Goal: Transaction & Acquisition: Purchase product/service

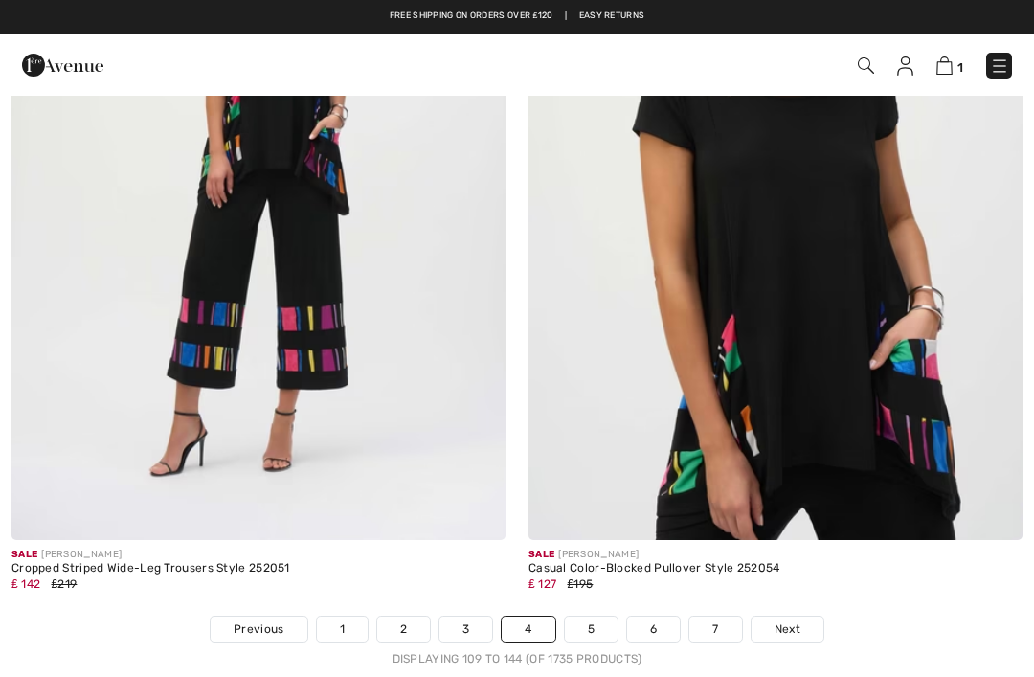
checkbox input "true"
click at [868, 276] on img at bounding box center [775, 169] width 494 height 741
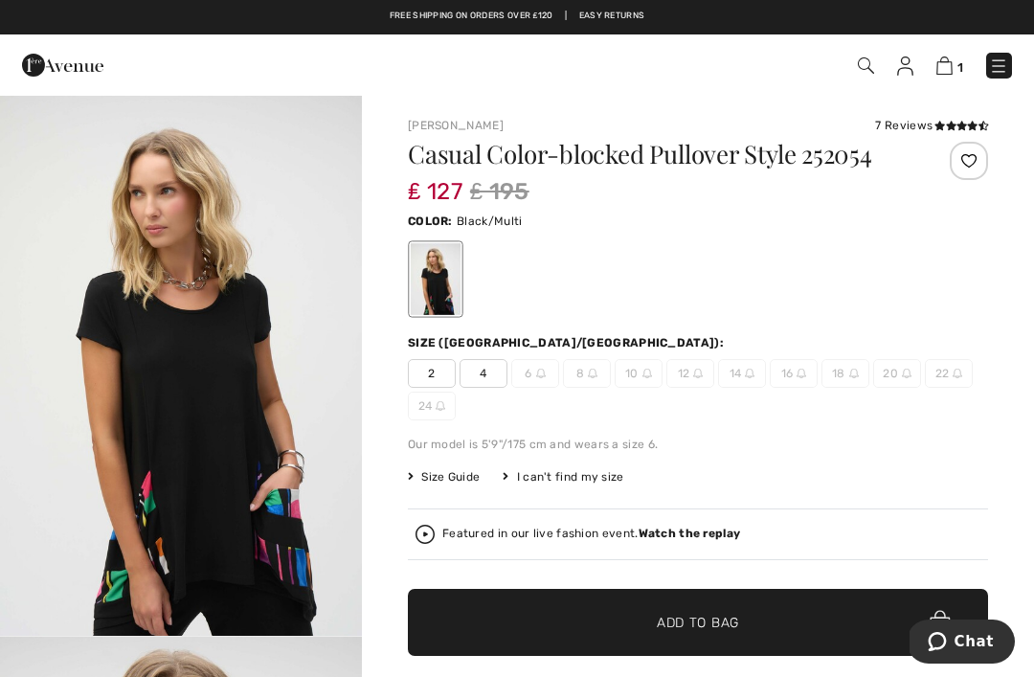
click at [466, 477] on span "Size Guide" at bounding box center [444, 476] width 72 height 17
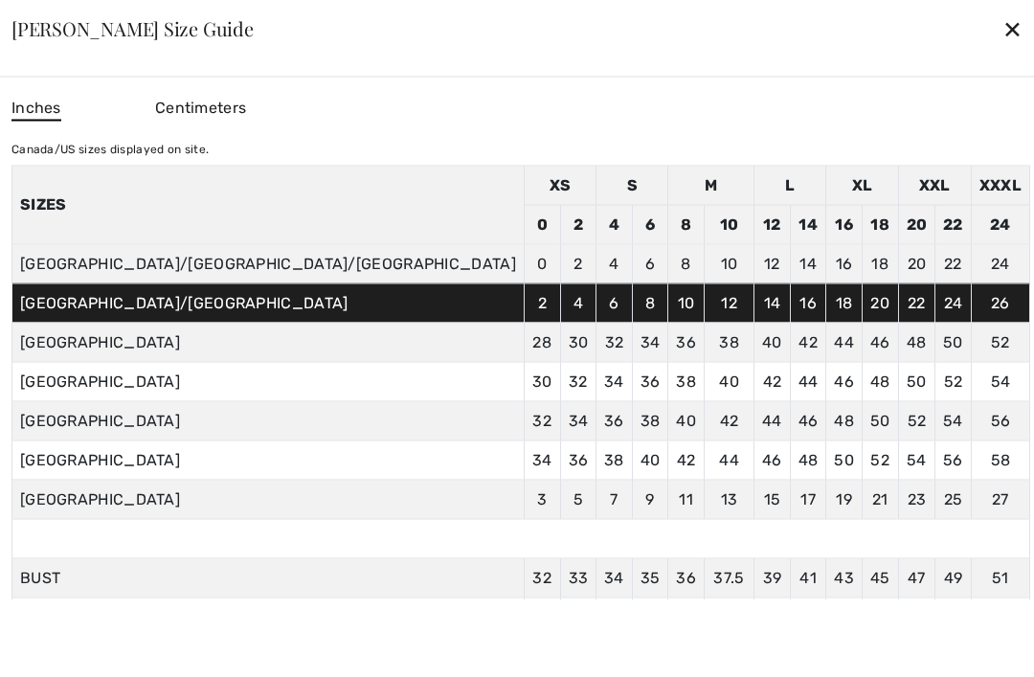
click at [1002, 27] on div "✕" at bounding box center [1012, 29] width 20 height 40
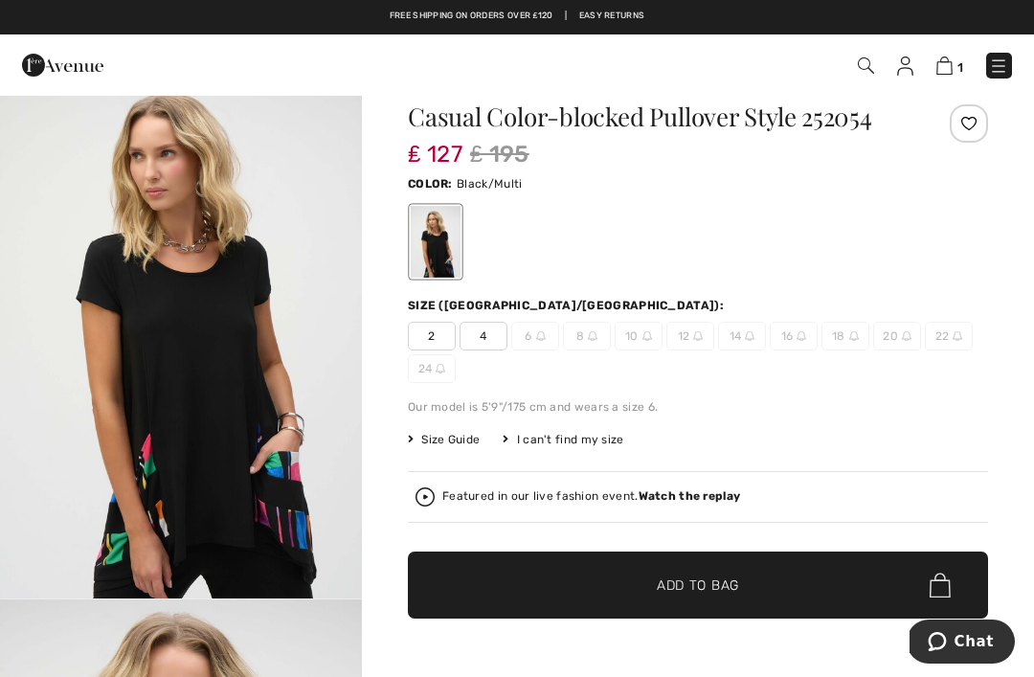
scroll to position [25, 0]
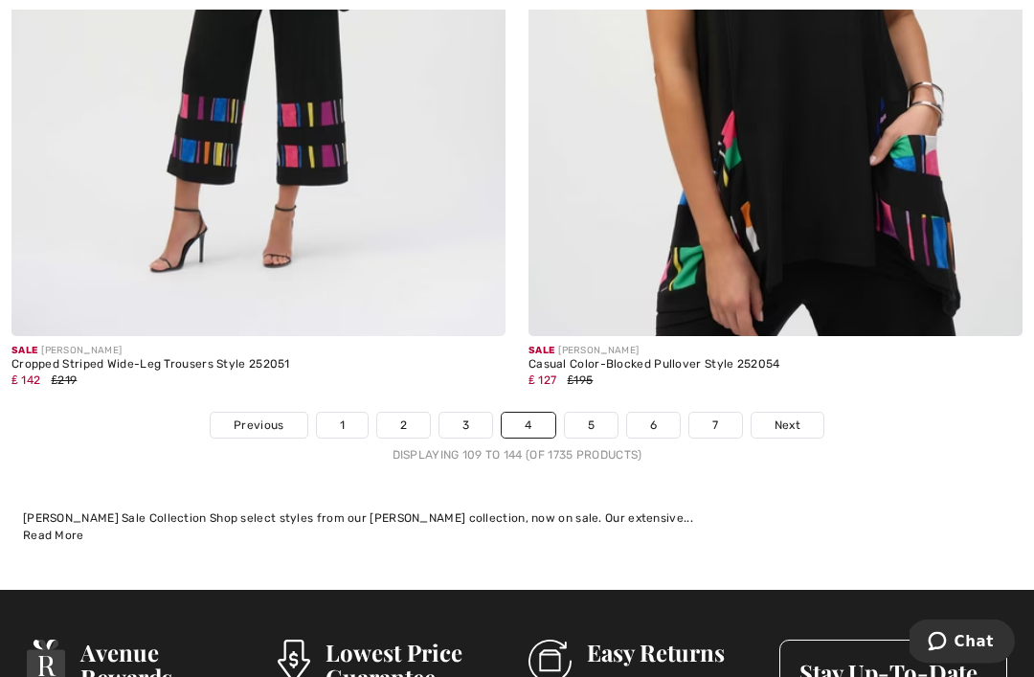
scroll to position [15403, 0]
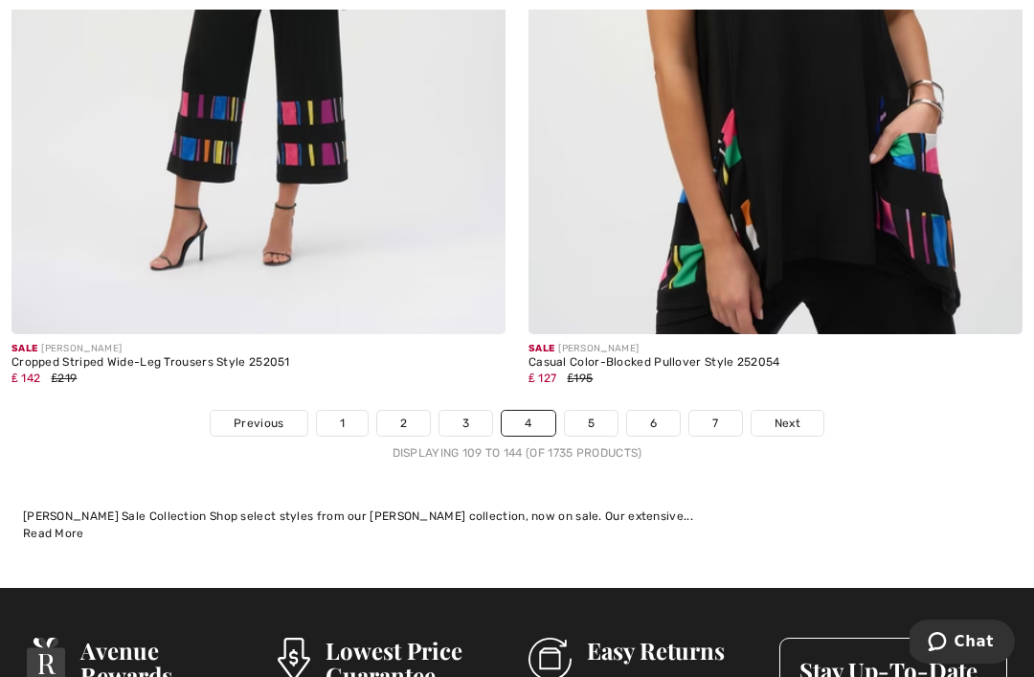
click at [797, 391] on div "Sale JOSEPH RIBKOFF Casual Color-Blocked Pullover Style 252054 ₤ 127 ₤195" at bounding box center [775, 372] width 494 height 76
click at [801, 415] on link "Next" at bounding box center [787, 423] width 72 height 25
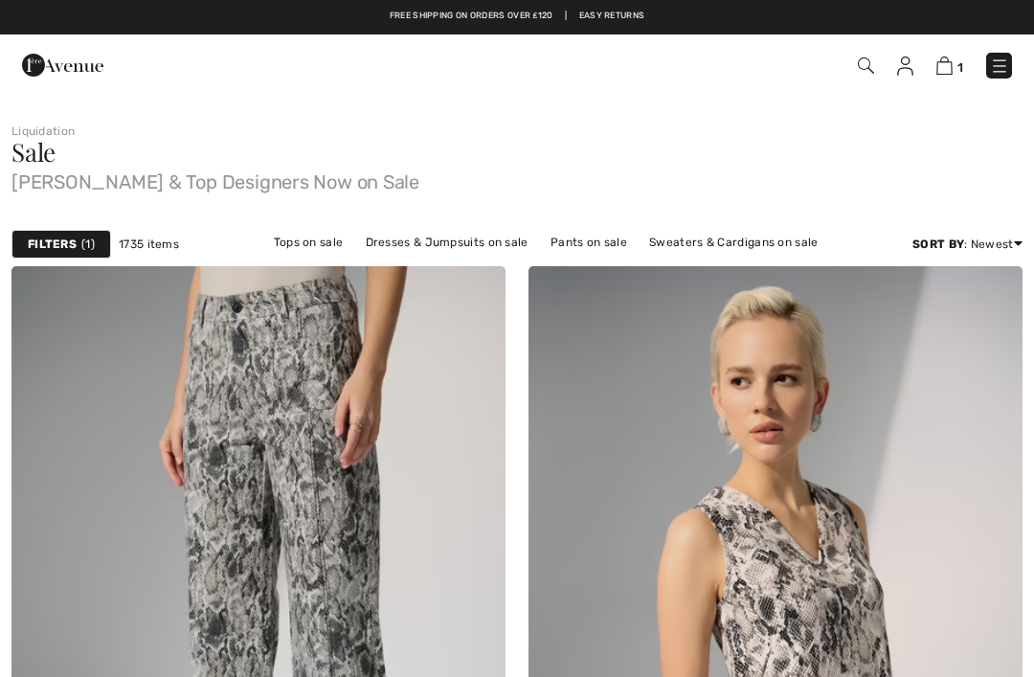
checkbox input "true"
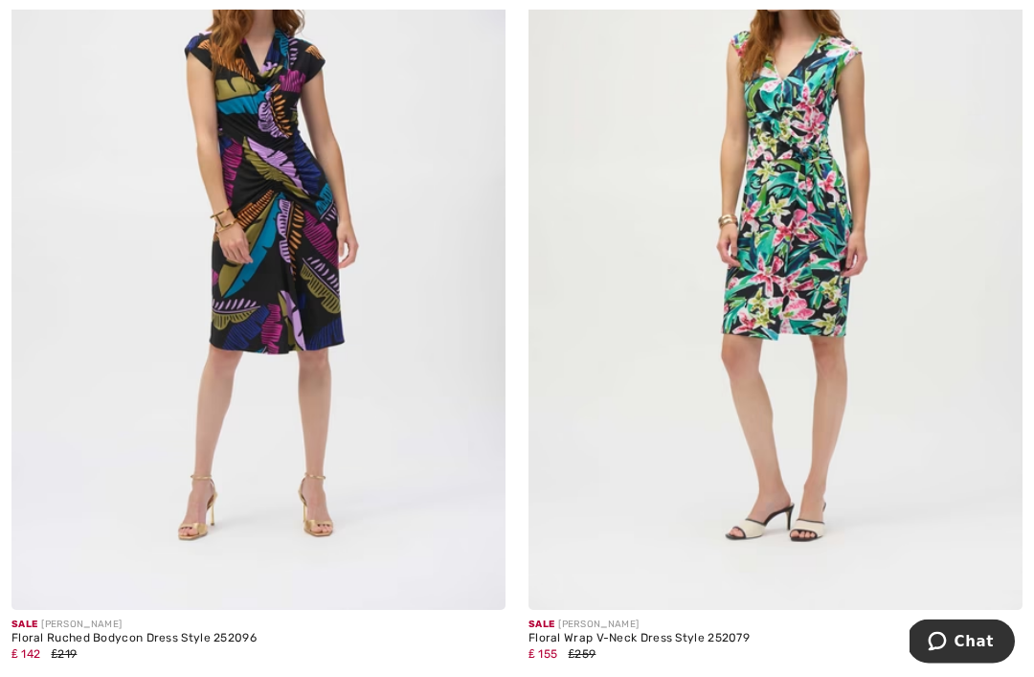
scroll to position [8882, 0]
click at [311, 327] on img at bounding box center [258, 239] width 494 height 741
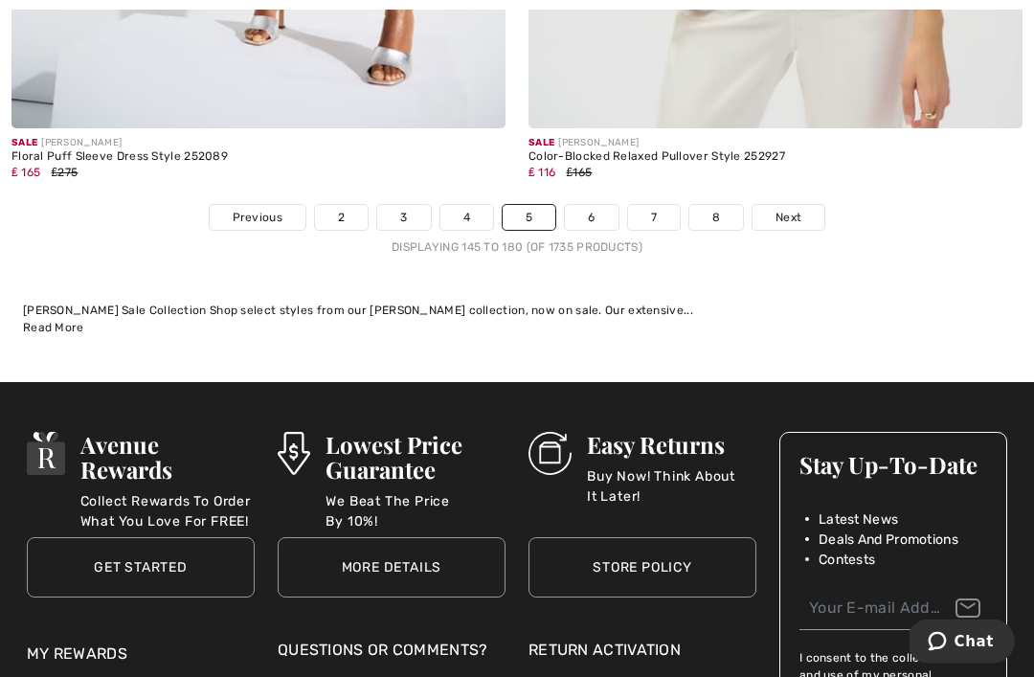
scroll to position [15387, 0]
click at [817, 205] on link "Next" at bounding box center [788, 217] width 72 height 25
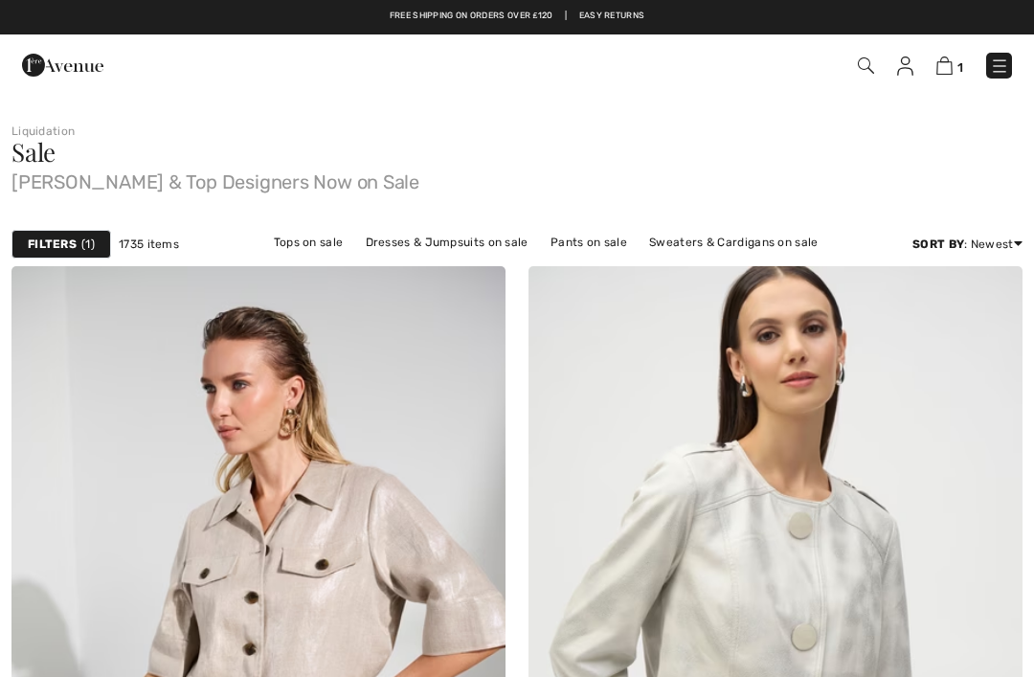
checkbox input "true"
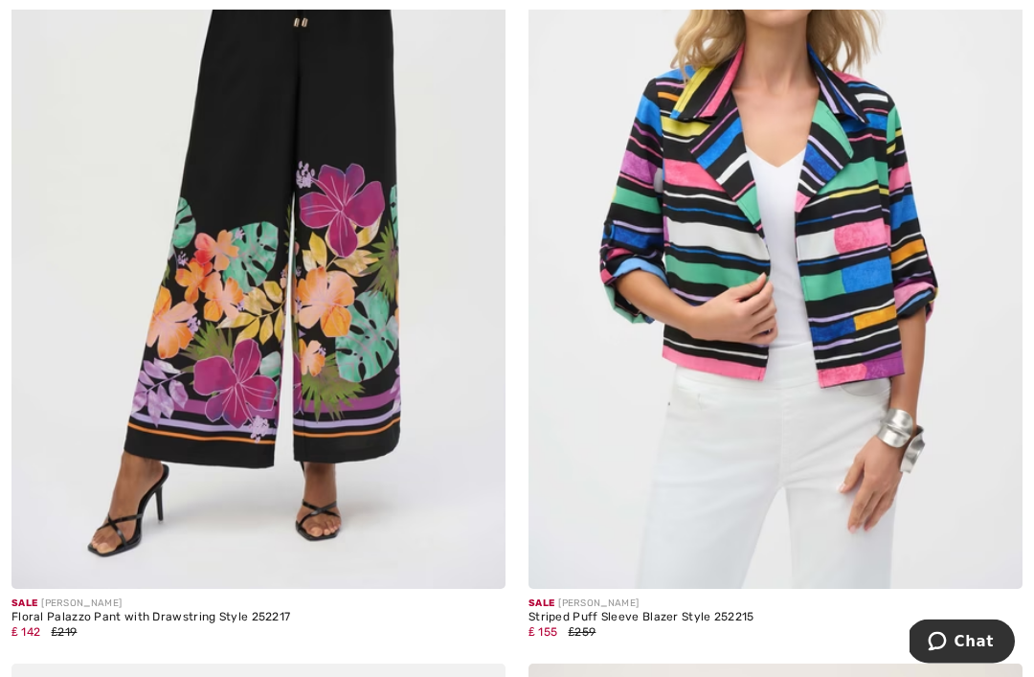
scroll to position [12352, 0]
click at [897, 266] on img at bounding box center [775, 218] width 494 height 741
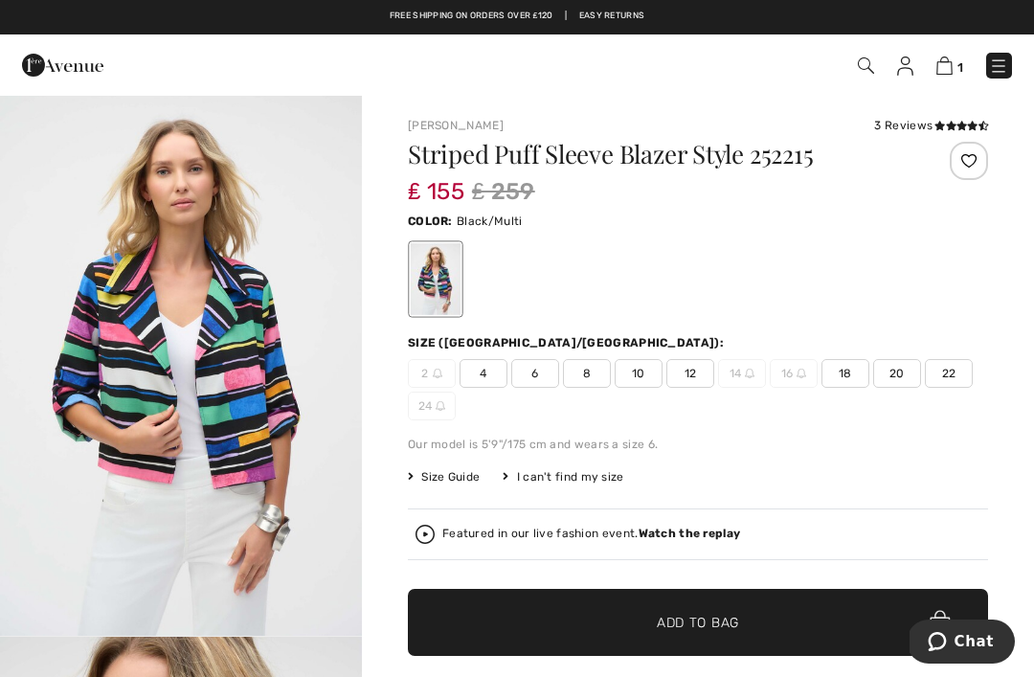
click at [950, 63] on img at bounding box center [944, 65] width 16 height 18
checkbox input "true"
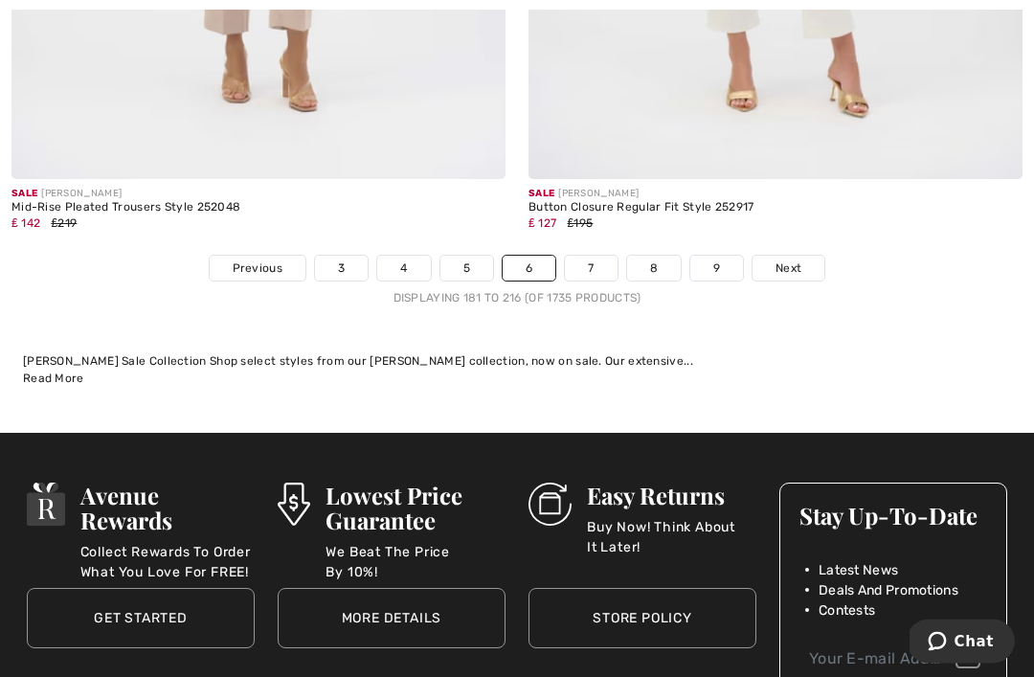
scroll to position [15244, 0]
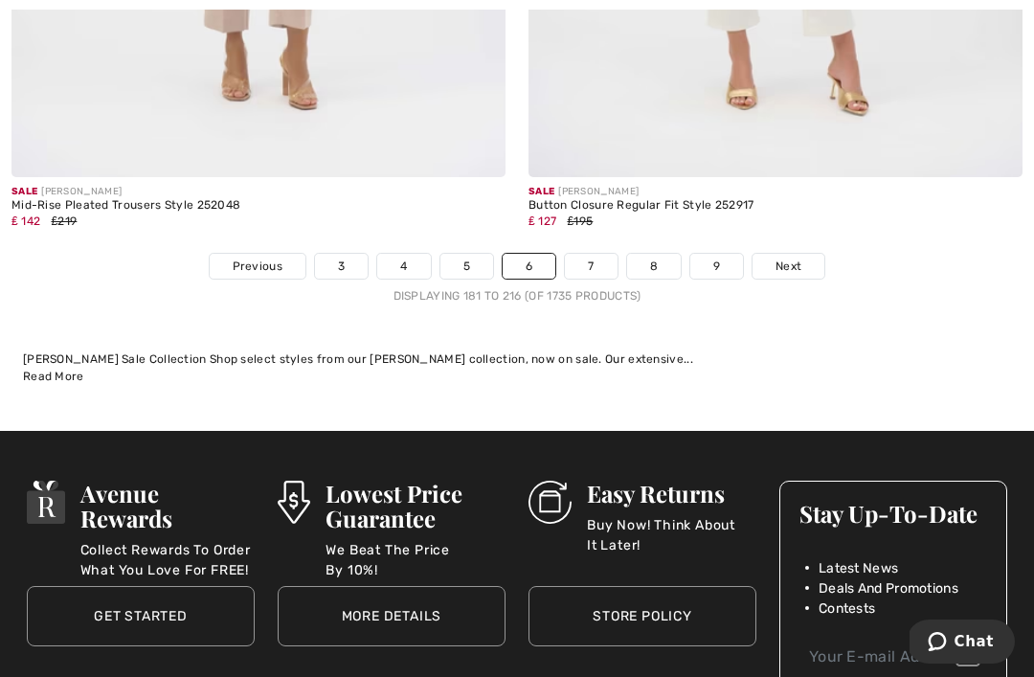
click at [814, 254] on link "Next" at bounding box center [788, 266] width 72 height 25
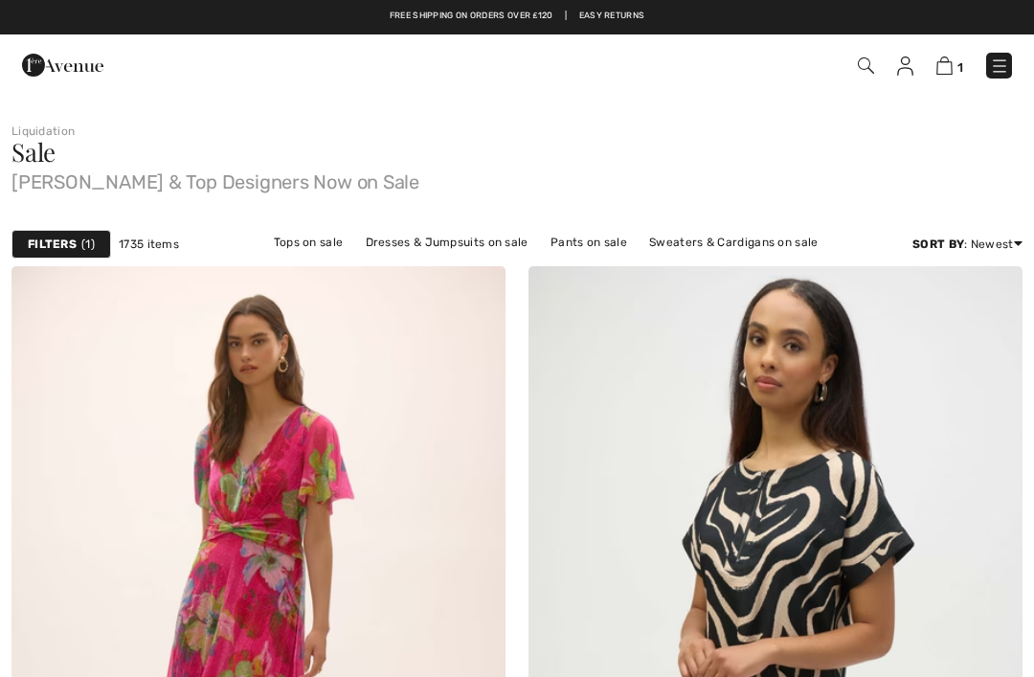
checkbox input "true"
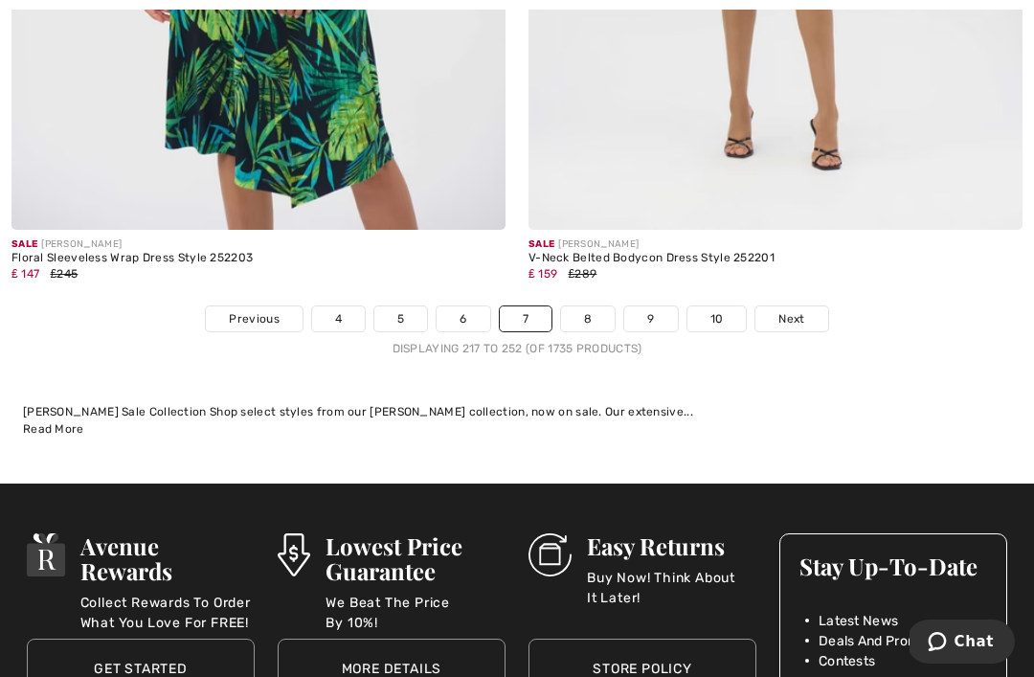
scroll to position [15134, 0]
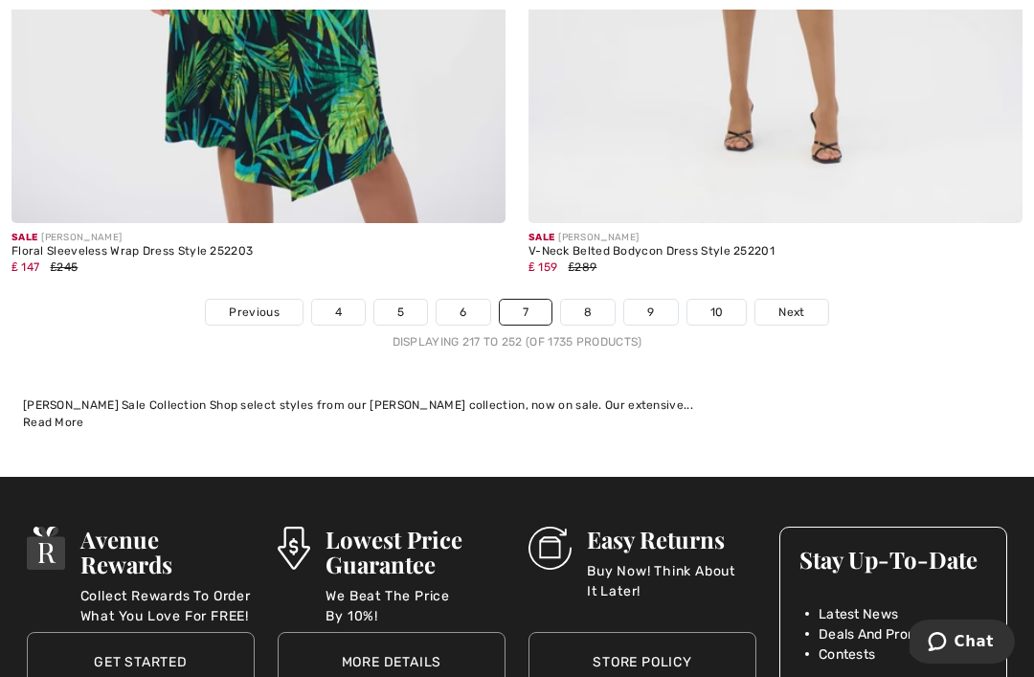
click at [817, 300] on link "Next" at bounding box center [791, 312] width 72 height 25
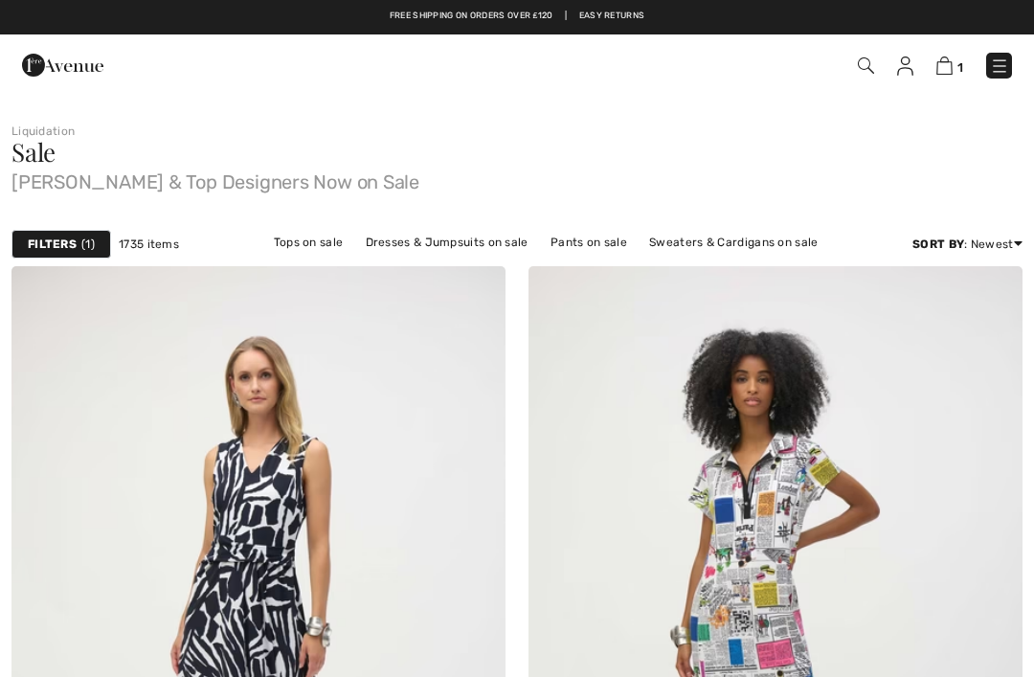
checkbox input "true"
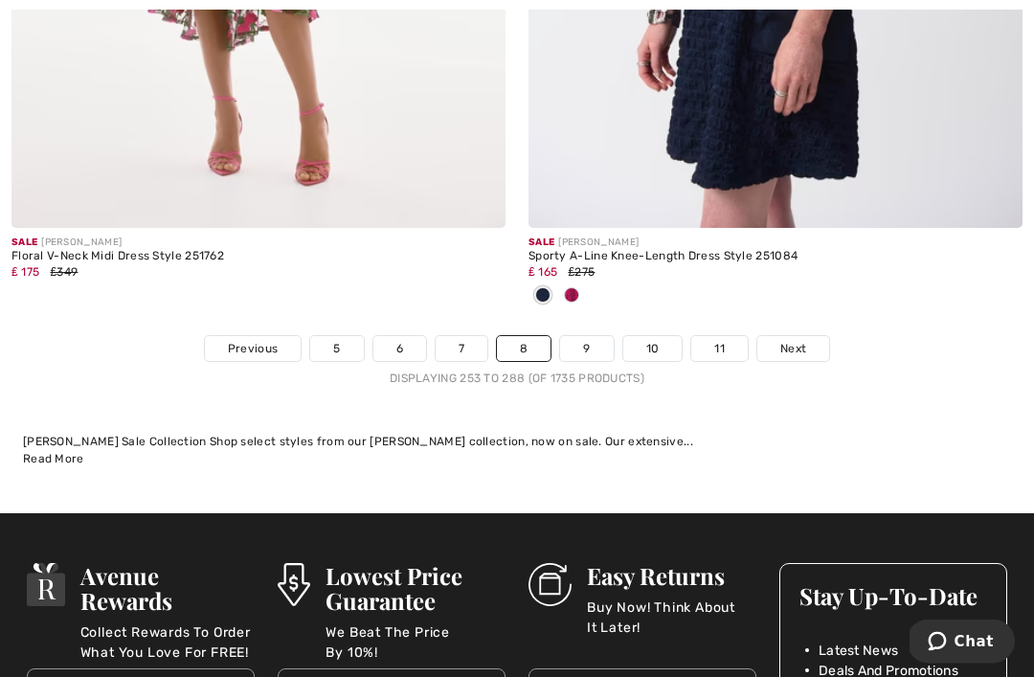
scroll to position [15319, 0]
click at [817, 336] on link "Next" at bounding box center [793, 348] width 72 height 25
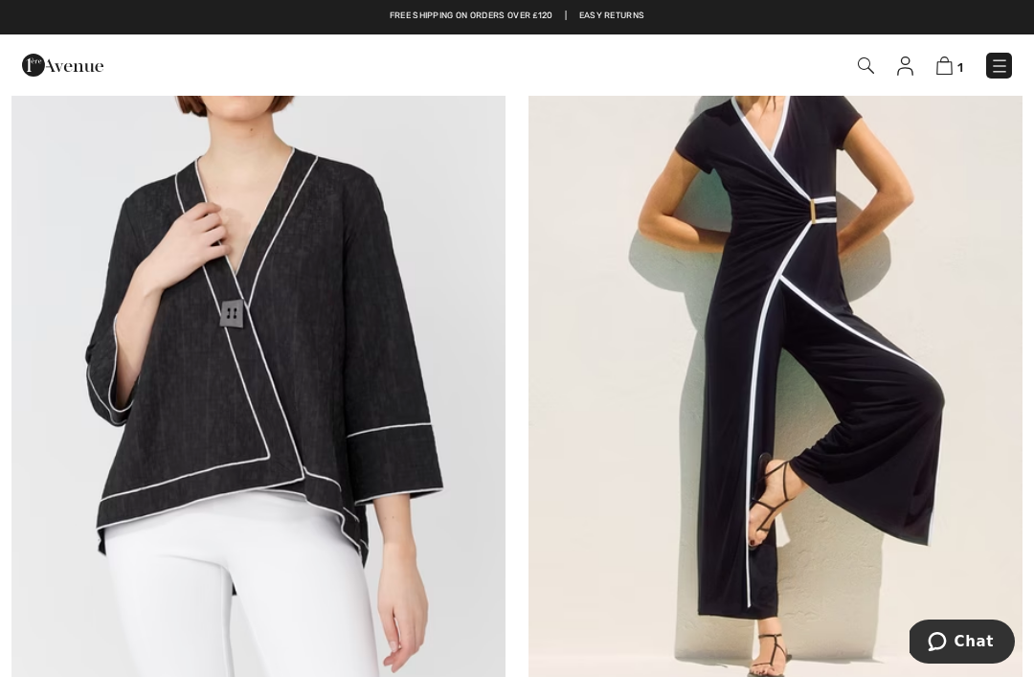
scroll to position [8954, 0]
click at [904, 385] on img at bounding box center [775, 325] width 494 height 741
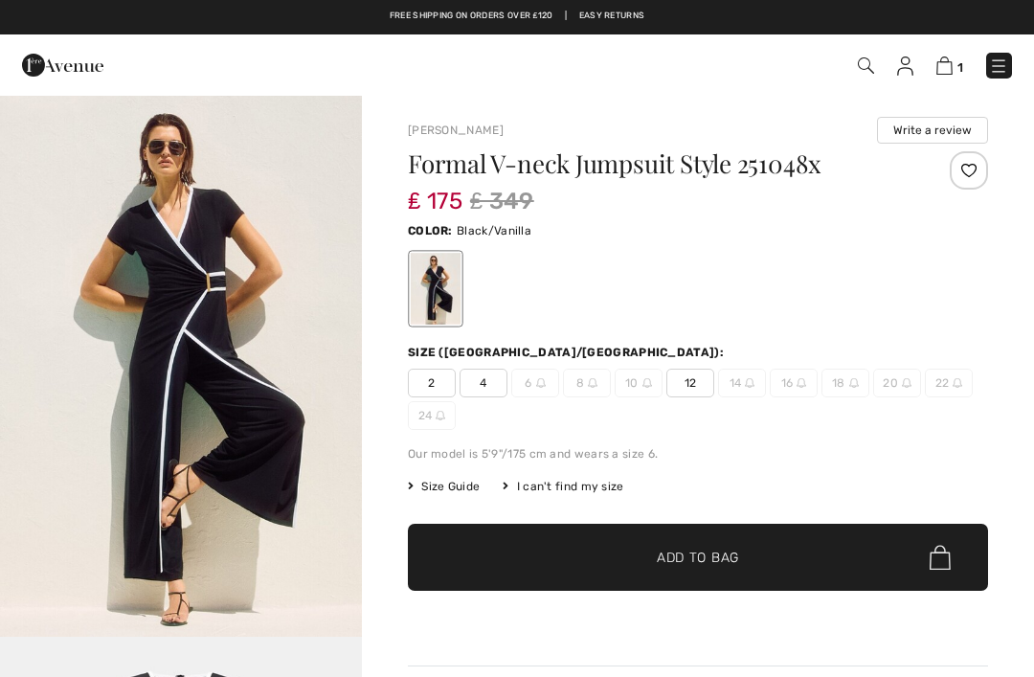
checkbox input "true"
click at [460, 482] on span "Size Guide" at bounding box center [444, 486] width 72 height 17
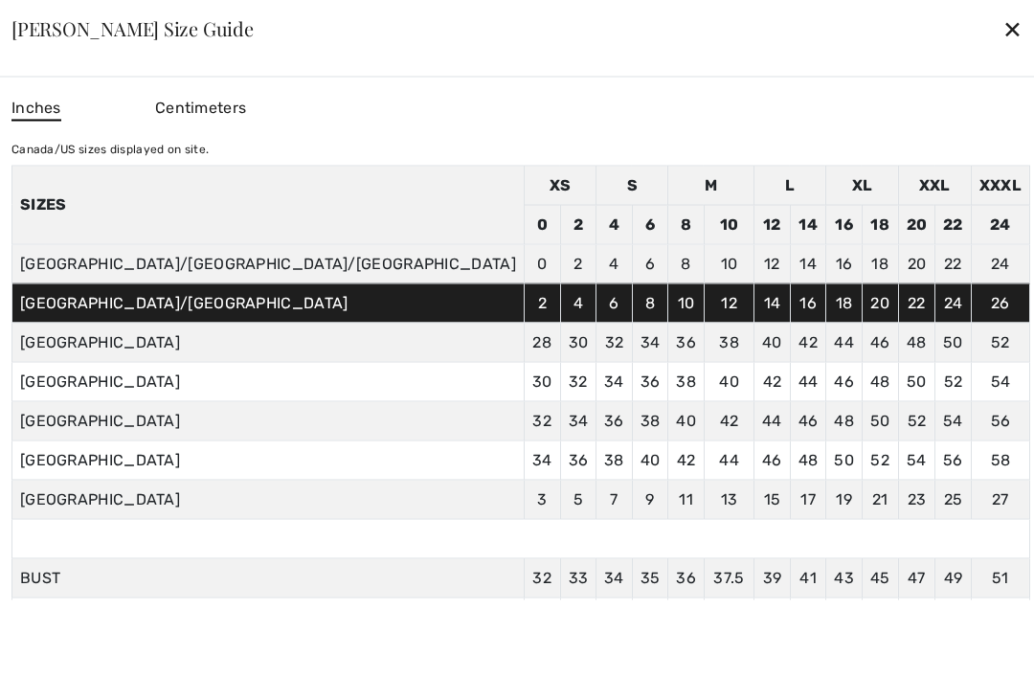
click at [1002, 31] on div "✕" at bounding box center [1012, 29] width 20 height 40
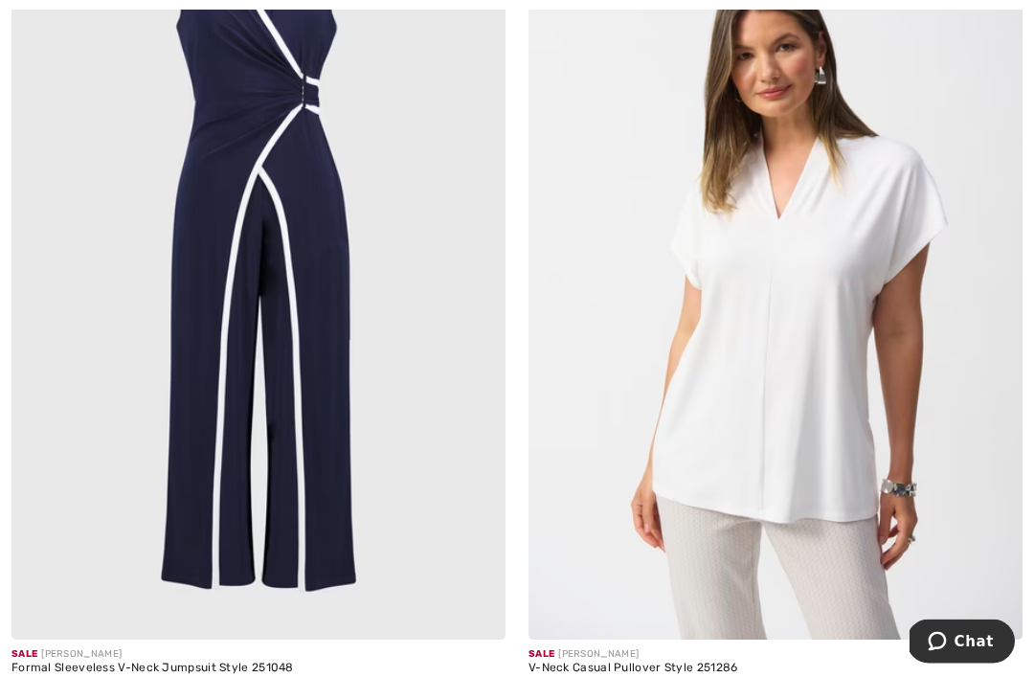
scroll to position [13433, 0]
click at [207, 349] on img at bounding box center [258, 269] width 494 height 741
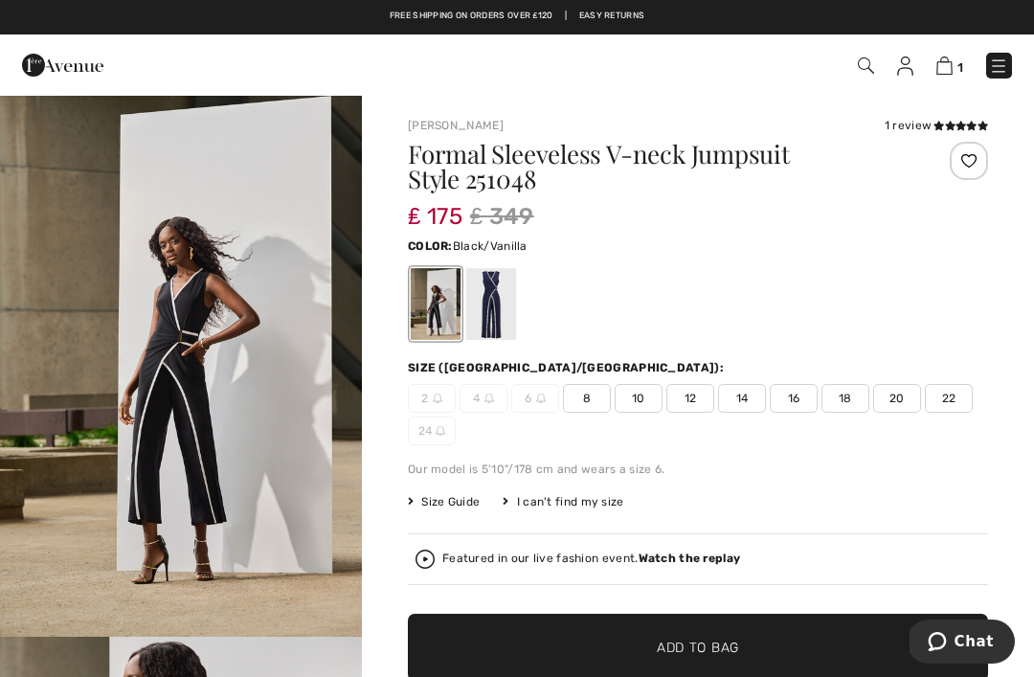
click at [70, 368] on img "1 / 7" at bounding box center [181, 365] width 362 height 543
click at [498, 318] on div at bounding box center [491, 304] width 50 height 72
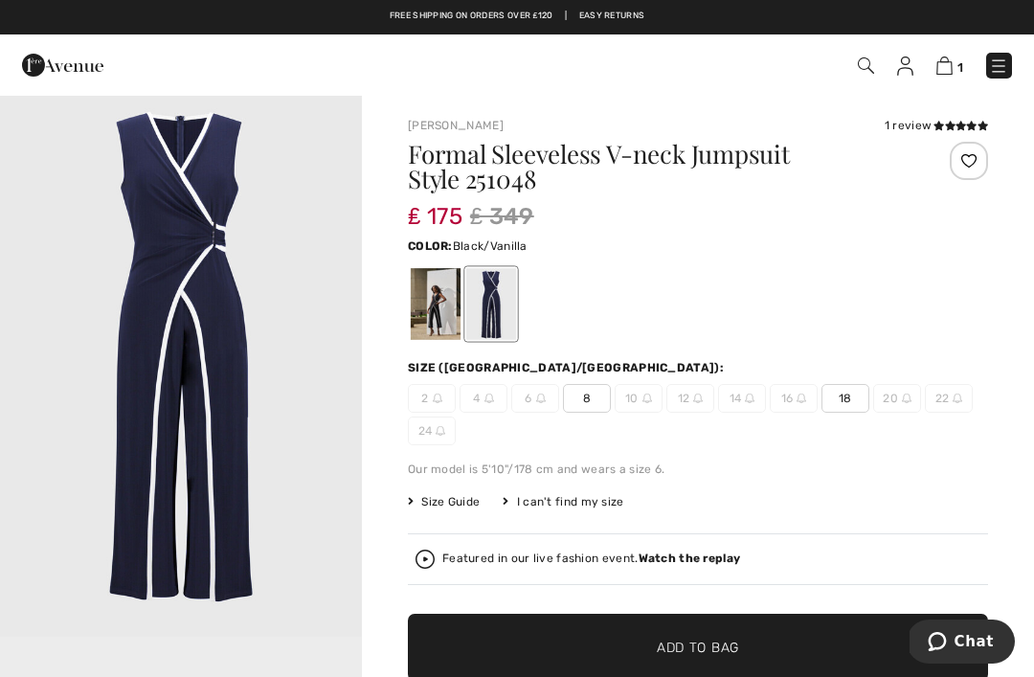
click at [449, 303] on div at bounding box center [436, 304] width 50 height 72
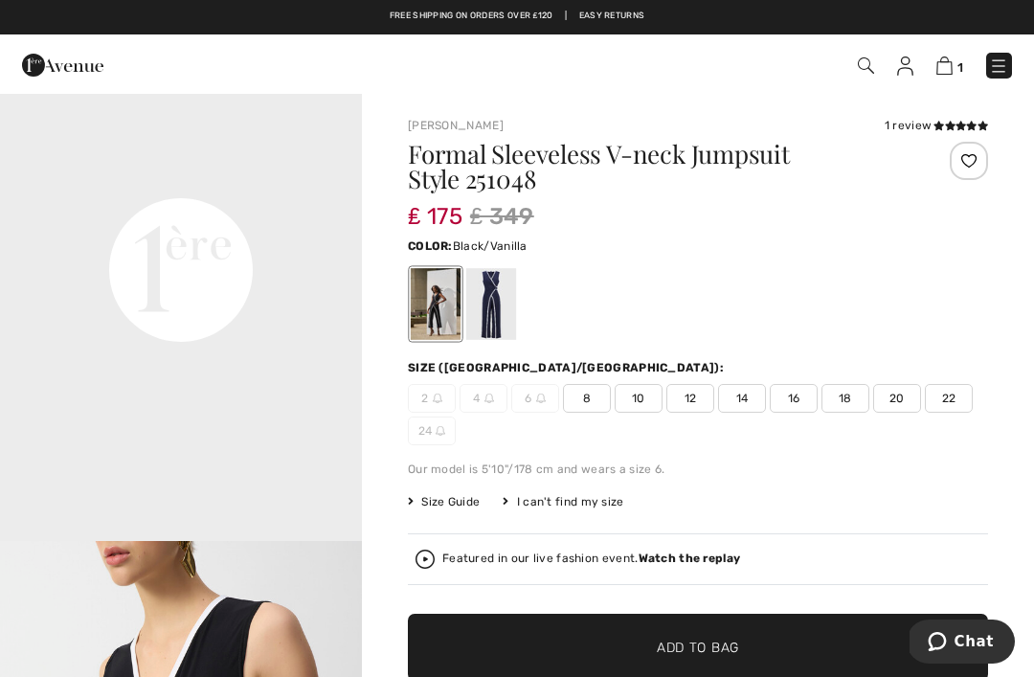
scroll to position [1183, 0]
click at [753, 402] on span "14" at bounding box center [742, 398] width 48 height 29
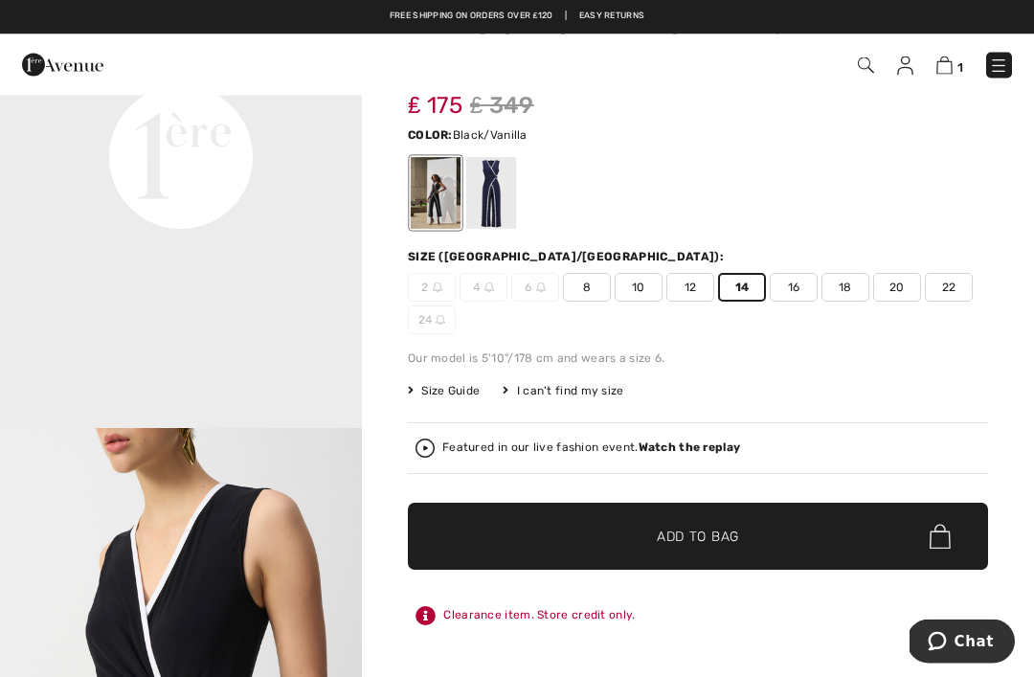
scroll to position [115, 0]
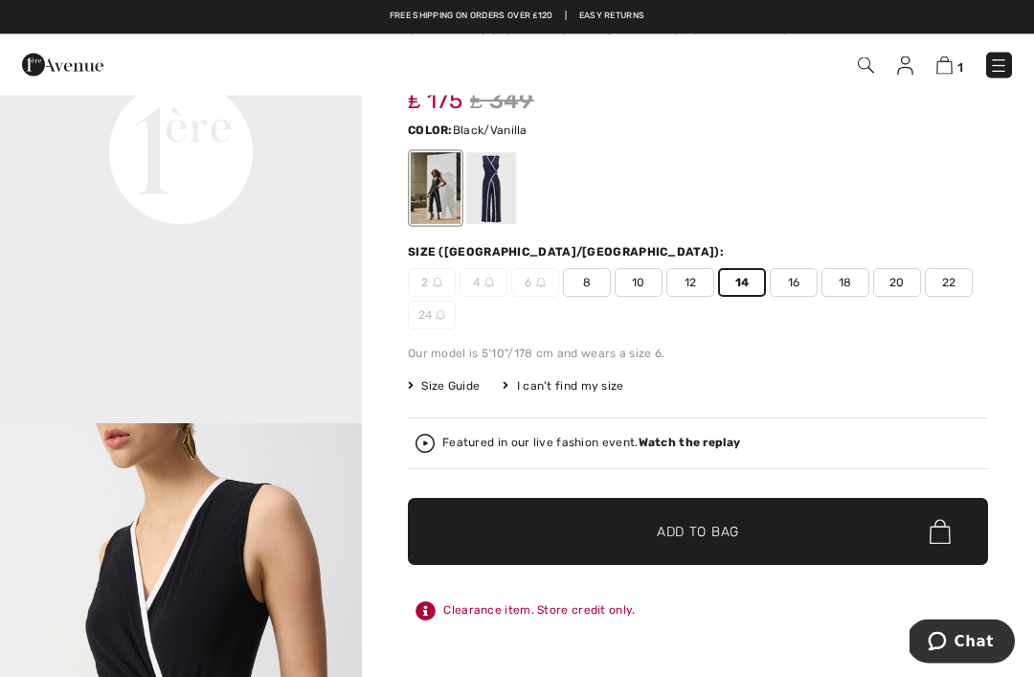
click at [769, 535] on span "✔ Added to Bag Add to Bag" at bounding box center [698, 532] width 580 height 67
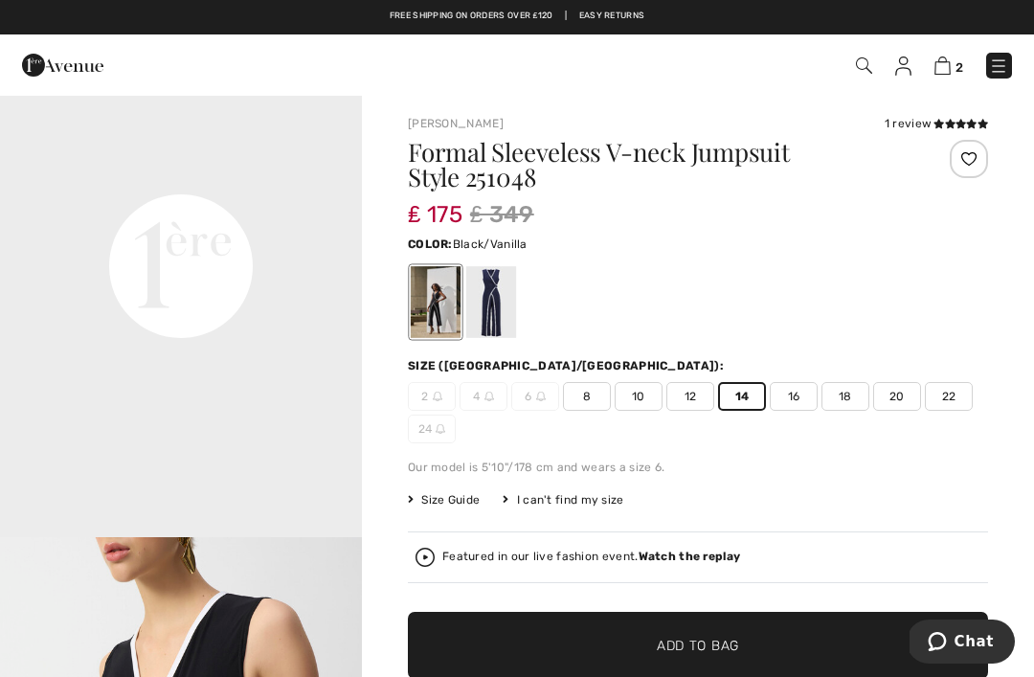
scroll to position [0, 0]
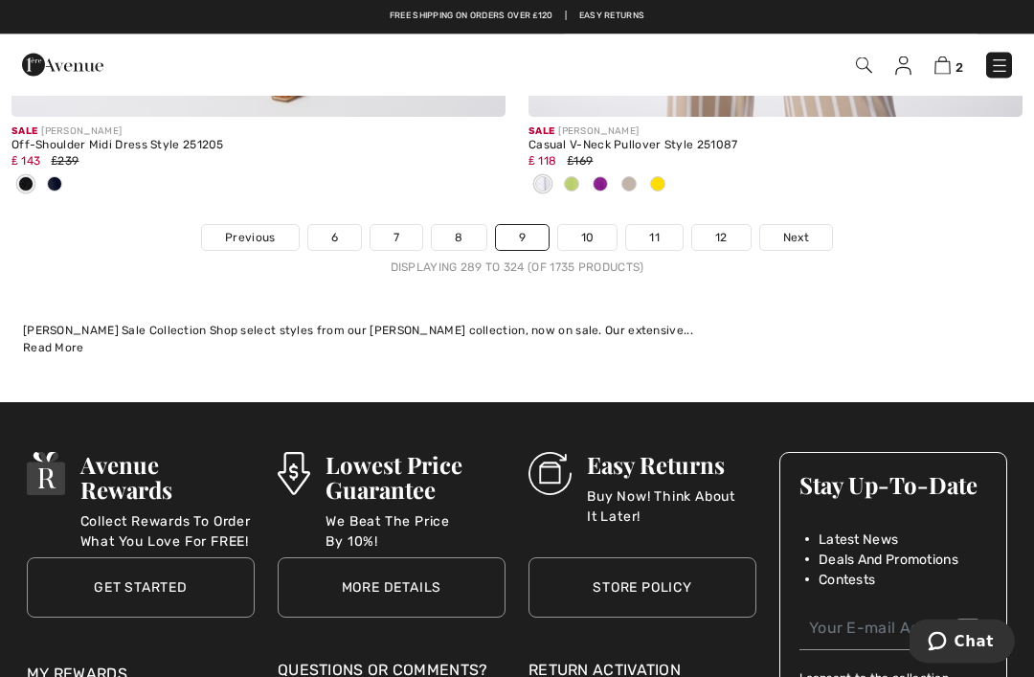
scroll to position [15651, 0]
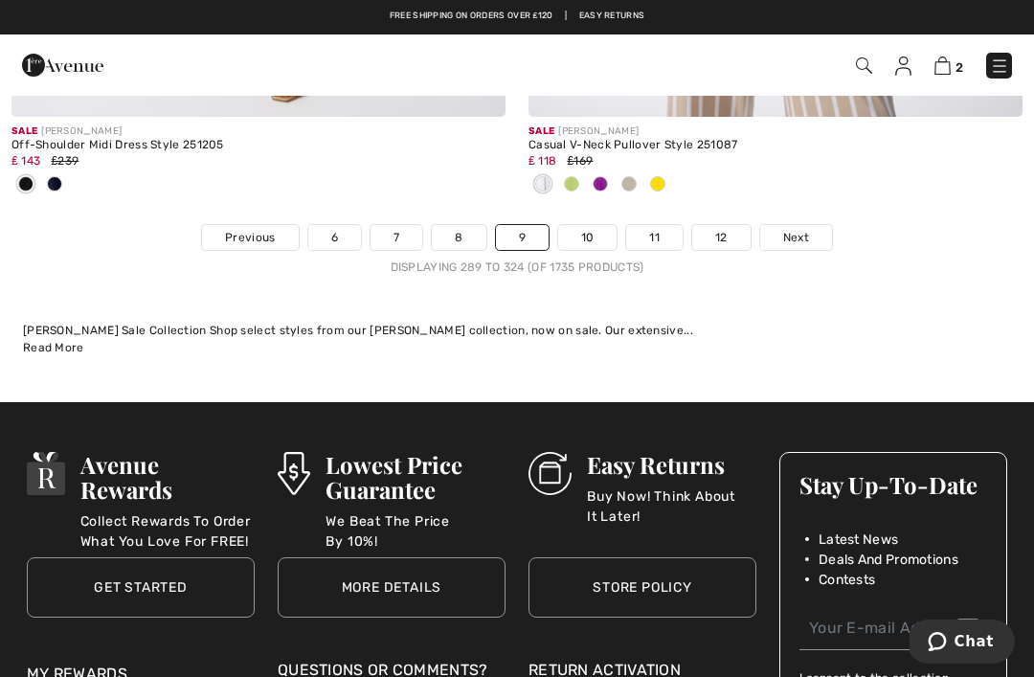
click at [818, 225] on link "Next" at bounding box center [796, 237] width 72 height 25
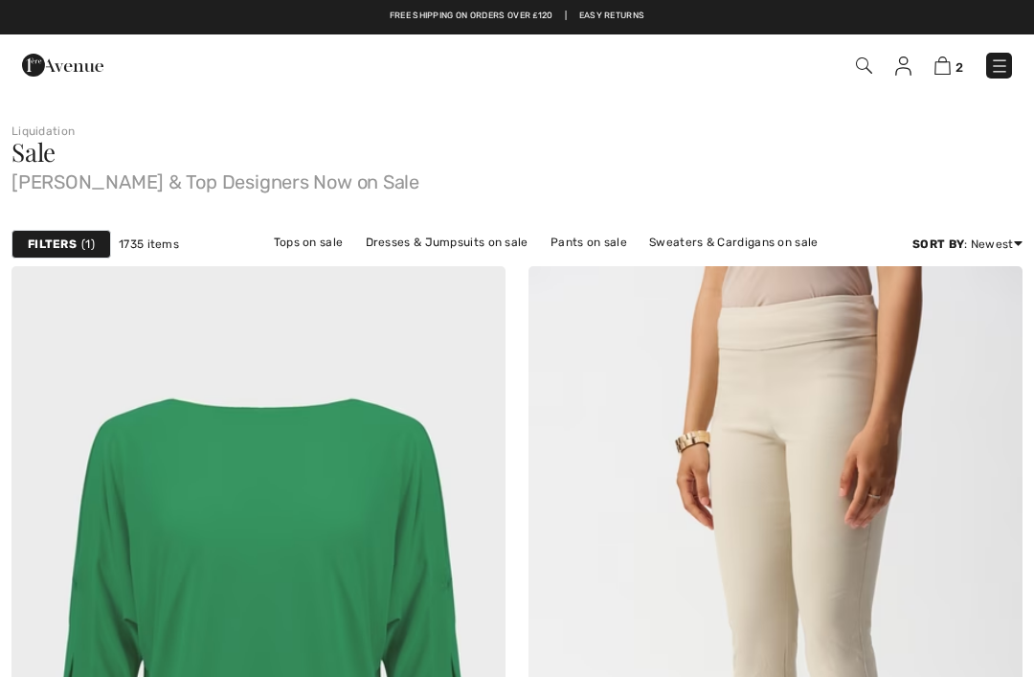
checkbox input "true"
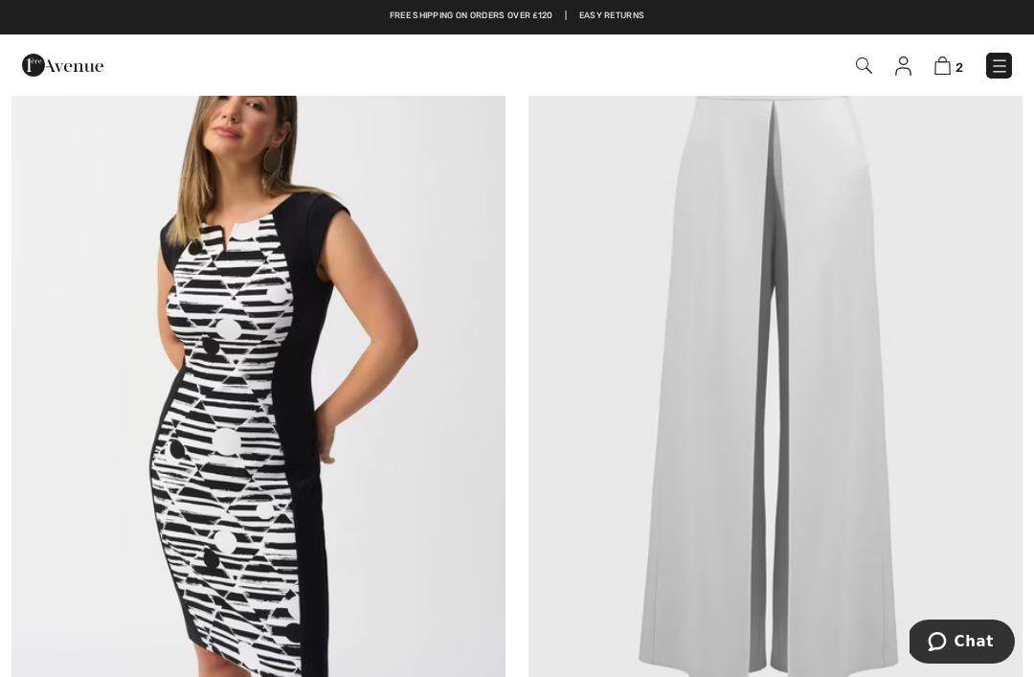
scroll to position [13220, 0]
click at [164, 419] on img at bounding box center [258, 386] width 494 height 741
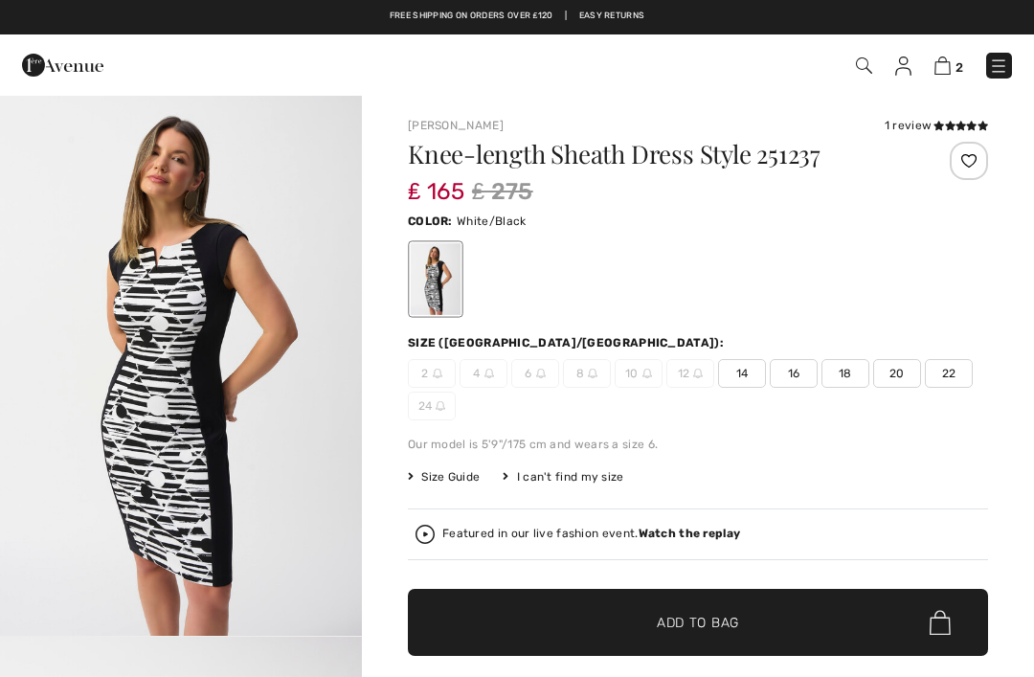
checkbox input "true"
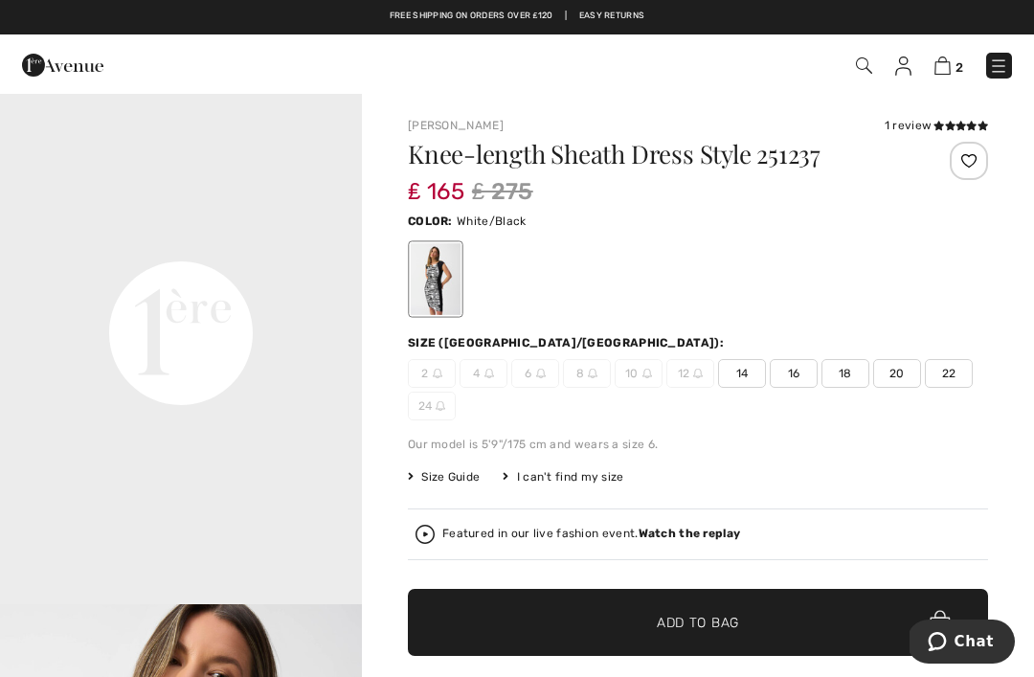
scroll to position [1124, 0]
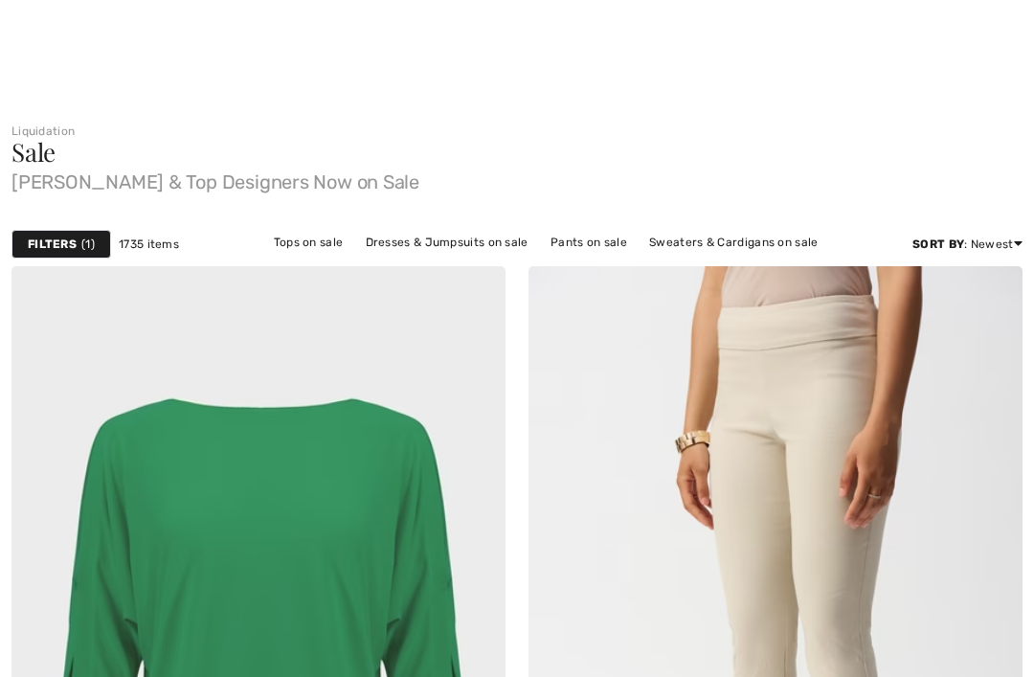
checkbox input "true"
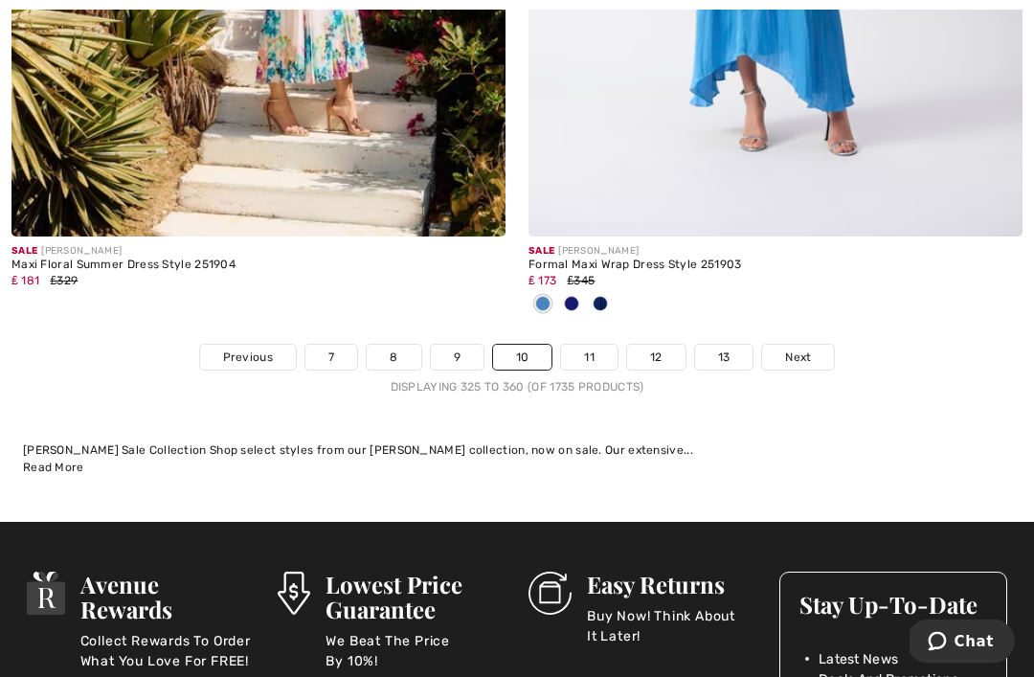
scroll to position [15405, 0]
click at [825, 345] on link "Next" at bounding box center [798, 357] width 72 height 25
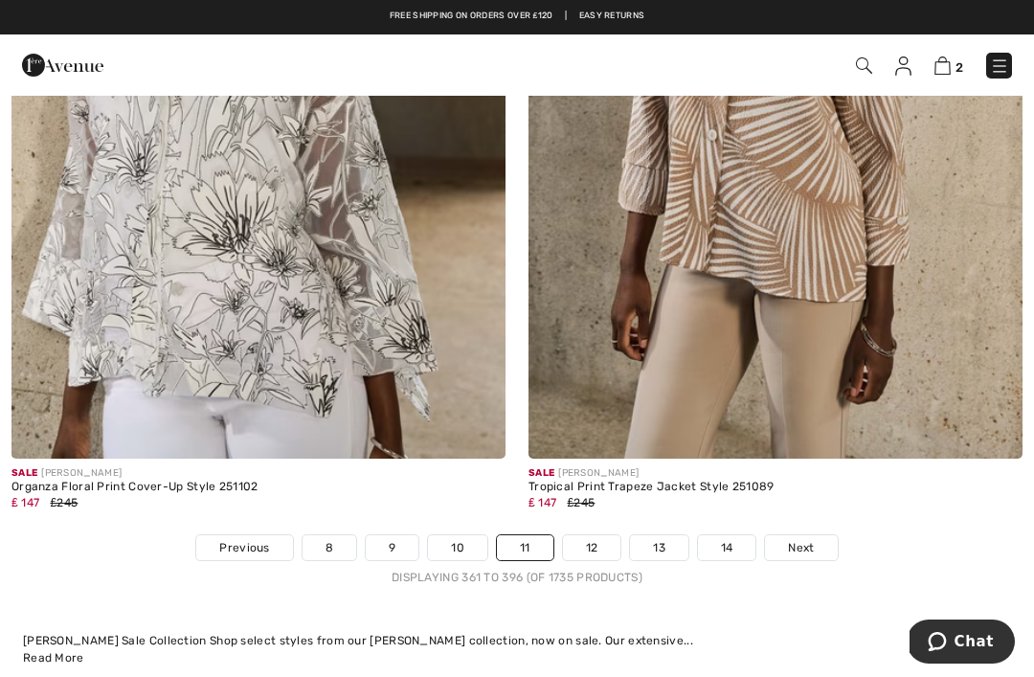
scroll to position [14866, 0]
click at [833, 513] on div "Sale JOSEPH RIBKOFF Tropical Print Trapeze Jacket Style 251089 ₤ 147 ₤245" at bounding box center [775, 497] width 494 height 76
click at [822, 517] on div "Sale JOSEPH RIBKOFF Tropical Print Trapeze Jacket Style 251089 ₤ 147 ₤245" at bounding box center [775, 497] width 494 height 76
click at [826, 536] on link "Next" at bounding box center [801, 548] width 72 height 25
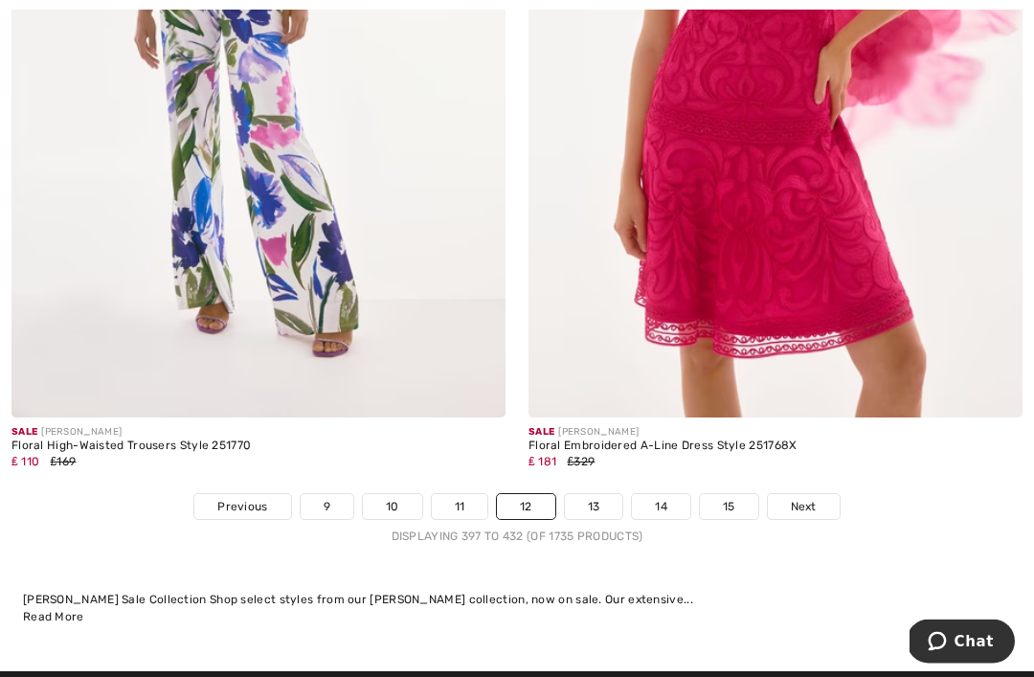
scroll to position [15193, 0]
click at [823, 494] on link "Next" at bounding box center [804, 506] width 72 height 25
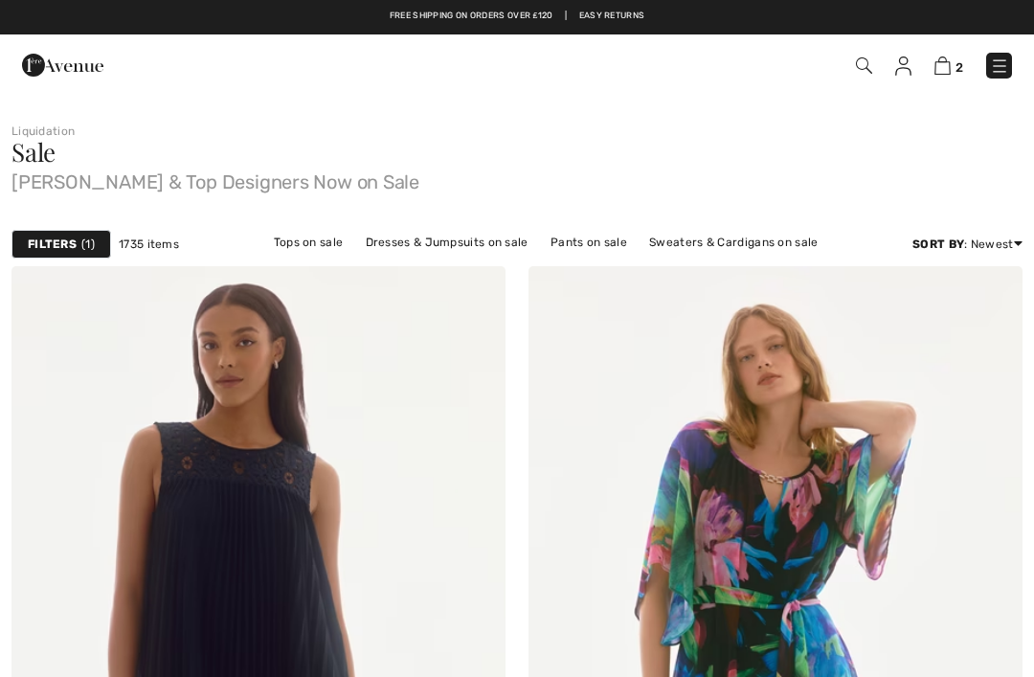
checkbox input "true"
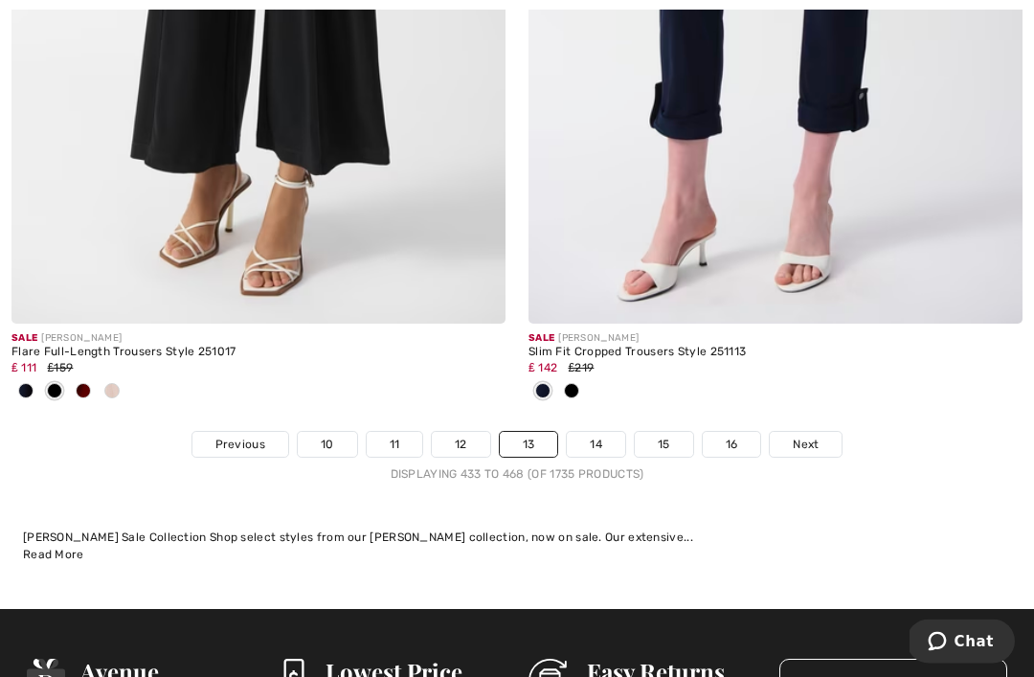
scroll to position [15350, 0]
click at [834, 432] on link "Next" at bounding box center [806, 444] width 72 height 25
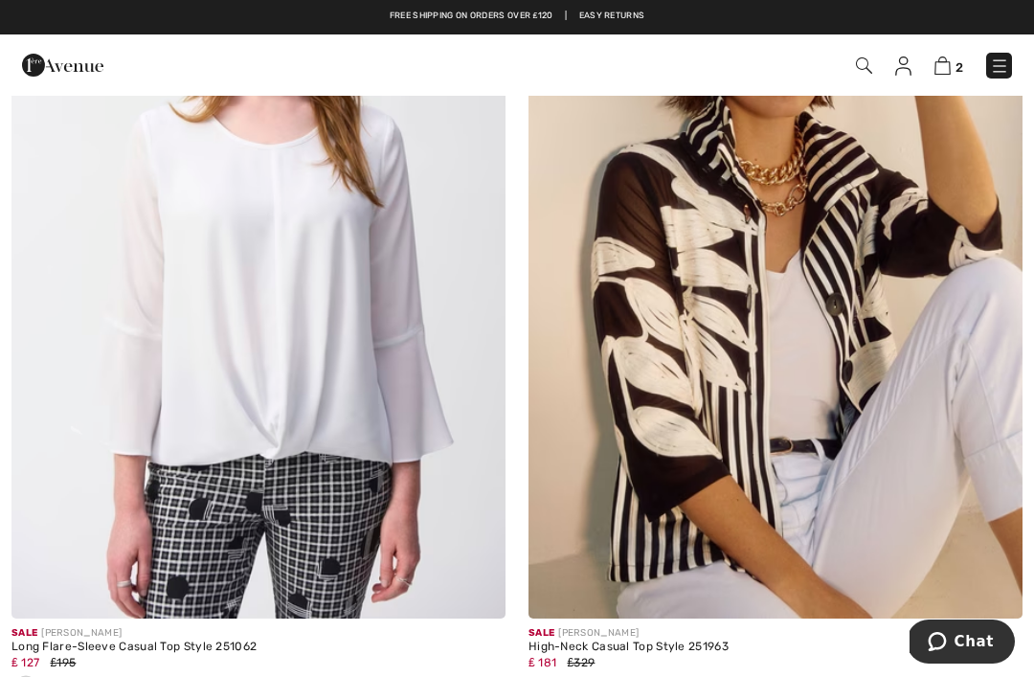
scroll to position [3778, 0]
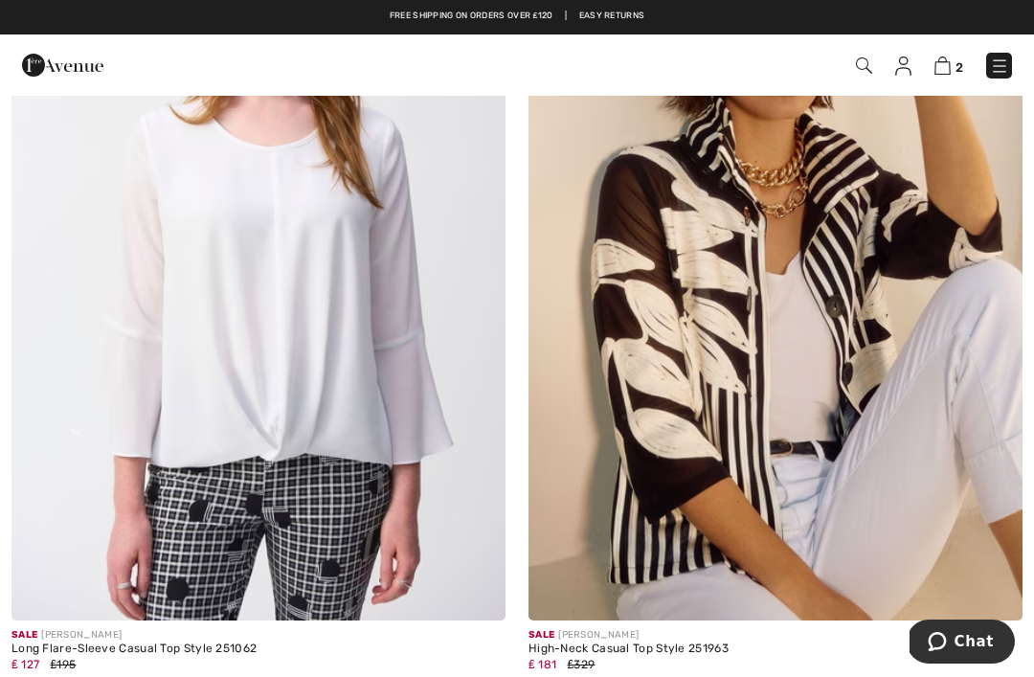
click at [817, 358] on img at bounding box center [775, 249] width 494 height 741
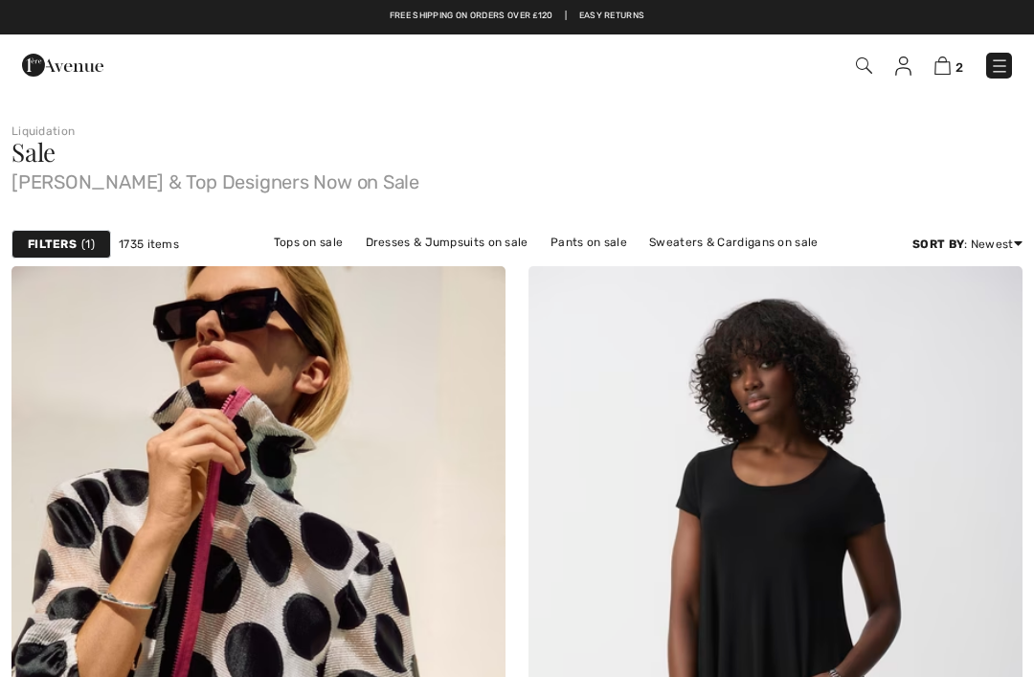
checkbox input "true"
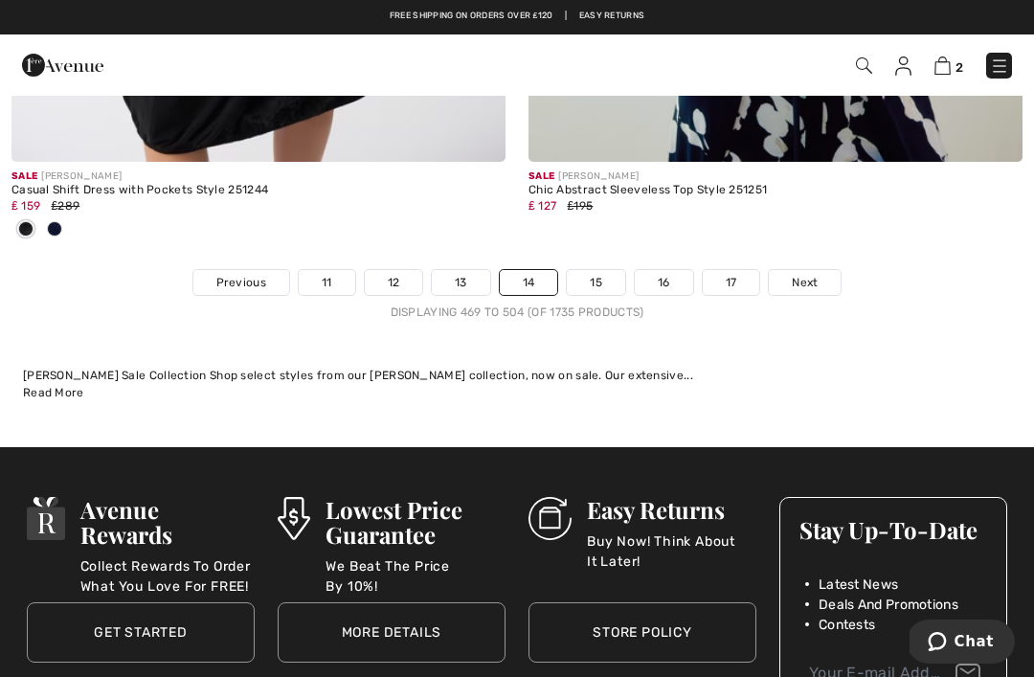
scroll to position [15477, 0]
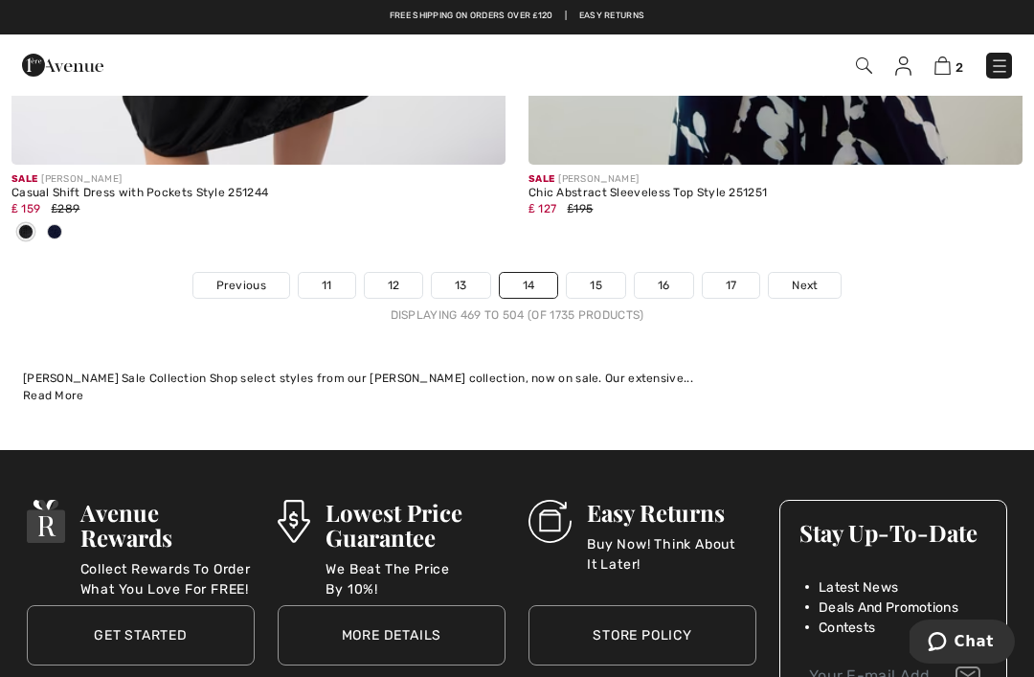
click at [825, 273] on link "Next" at bounding box center [805, 285] width 72 height 25
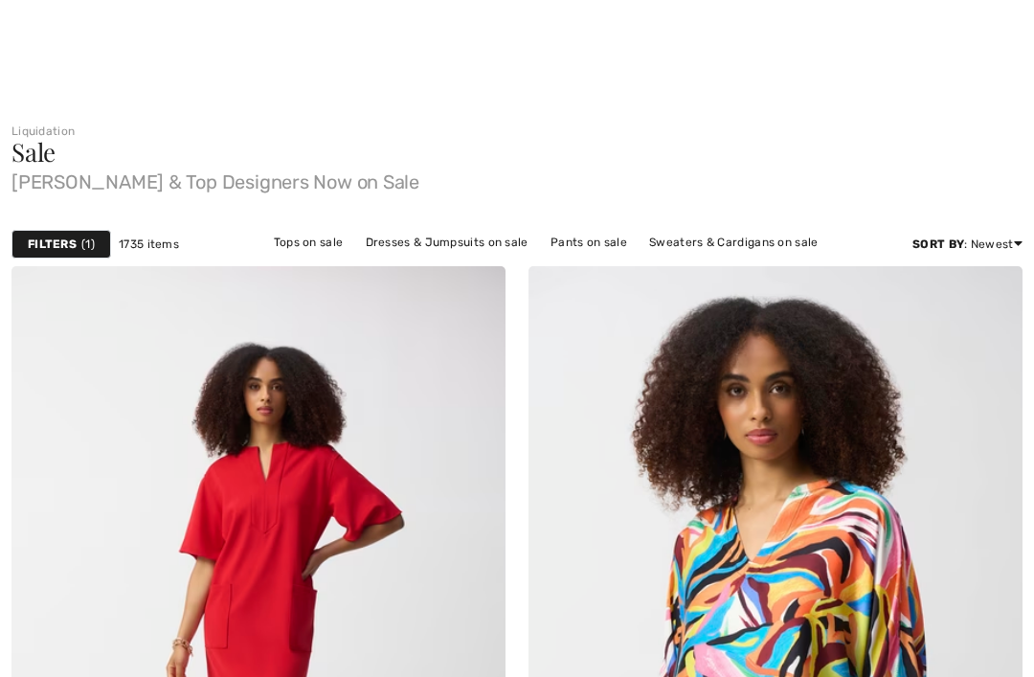
checkbox input "true"
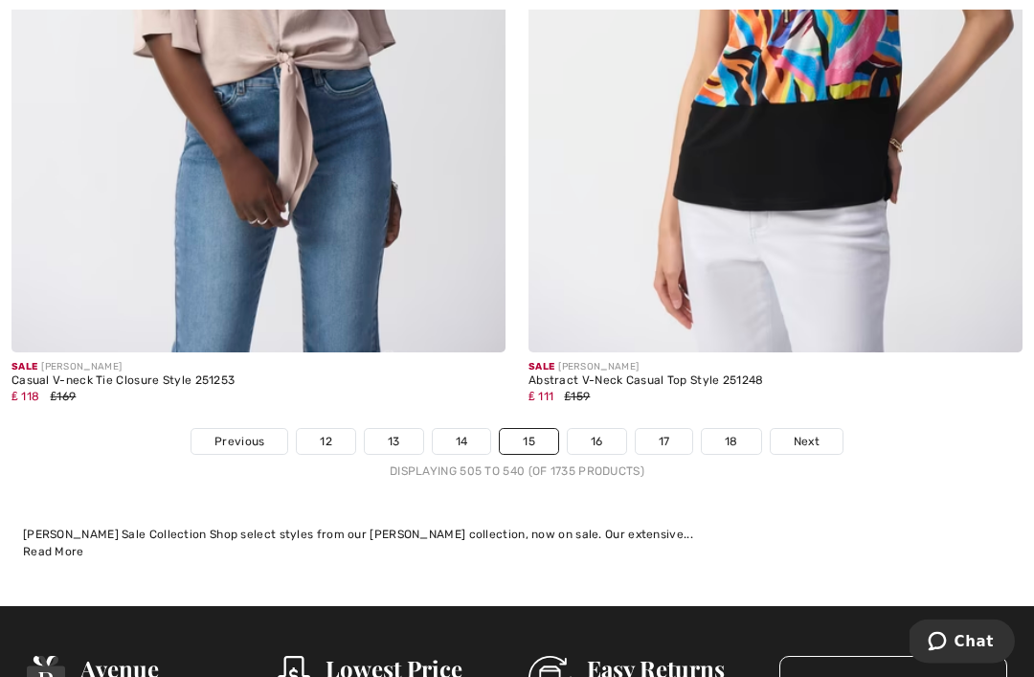
scroll to position [14978, 0]
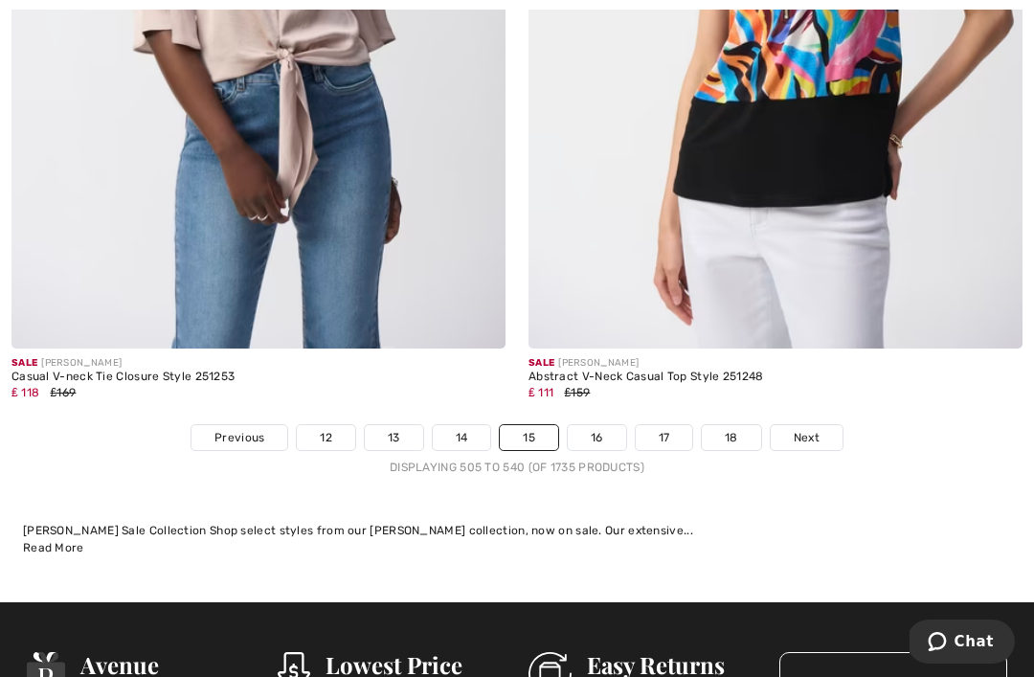
click at [830, 425] on link "Next" at bounding box center [807, 437] width 72 height 25
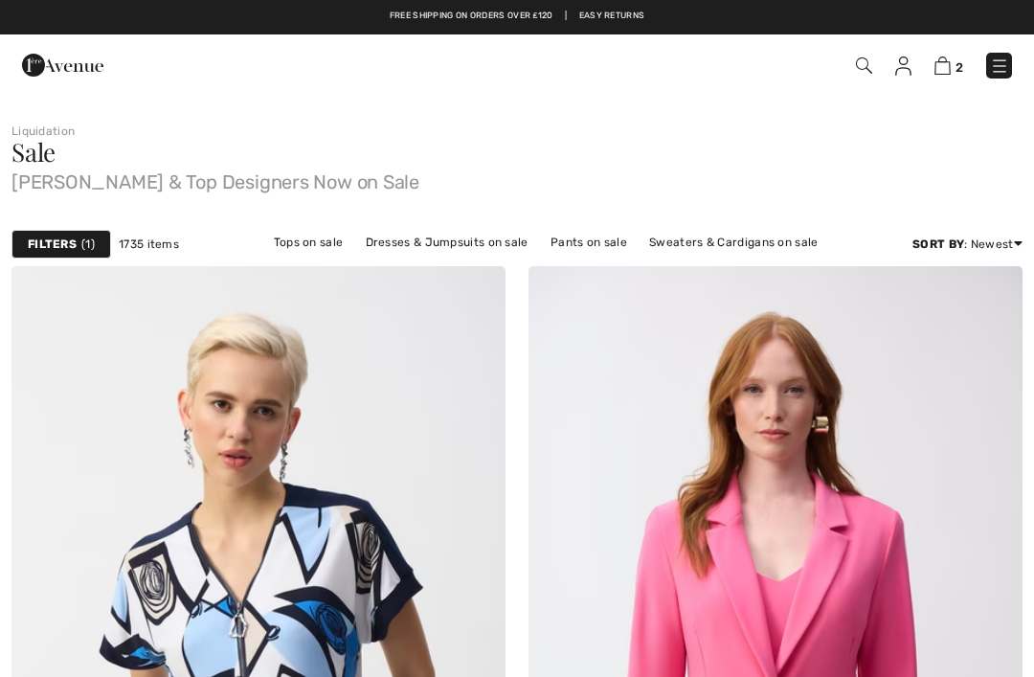
checkbox input "true"
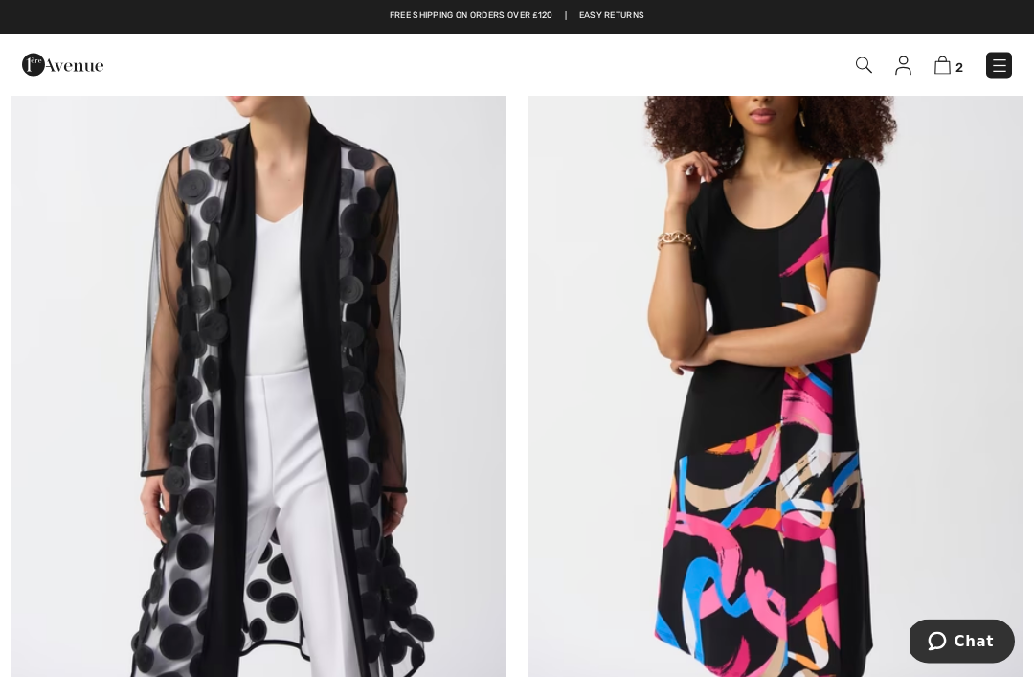
scroll to position [4447, 0]
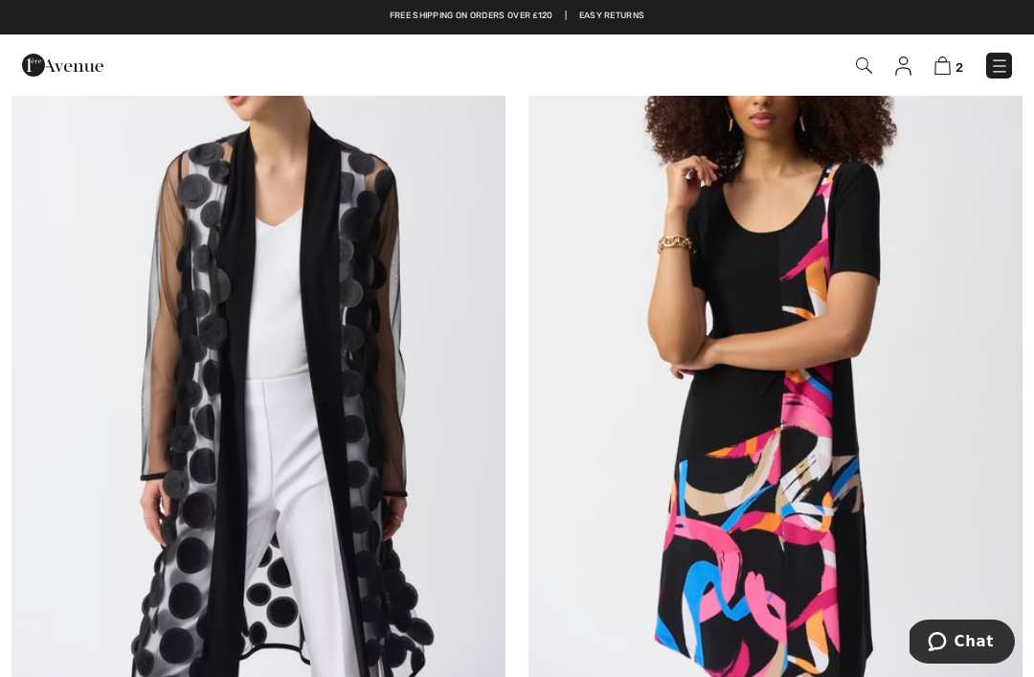
click at [836, 459] on img at bounding box center [775, 334] width 494 height 741
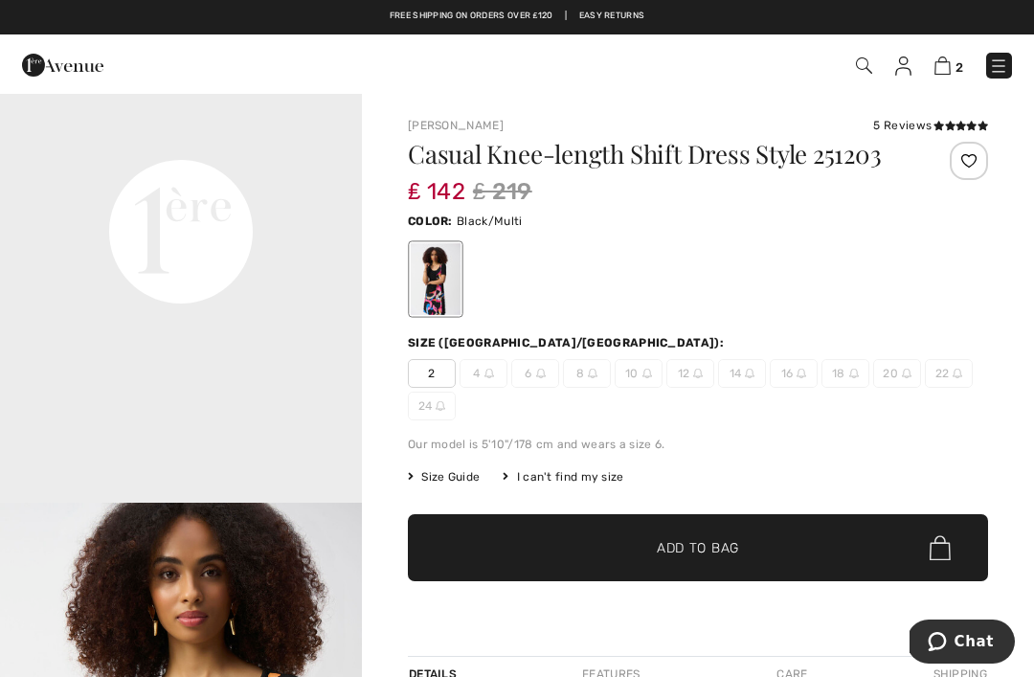
scroll to position [1215, 0]
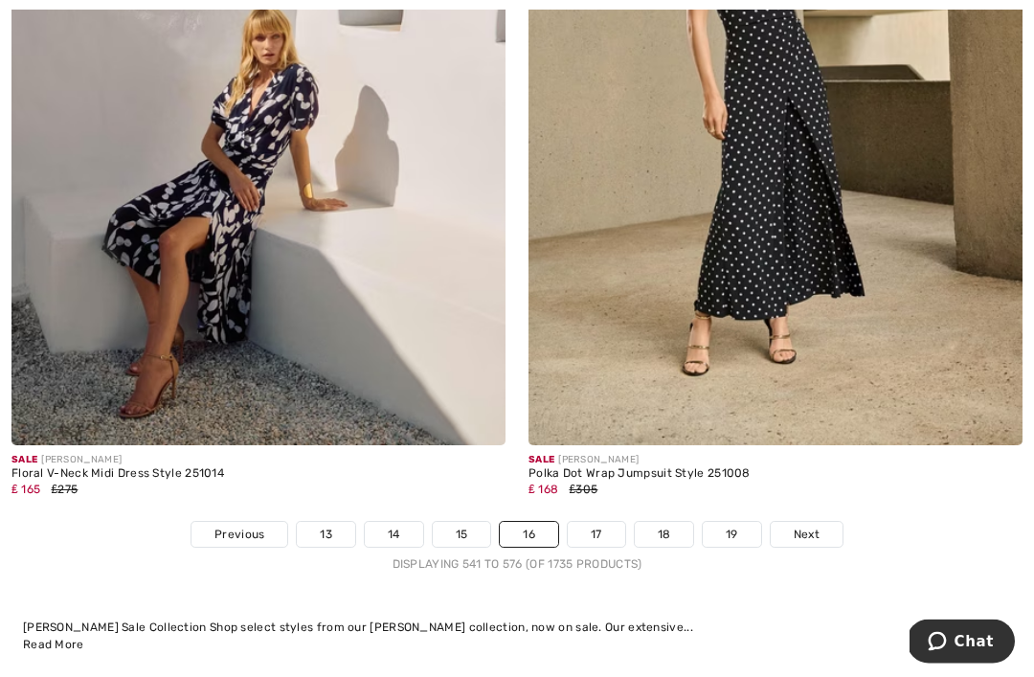
scroll to position [14944, 0]
click at [817, 526] on span "Next" at bounding box center [807, 534] width 26 height 17
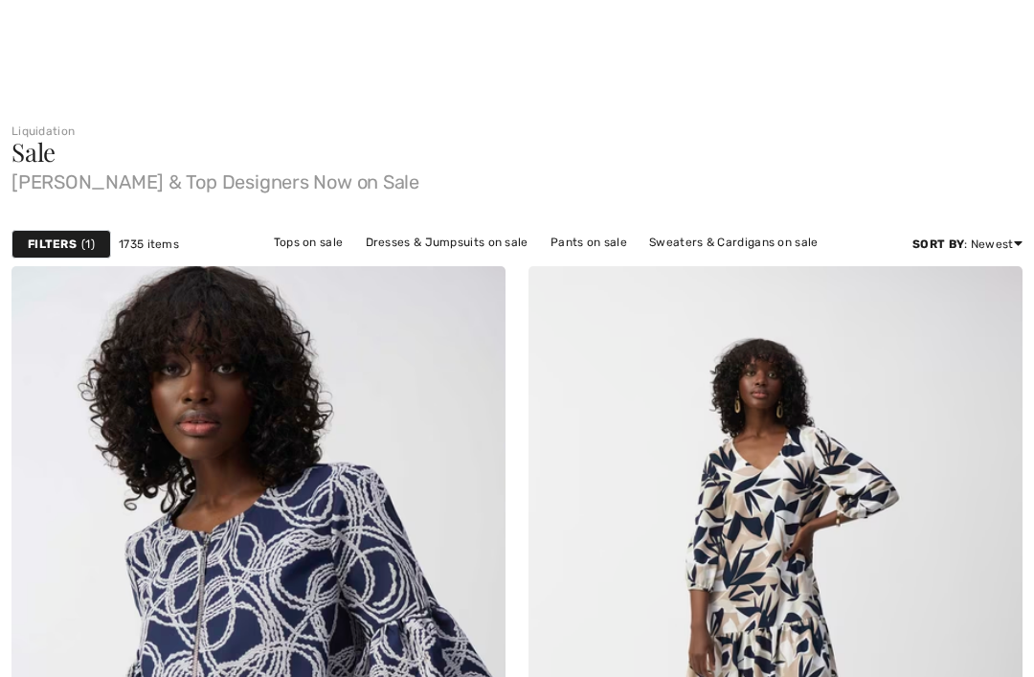
checkbox input "true"
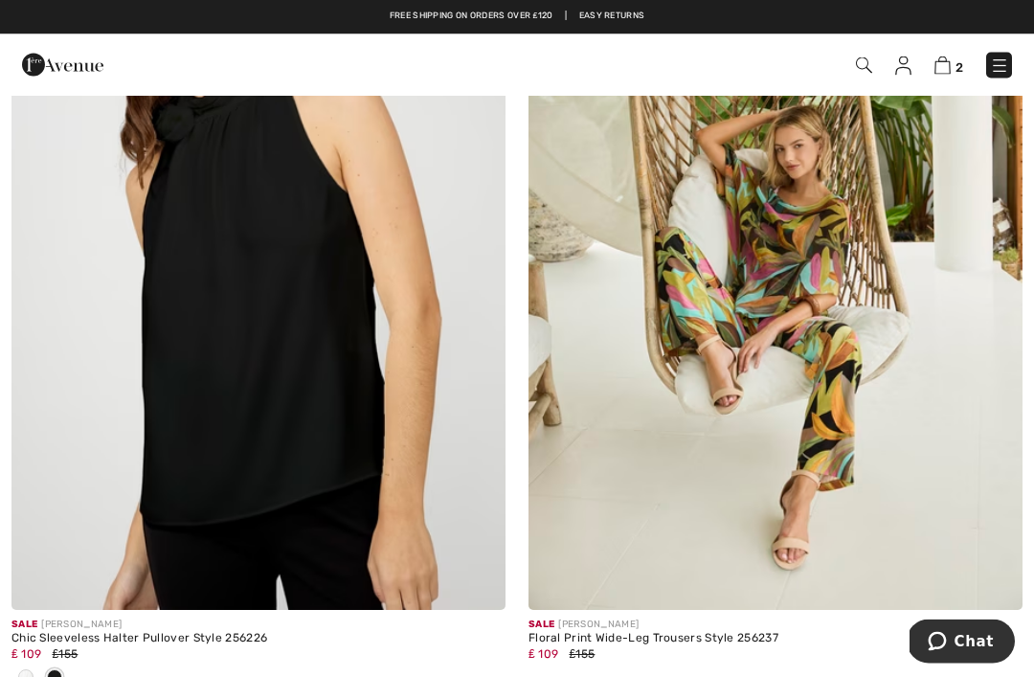
scroll to position [14089, 0]
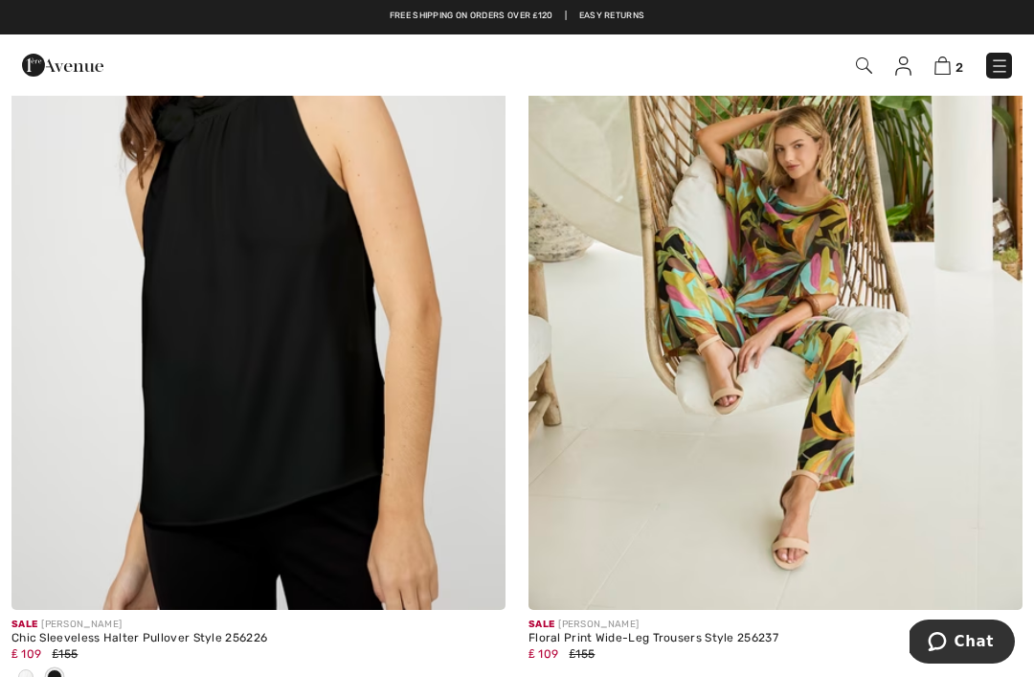
click at [855, 303] on img at bounding box center [775, 239] width 494 height 741
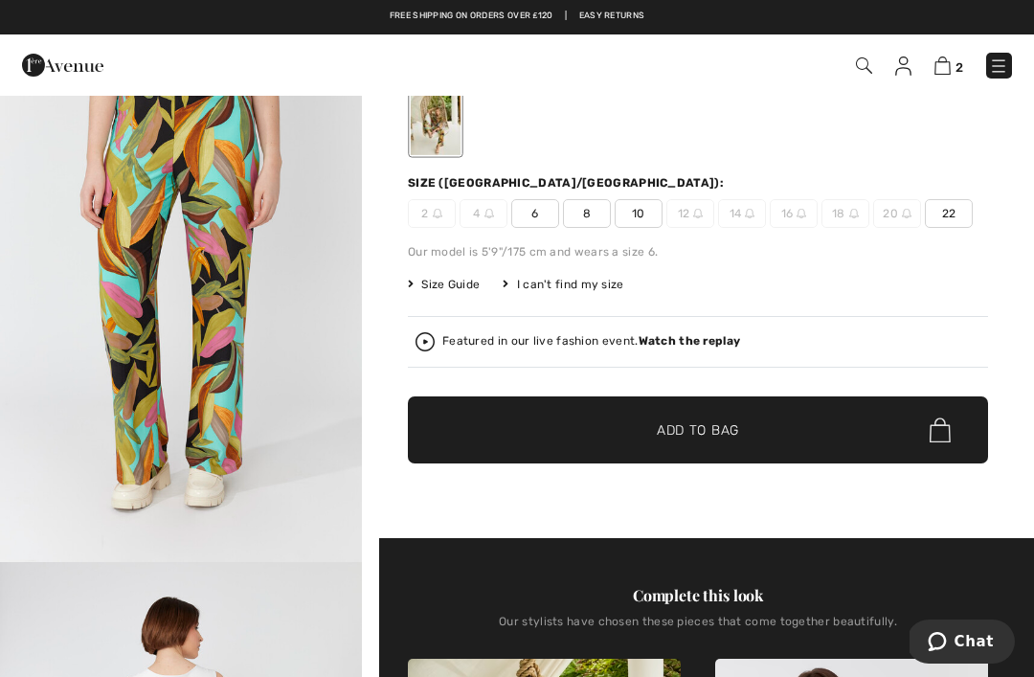
scroll to position [163, 0]
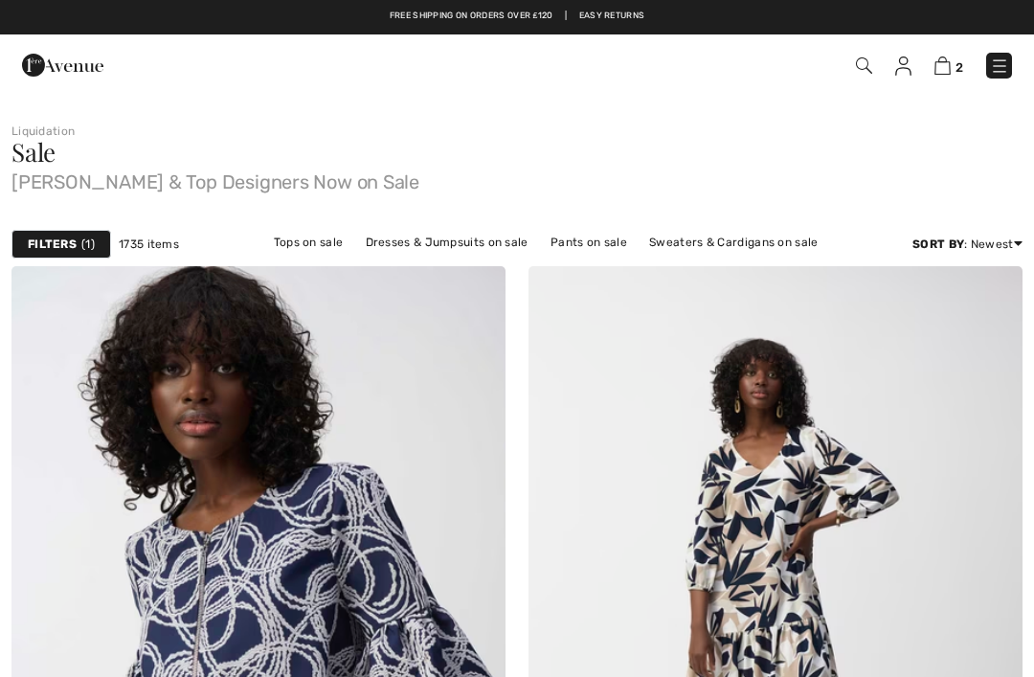
checkbox input "true"
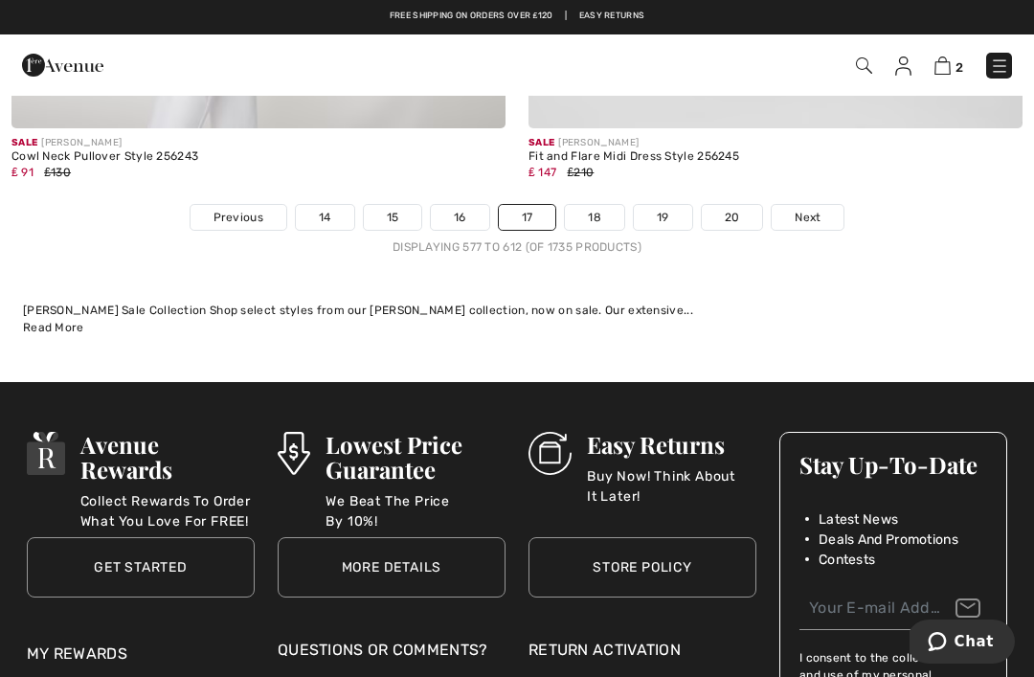
scroll to position [15398, 0]
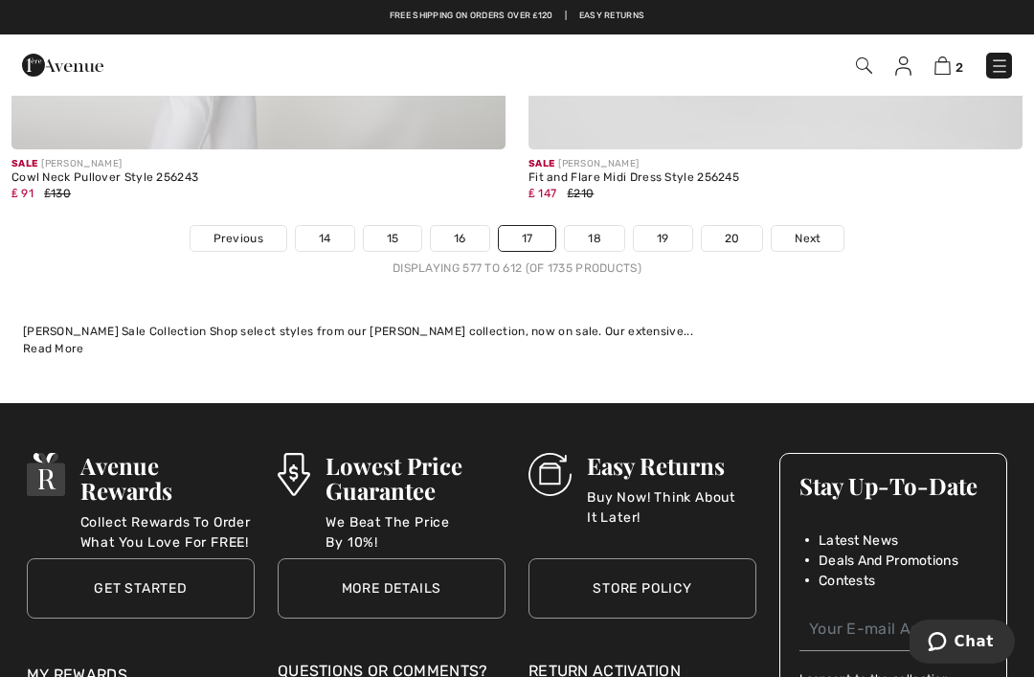
click at [823, 226] on link "Next" at bounding box center [808, 238] width 72 height 25
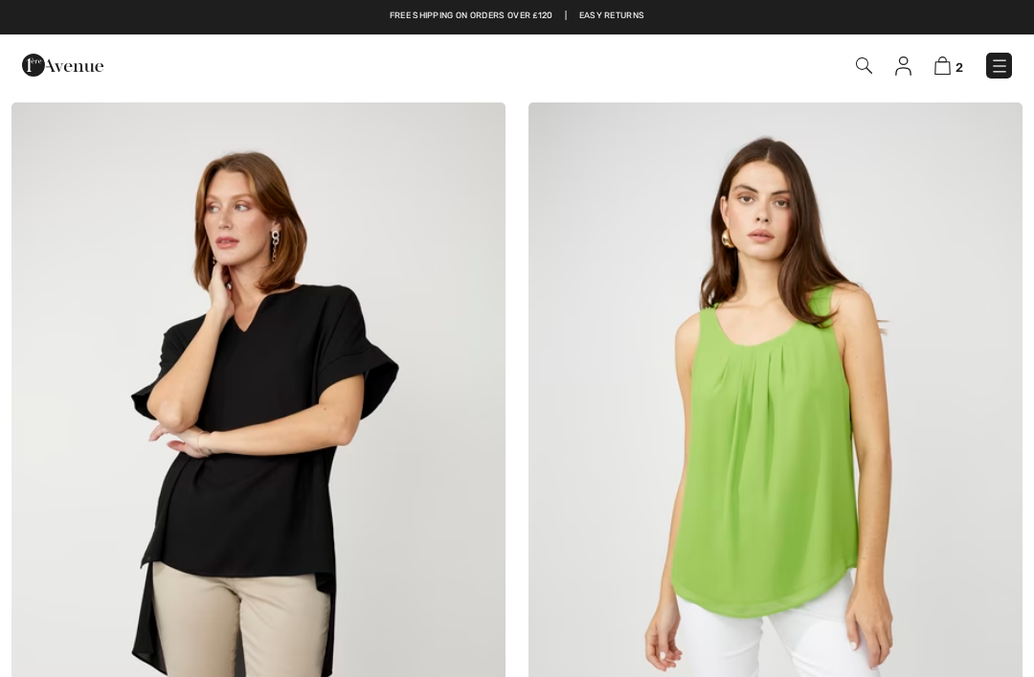
checkbox input "true"
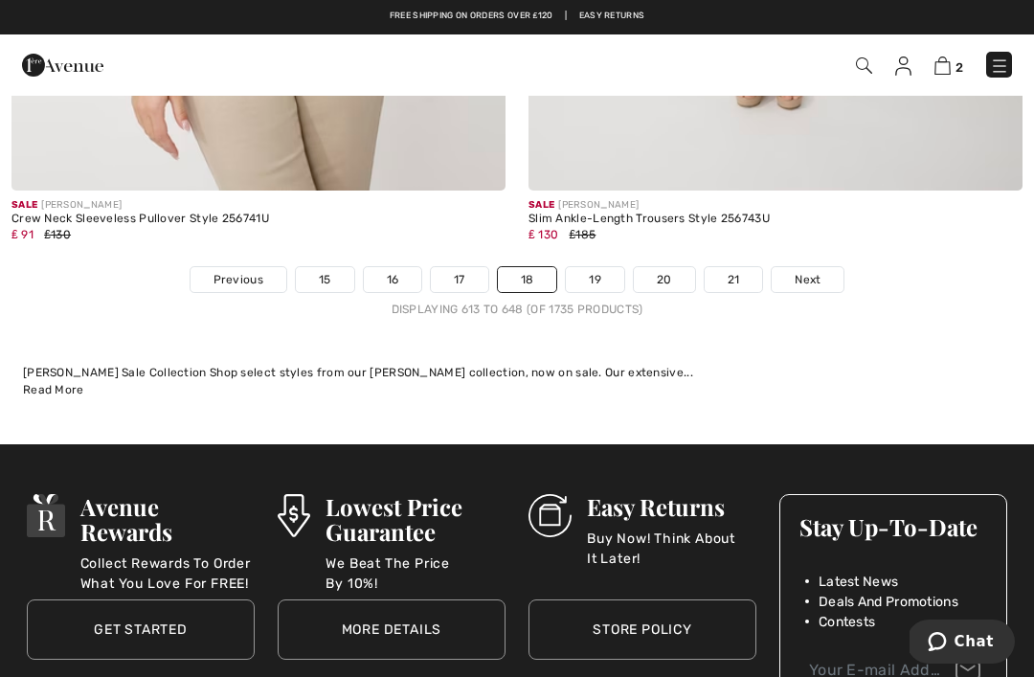
scroll to position [15134, 0]
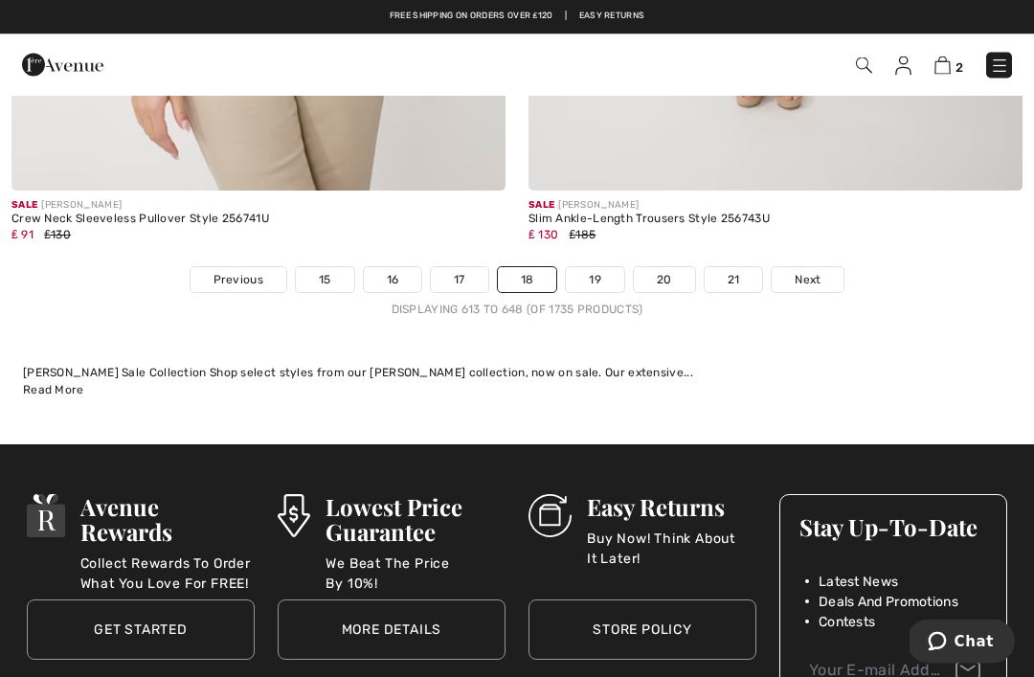
click at [832, 268] on link "Next" at bounding box center [808, 280] width 72 height 25
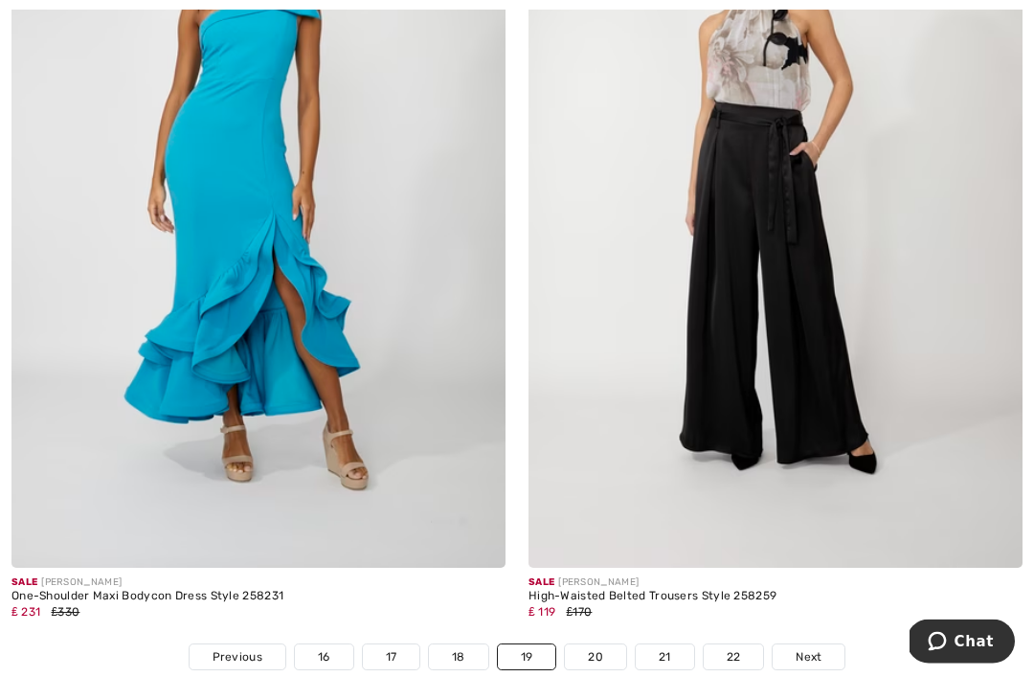
scroll to position [14758, 0]
click at [822, 644] on link "Next" at bounding box center [808, 656] width 72 height 25
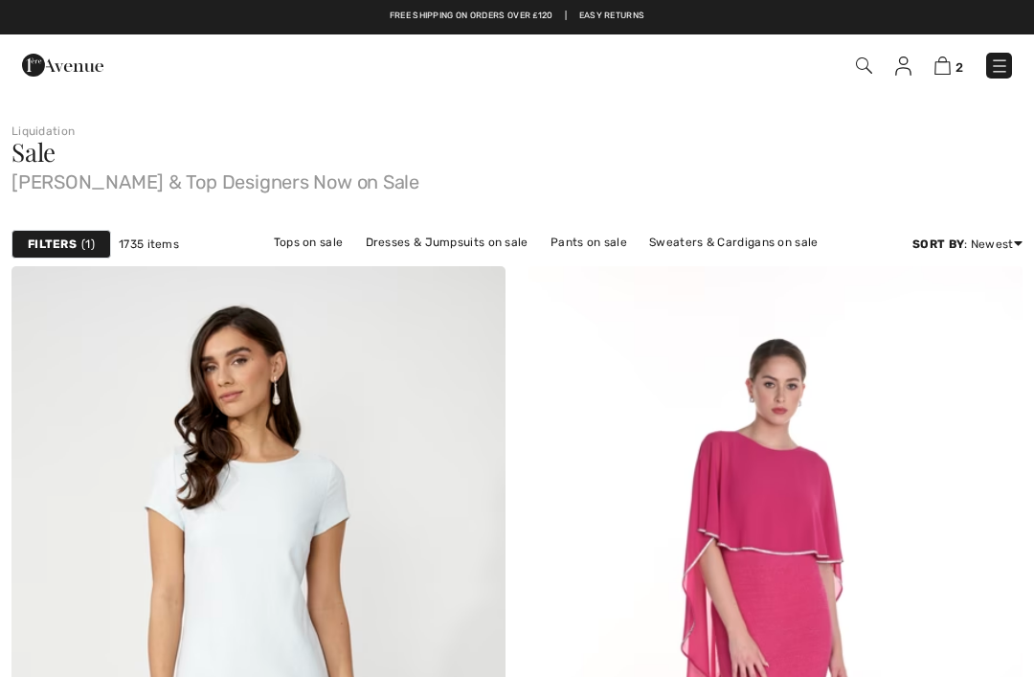
checkbox input "true"
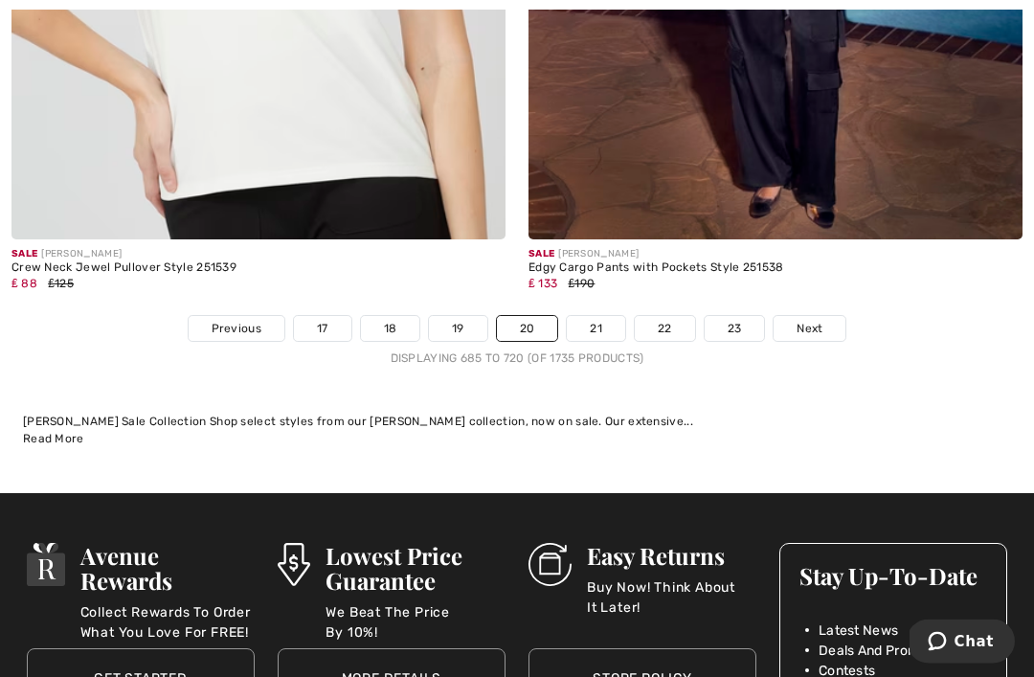
scroll to position [15251, 0]
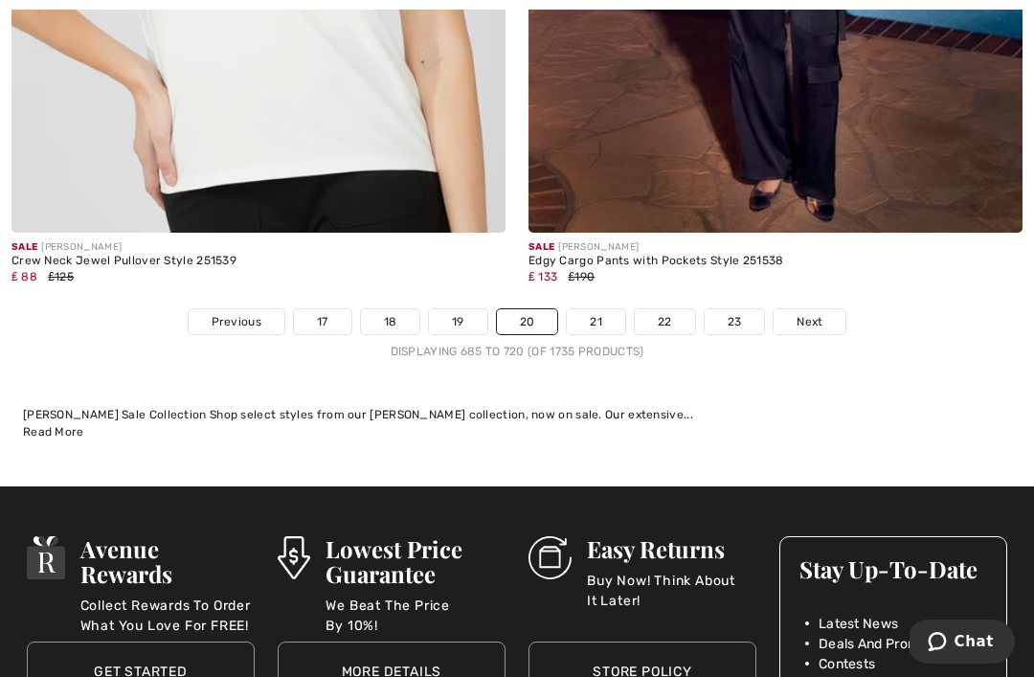
click at [828, 309] on link "Next" at bounding box center [809, 321] width 72 height 25
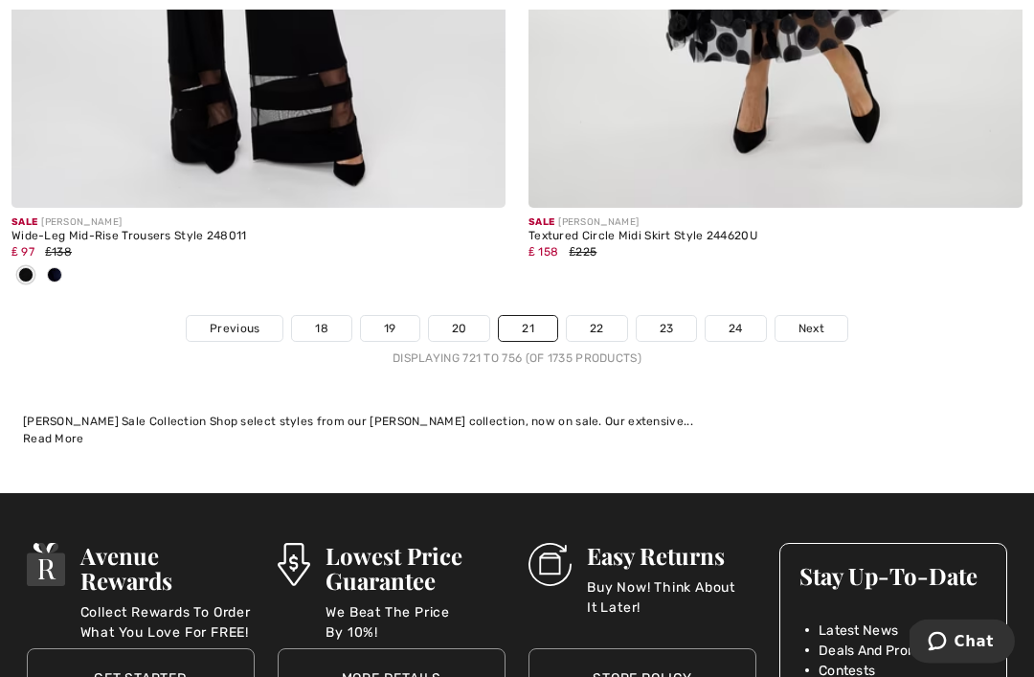
scroll to position [15087, 0]
click at [829, 316] on link "Next" at bounding box center [811, 328] width 72 height 25
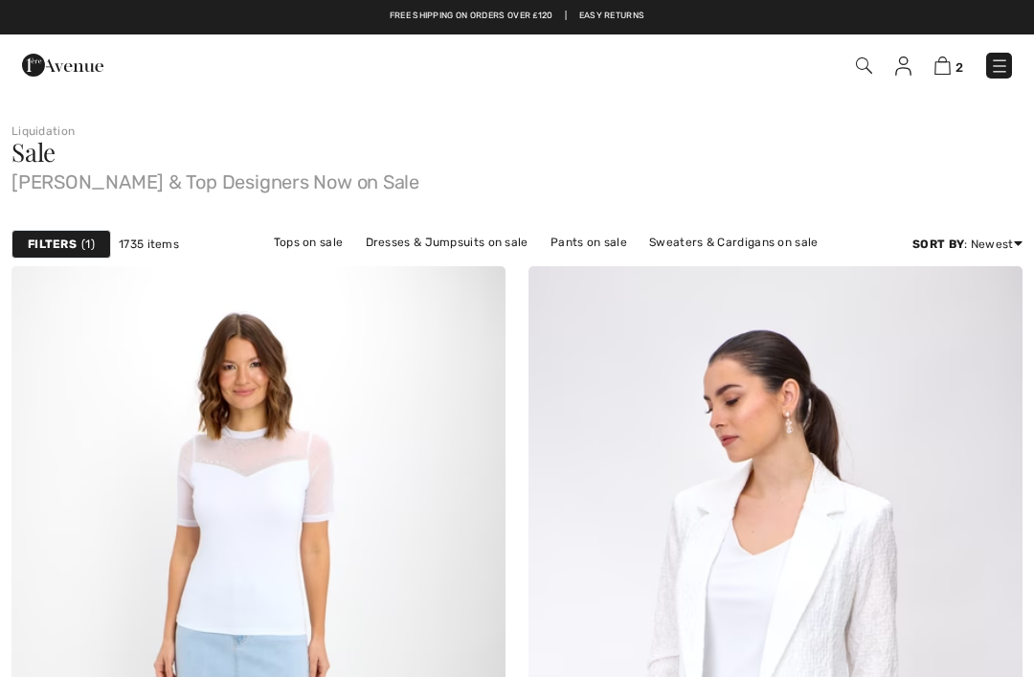
checkbox input "true"
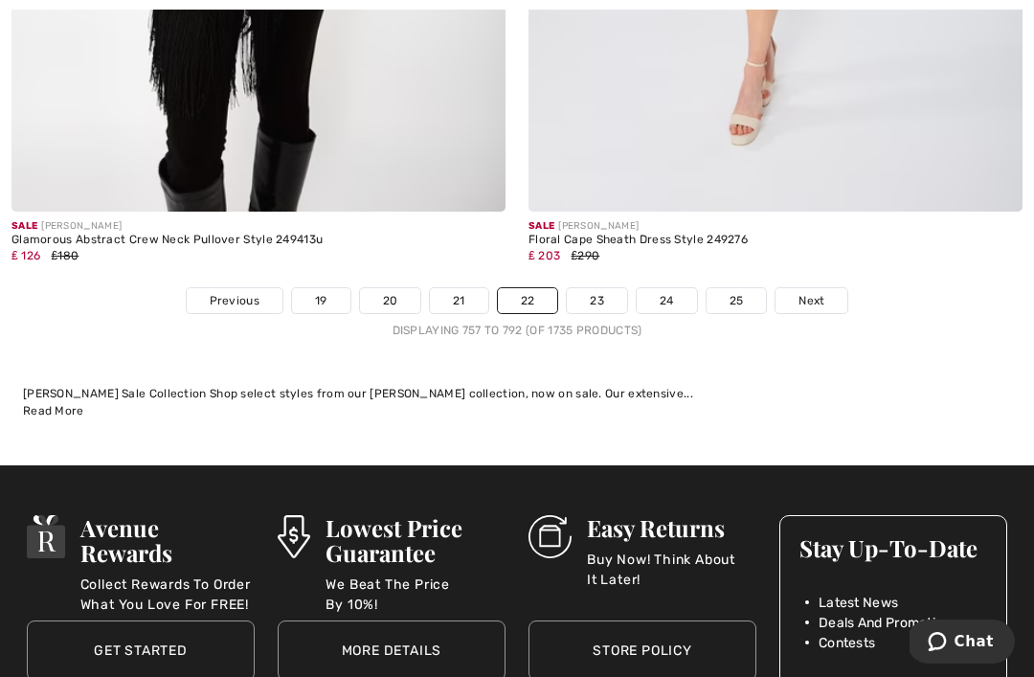
scroll to position [15273, 0]
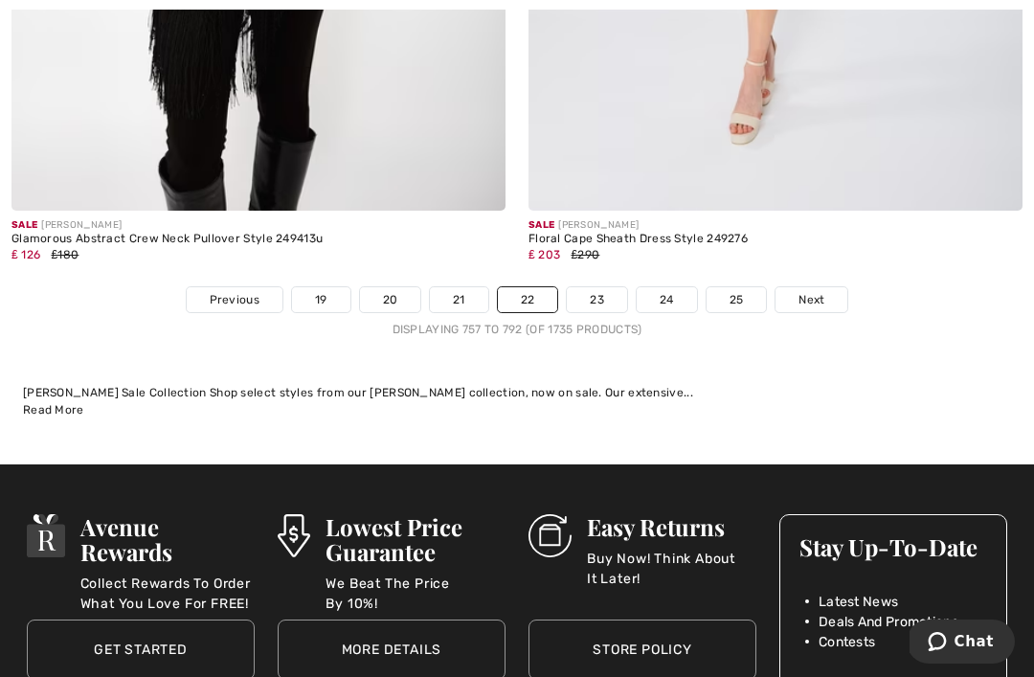
click at [829, 287] on link "Next" at bounding box center [811, 299] width 72 height 25
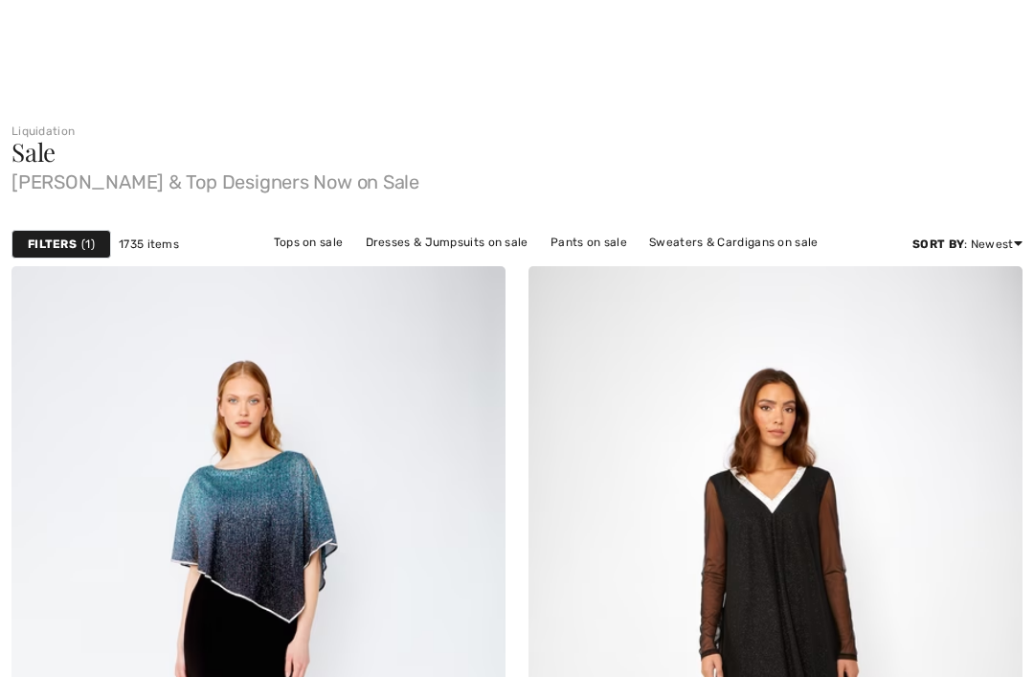
checkbox input "true"
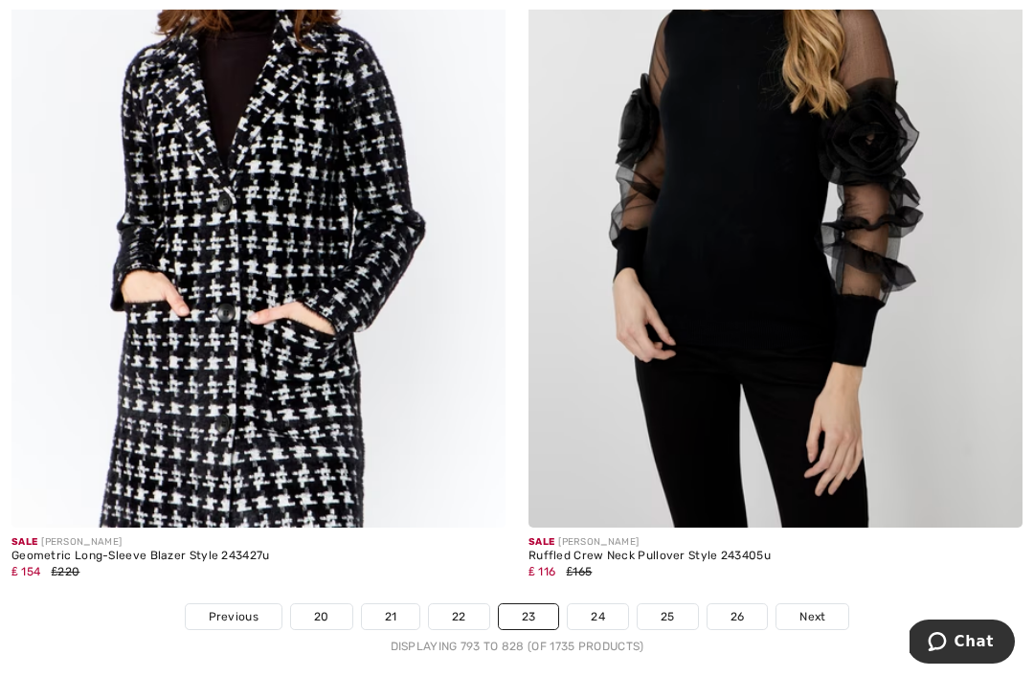
scroll to position [14736, 0]
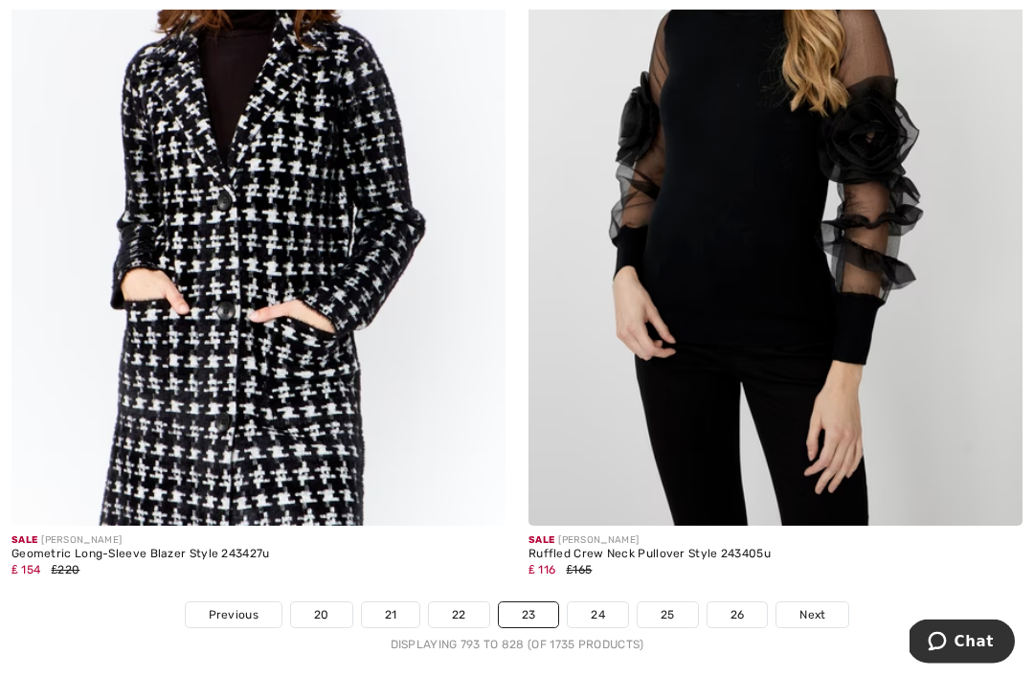
click at [829, 580] on div "Sale [PERSON_NAME] Ruffled Crew Neck Pullover Style 243405u ₤ 116 ₤165" at bounding box center [775, 564] width 494 height 76
click at [827, 605] on link "Next" at bounding box center [812, 614] width 72 height 25
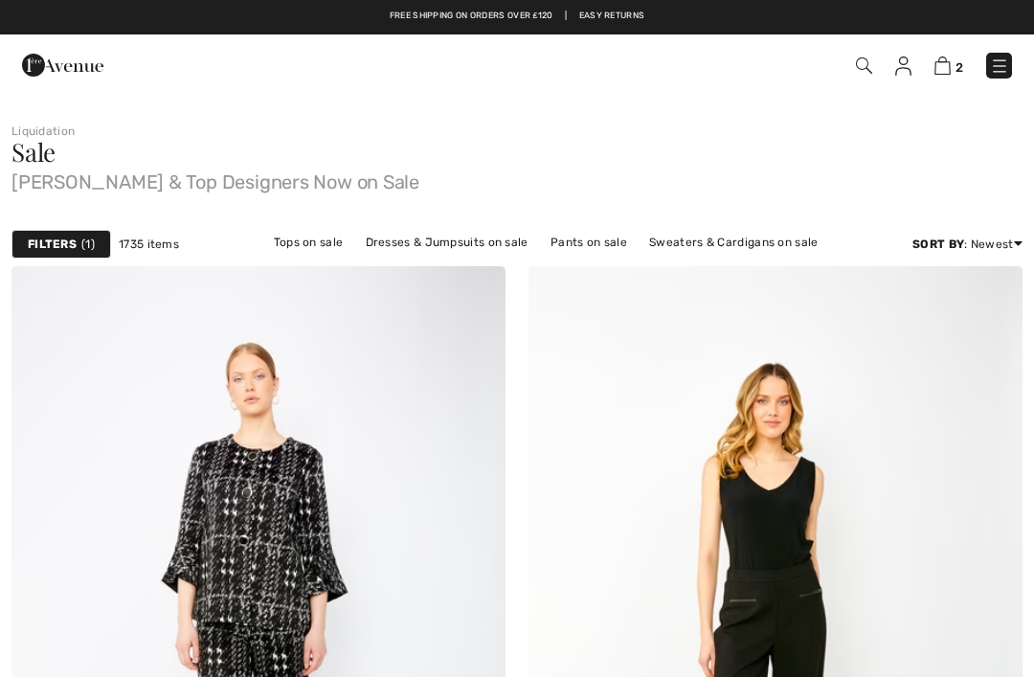
checkbox input "true"
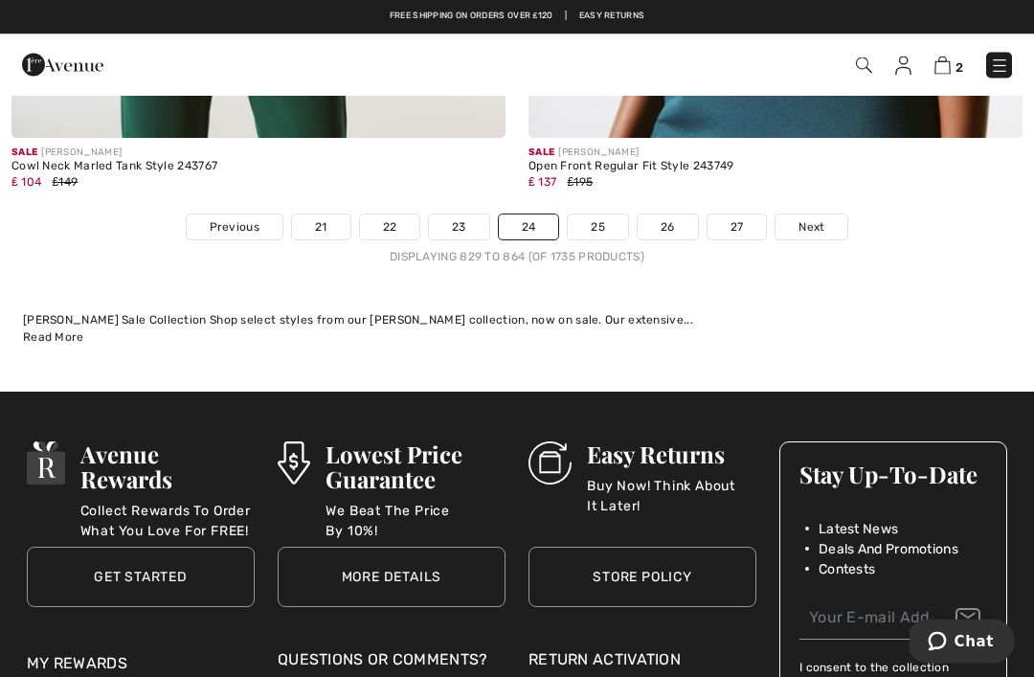
scroll to position [15346, 0]
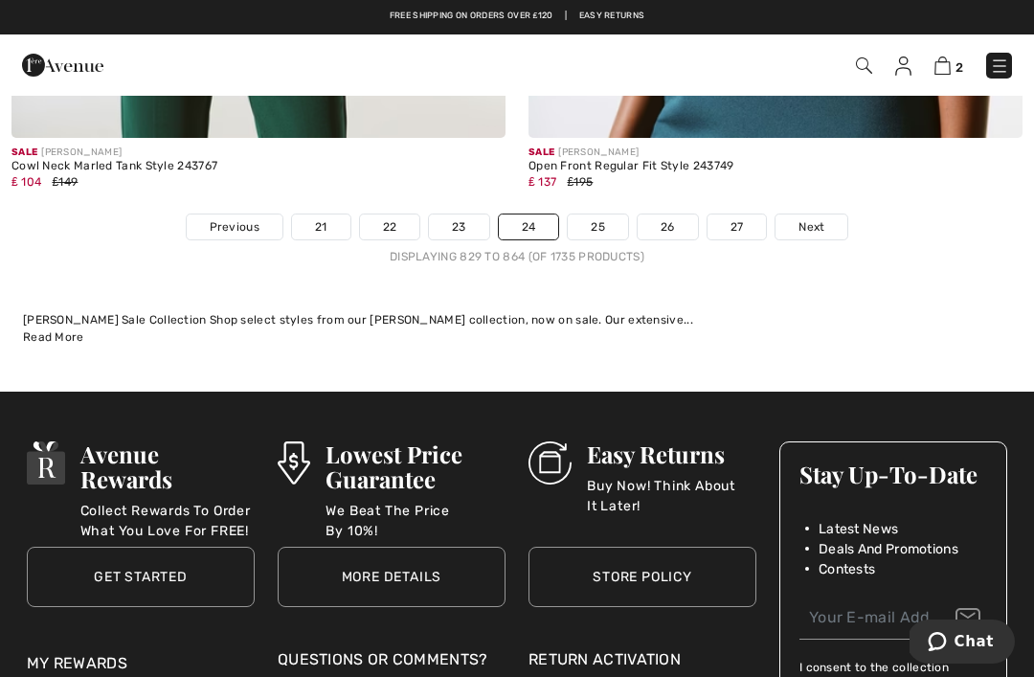
click at [825, 214] on link "Next" at bounding box center [811, 226] width 72 height 25
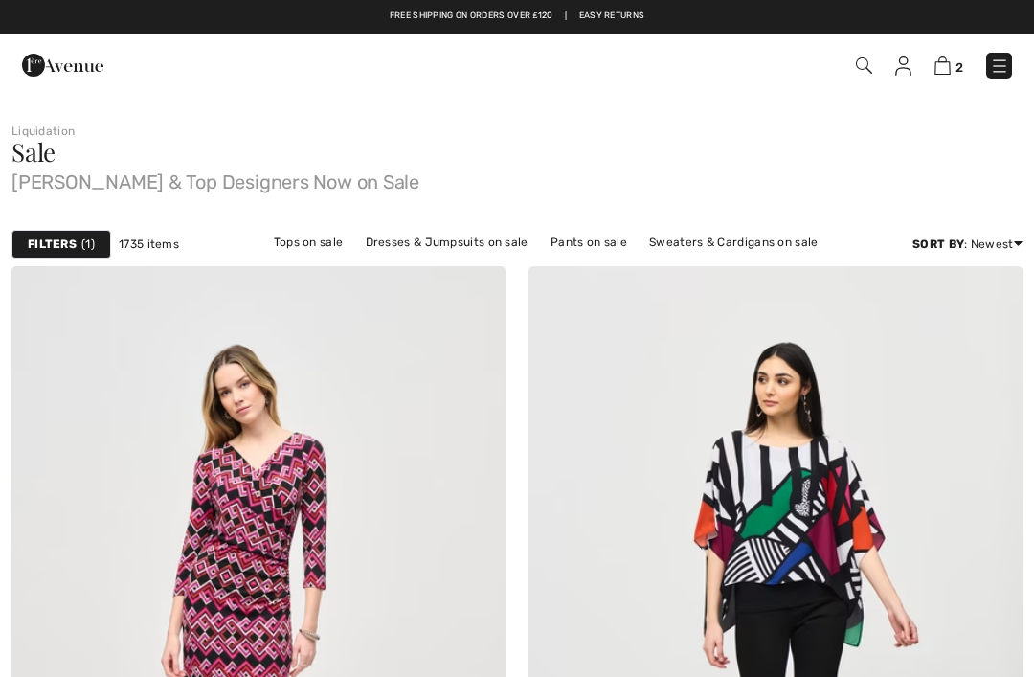
checkbox input "true"
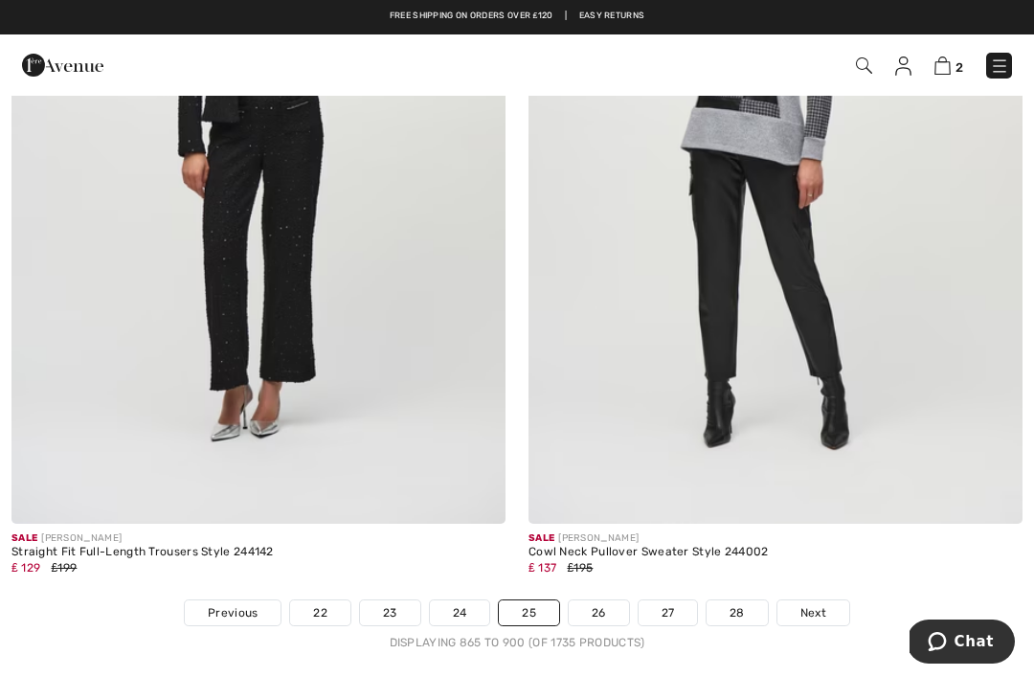
scroll to position [14990, 0]
click at [845, 584] on div "Sale JOSEPH RIBKOFF Cowl Neck Pullover Sweater Style 244002 ₤ 137 ₤195" at bounding box center [775, 564] width 494 height 76
click at [832, 584] on div "Sale JOSEPH RIBKOFF Cowl Neck Pullover Sweater Style 244002 ₤ 137 ₤195" at bounding box center [775, 564] width 494 height 76
click at [825, 606] on span "Next" at bounding box center [813, 614] width 26 height 17
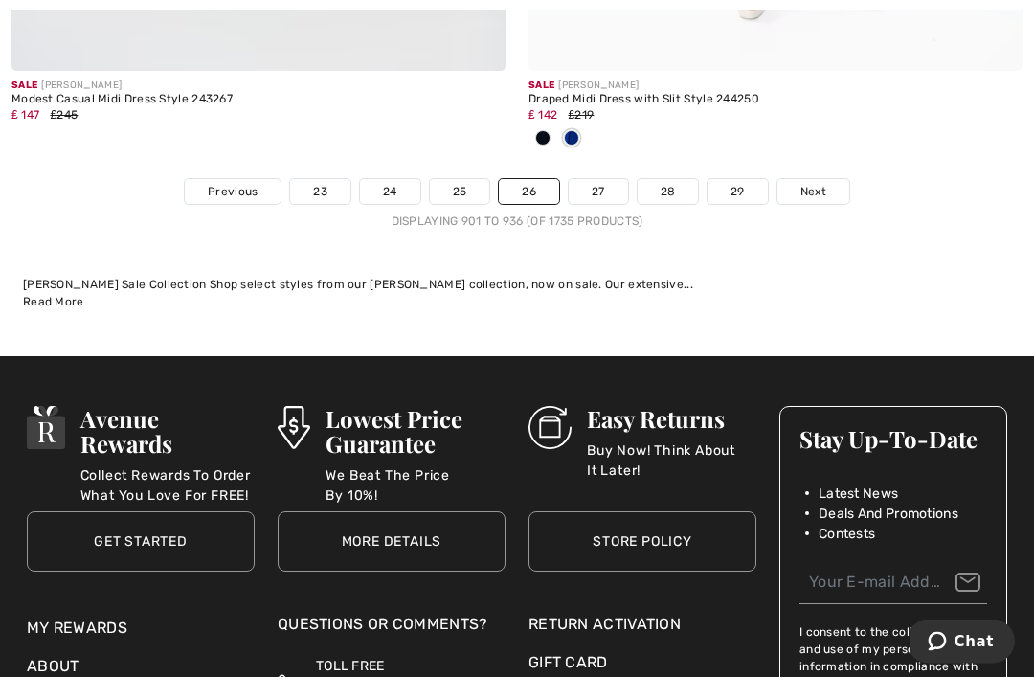
scroll to position [15603, 0]
click at [824, 183] on span "Next" at bounding box center [813, 191] width 26 height 17
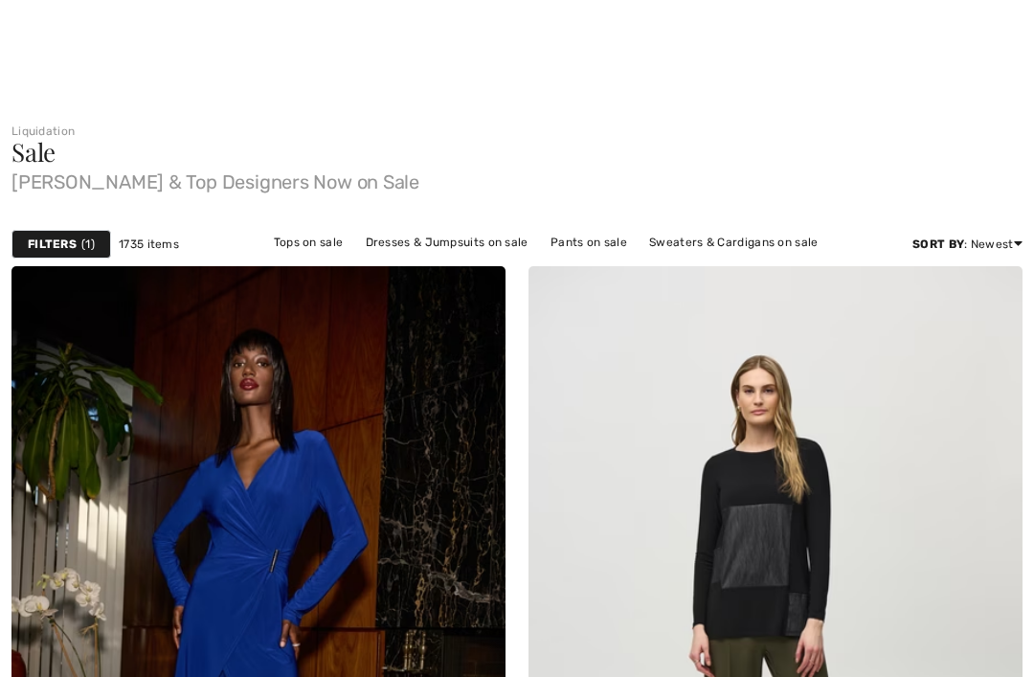
checkbox input "true"
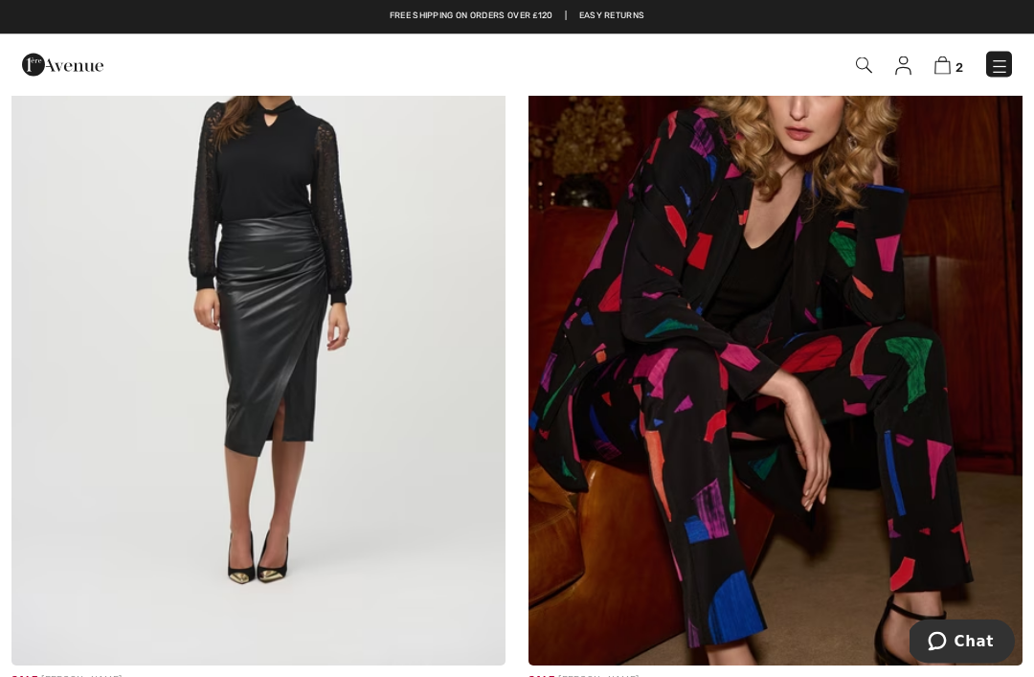
scroll to position [12368, 0]
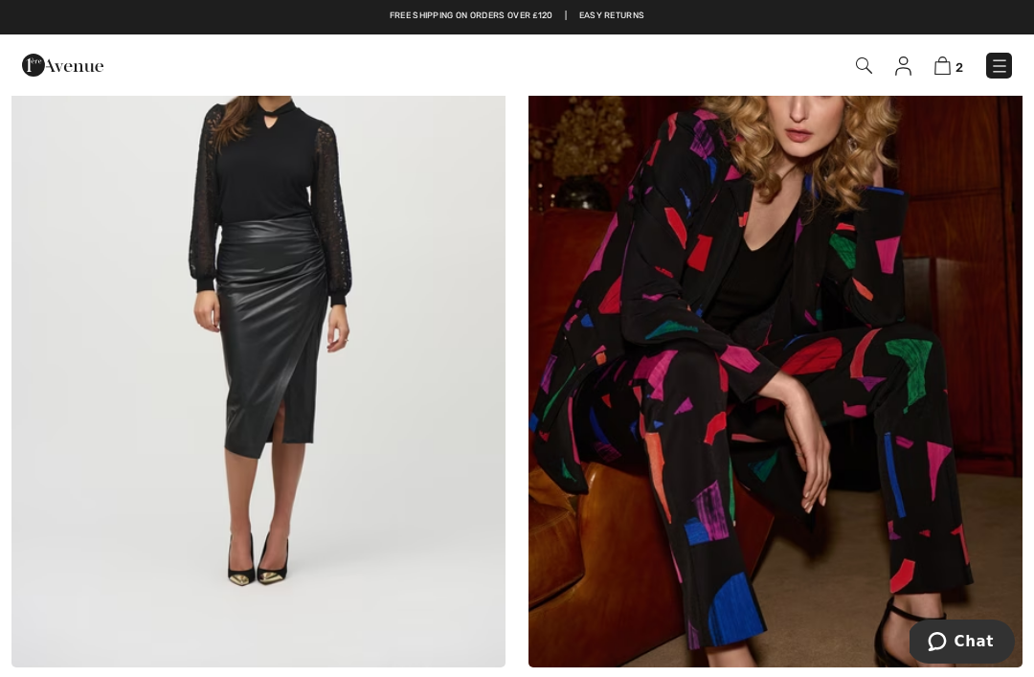
click at [876, 373] on img at bounding box center [775, 296] width 494 height 741
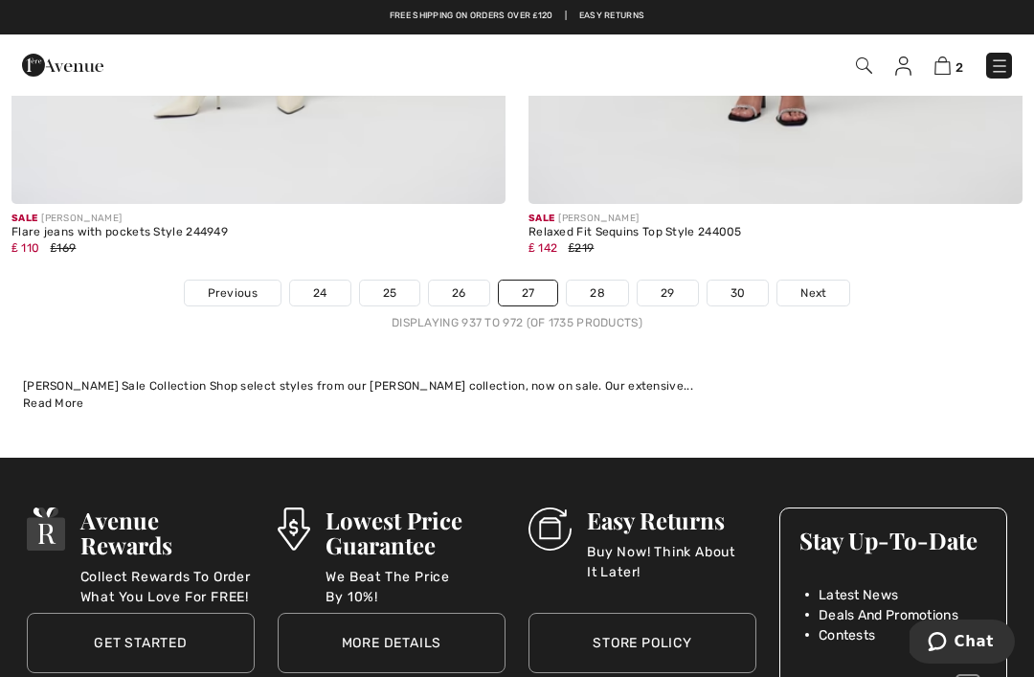
scroll to position [15306, 0]
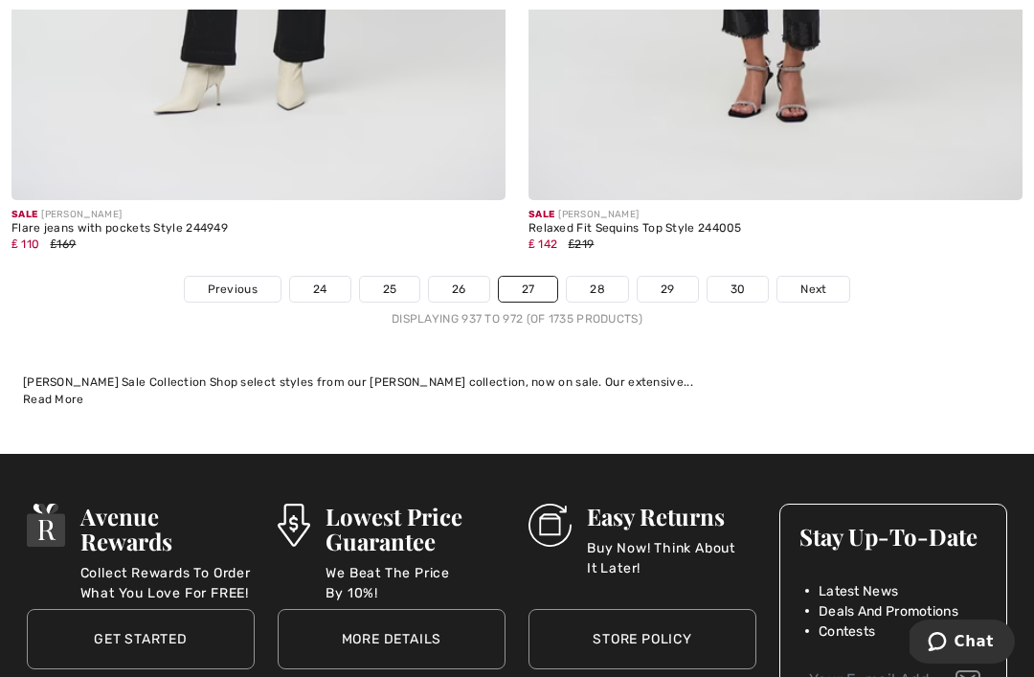
click at [823, 277] on link "Next" at bounding box center [813, 289] width 72 height 25
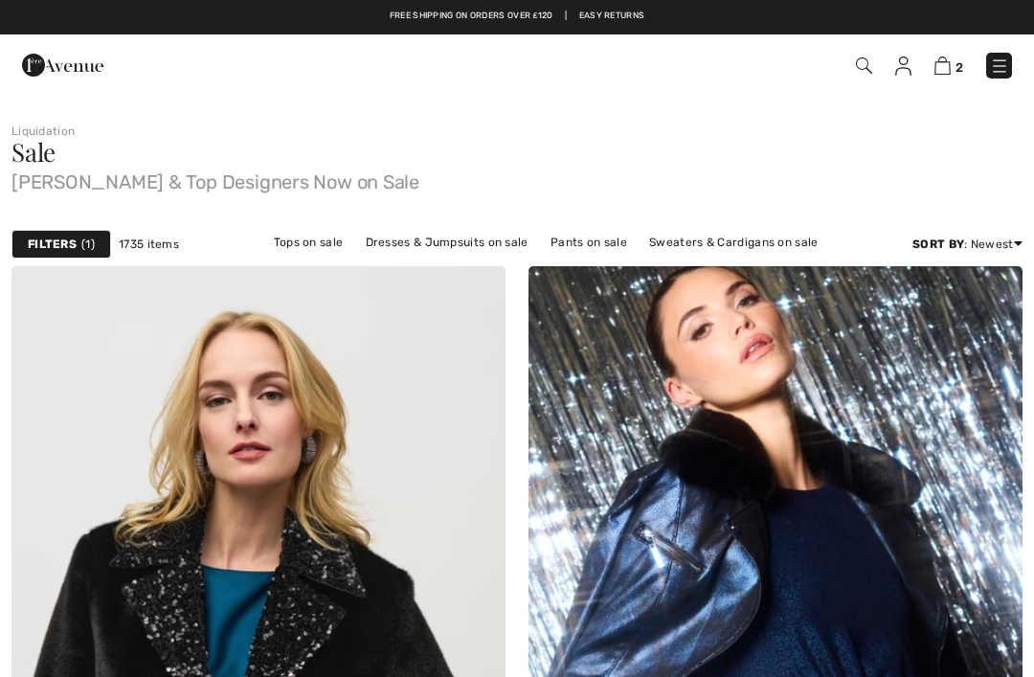
checkbox input "true"
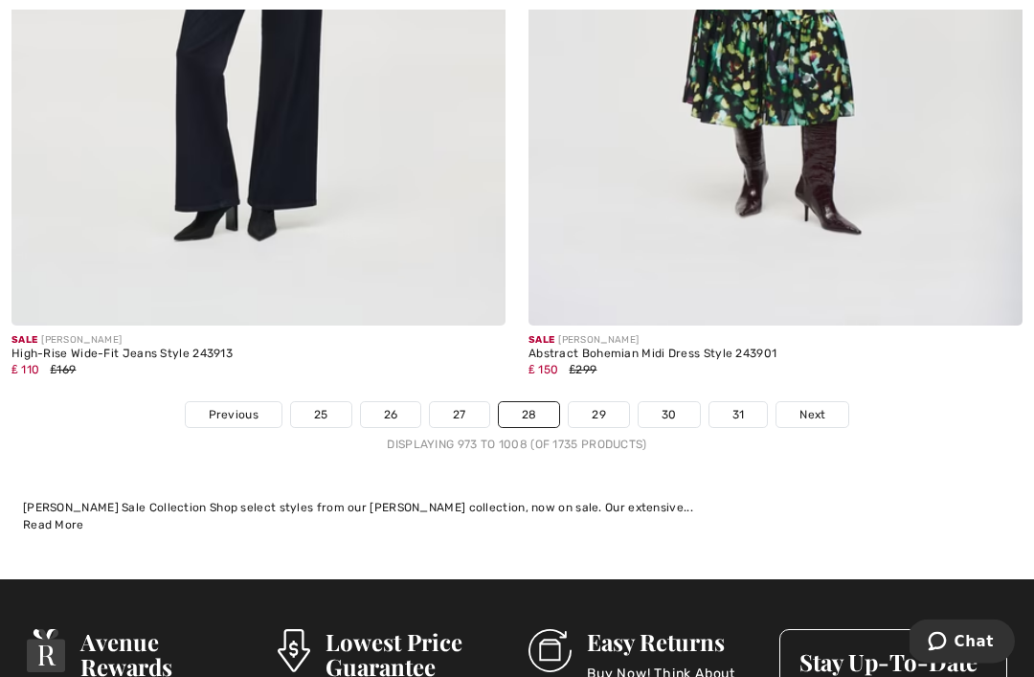
scroll to position [15064, 0]
click at [826, 402] on link "Next" at bounding box center [812, 414] width 72 height 25
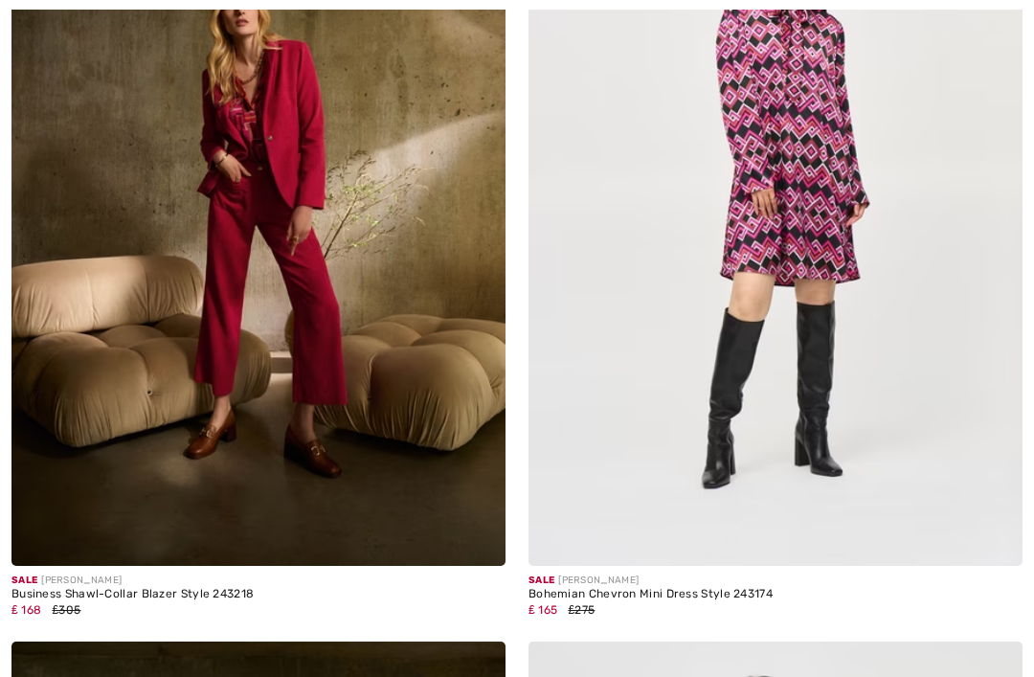
checkbox input "true"
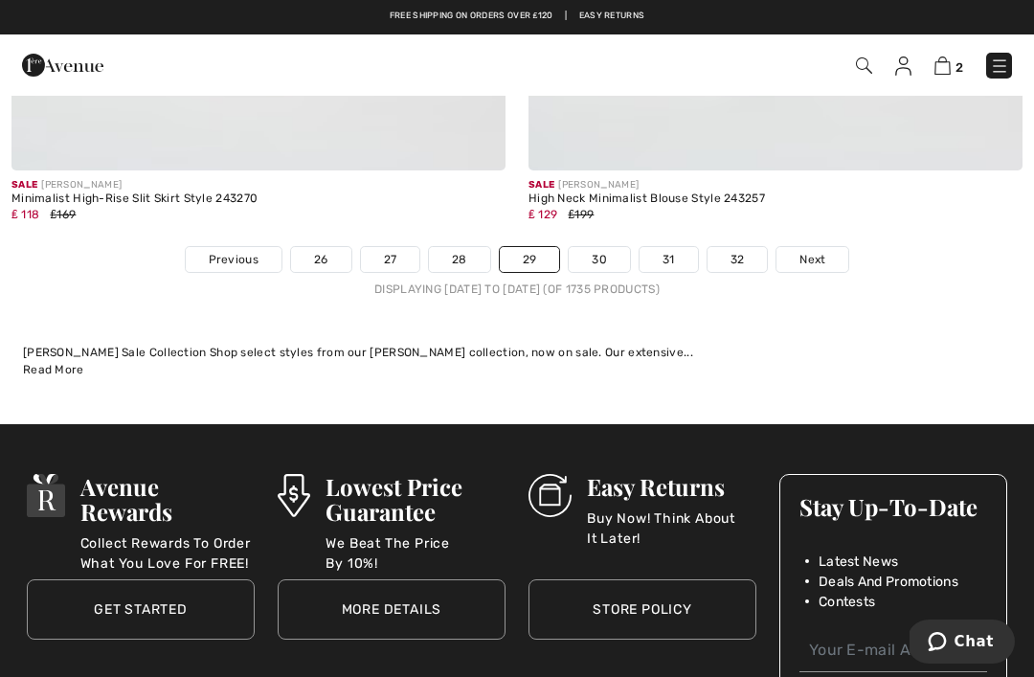
scroll to position [15315, 0]
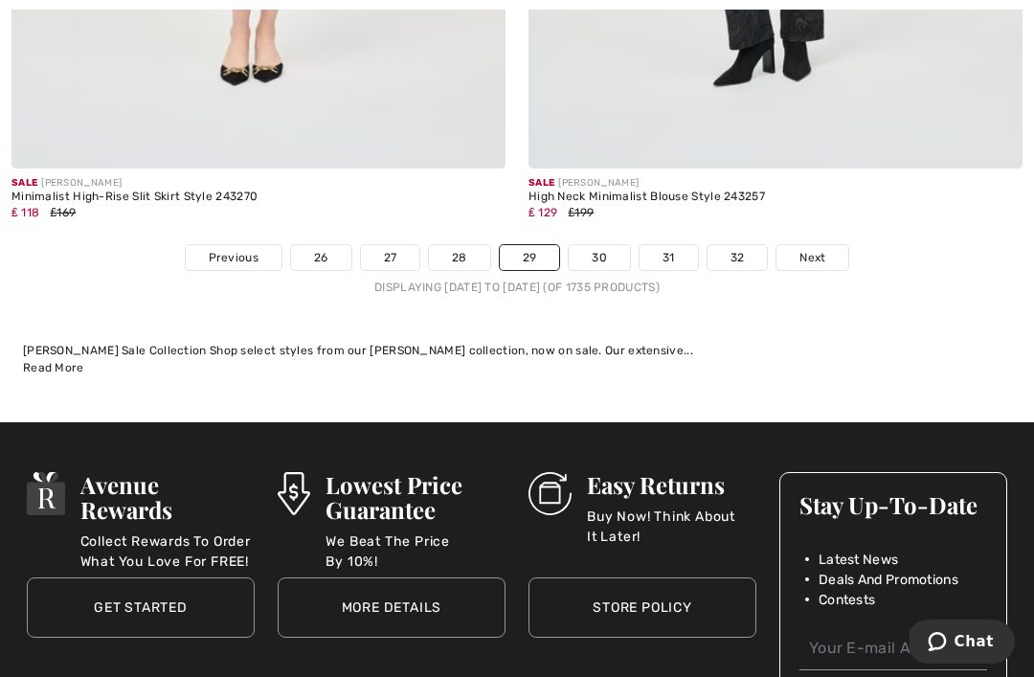
click at [825, 245] on link "Next" at bounding box center [812, 257] width 72 height 25
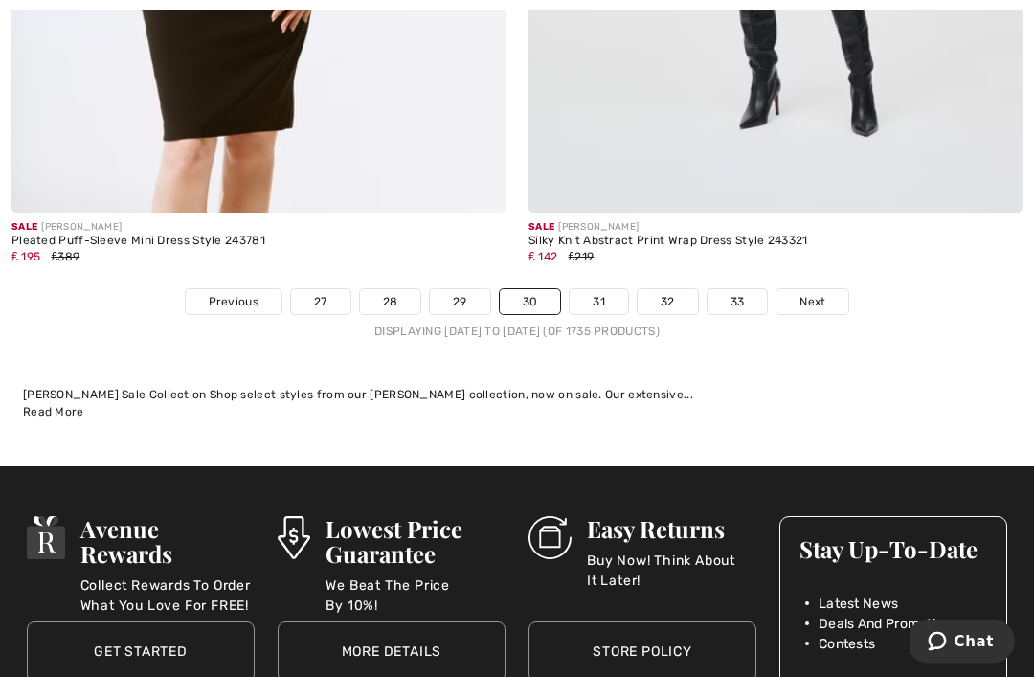
scroll to position [15145, 0]
click at [818, 293] on span "Next" at bounding box center [812, 301] width 26 height 17
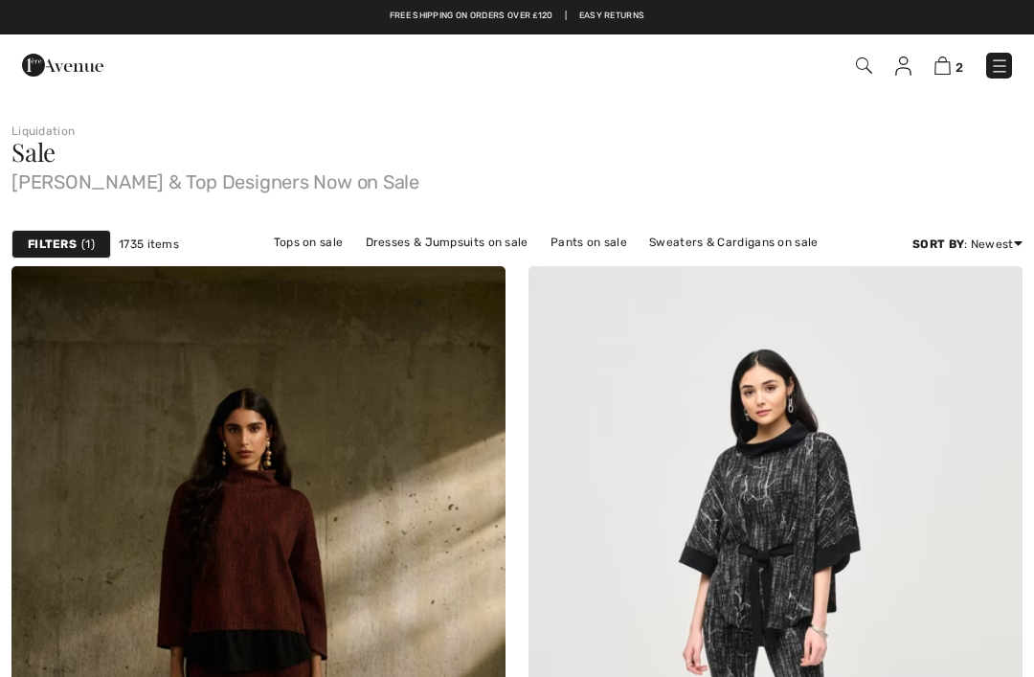
checkbox input "true"
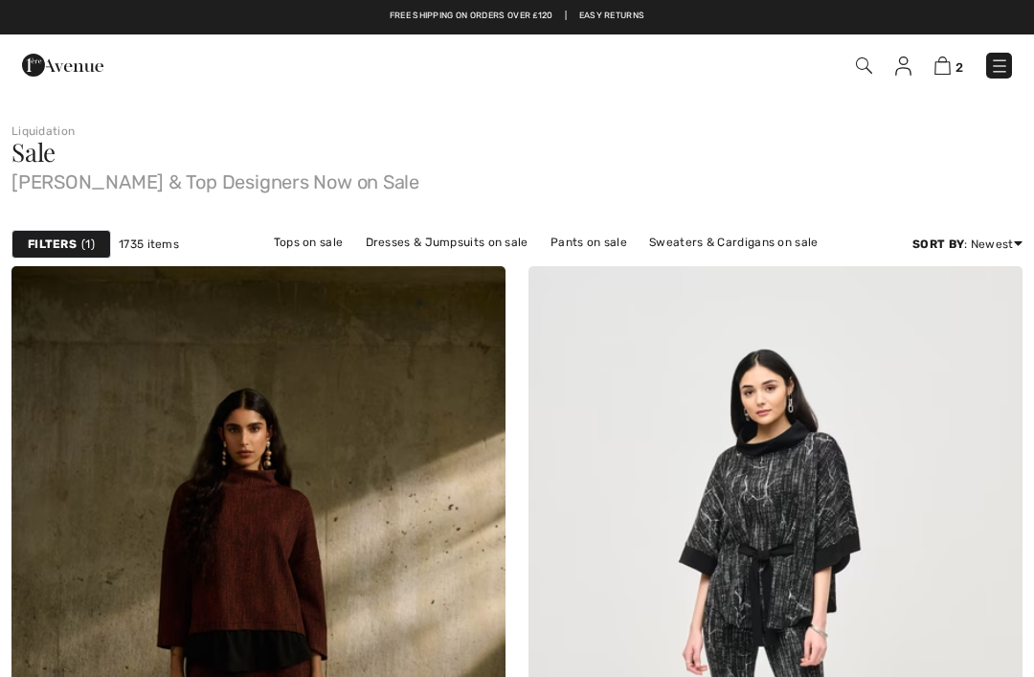
checkbox input "true"
click at [1004, 60] on img at bounding box center [999, 65] width 19 height 19
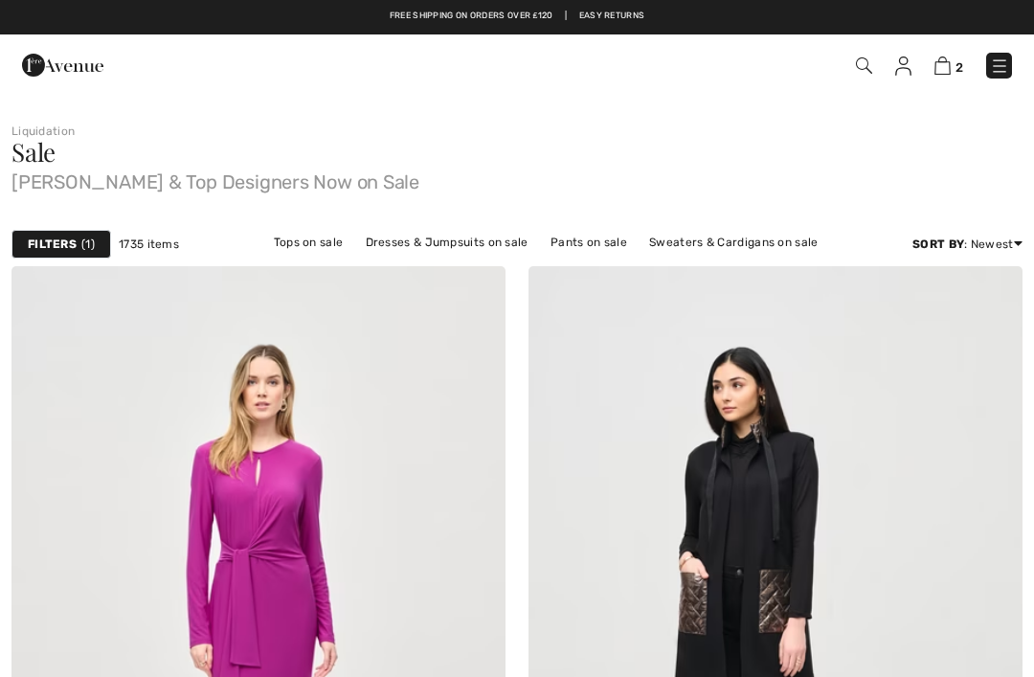
scroll to position [15206, 0]
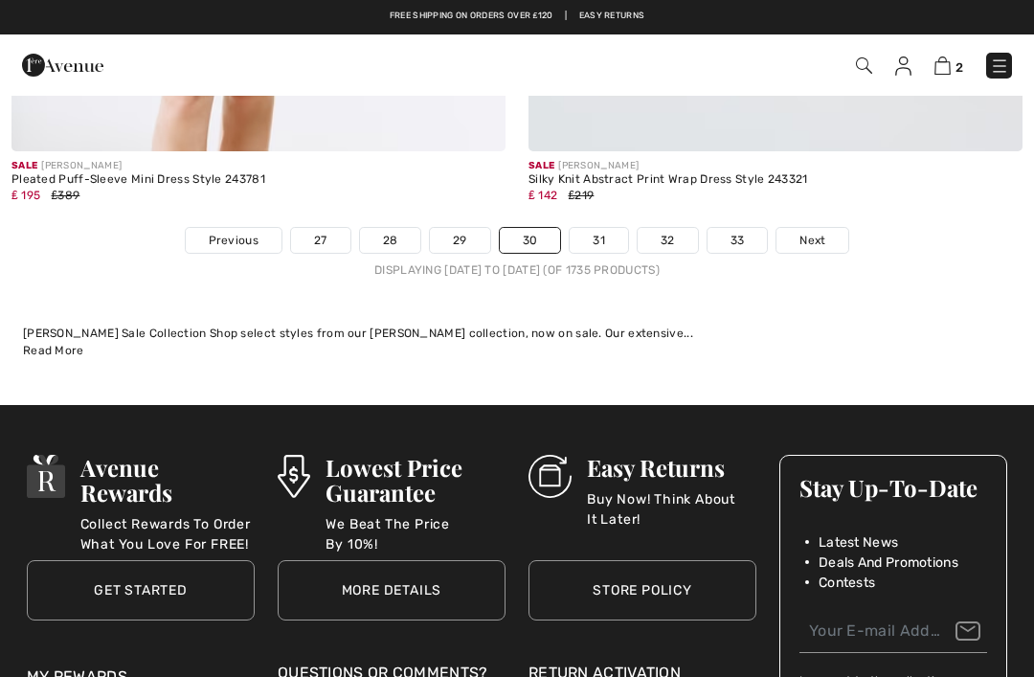
checkbox input "true"
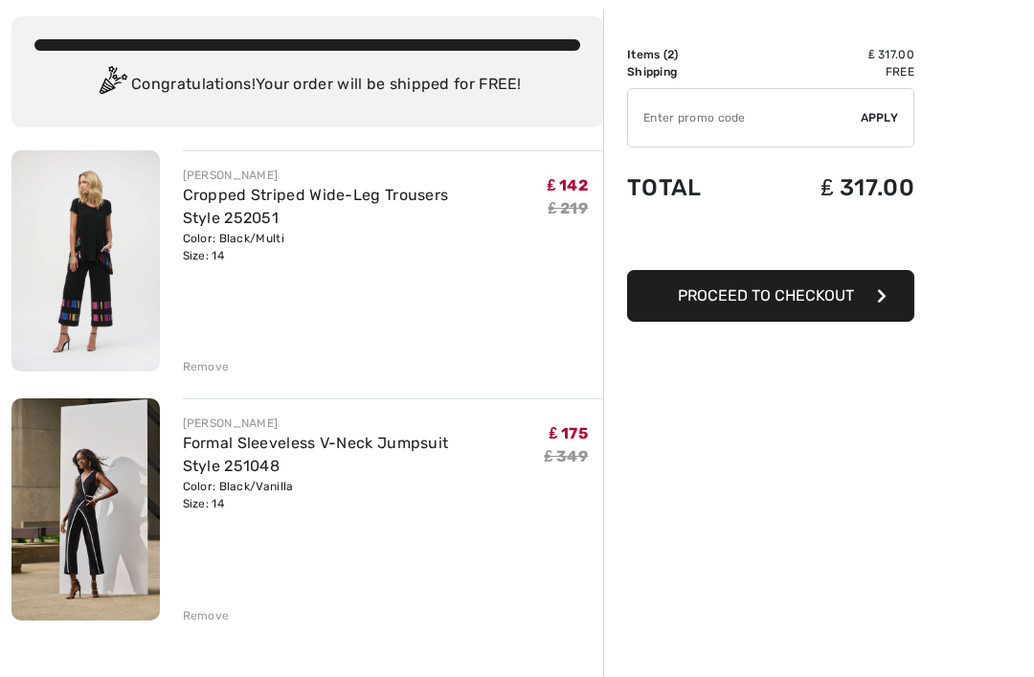
scroll to position [101, 0]
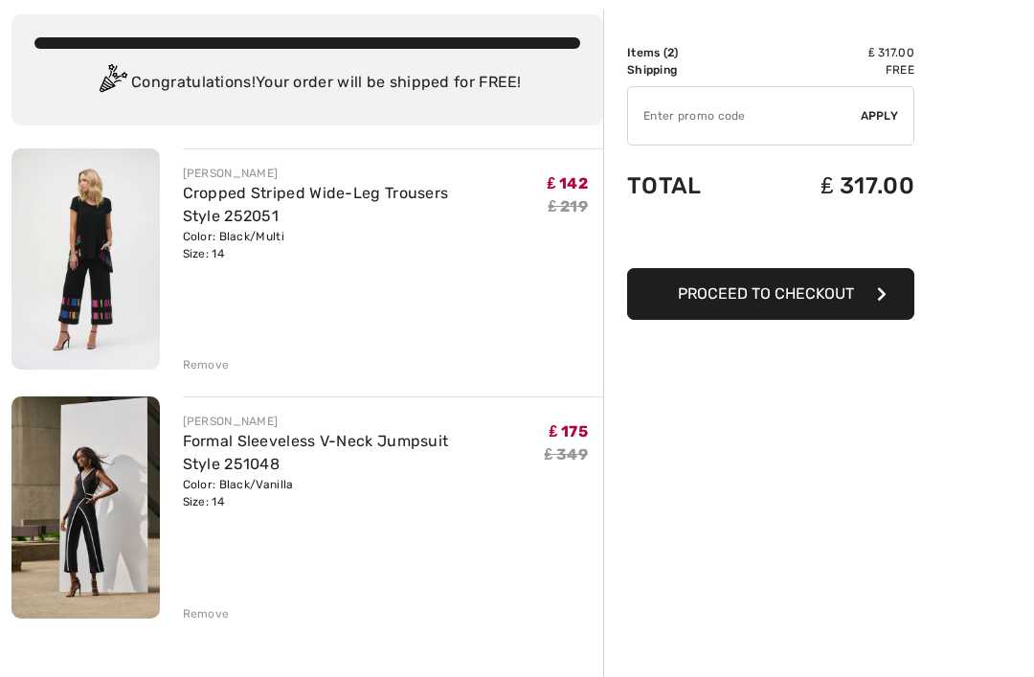
click at [227, 611] on div "Remove" at bounding box center [206, 614] width 47 height 17
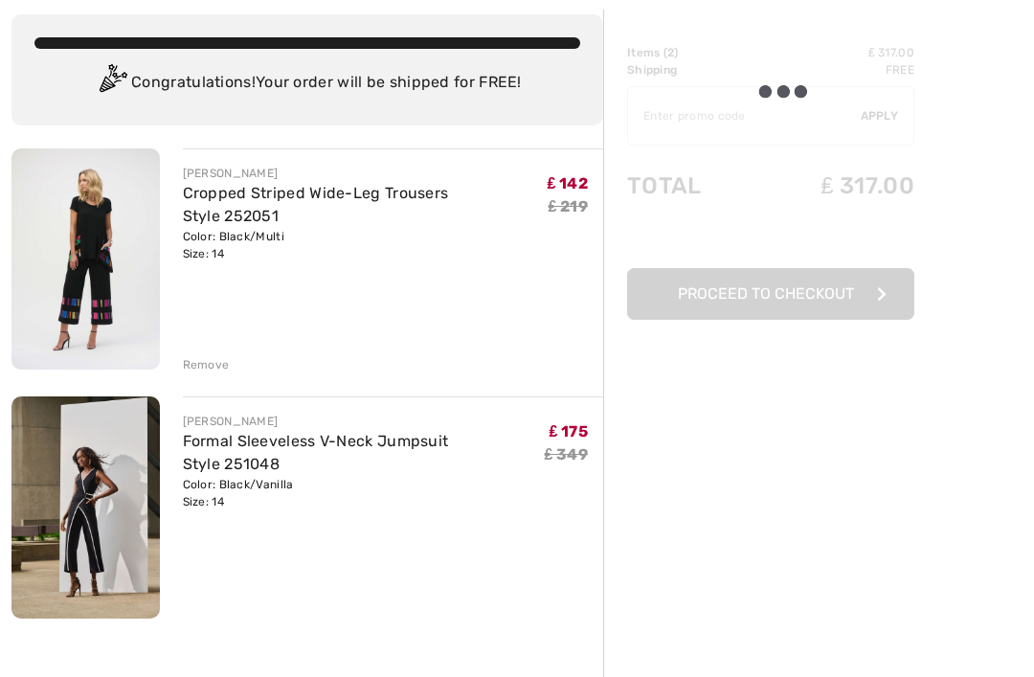
scroll to position [102, 0]
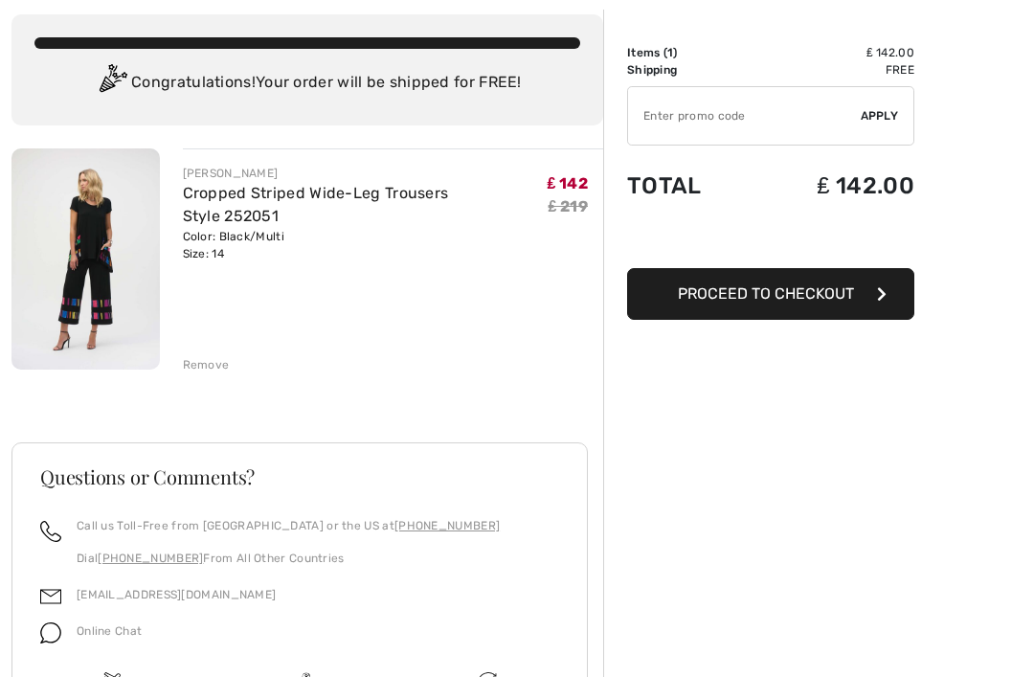
click at [667, 110] on input "TEXT" at bounding box center [744, 115] width 233 height 57
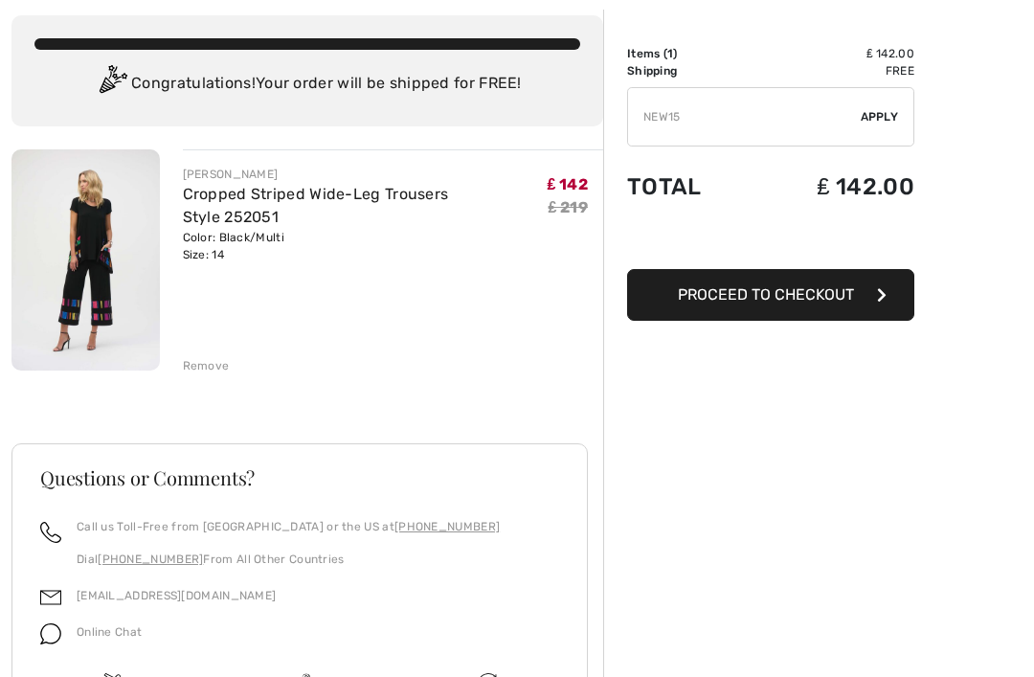
type input "NEW15"
click at [881, 108] on span "Apply" at bounding box center [880, 116] width 38 height 17
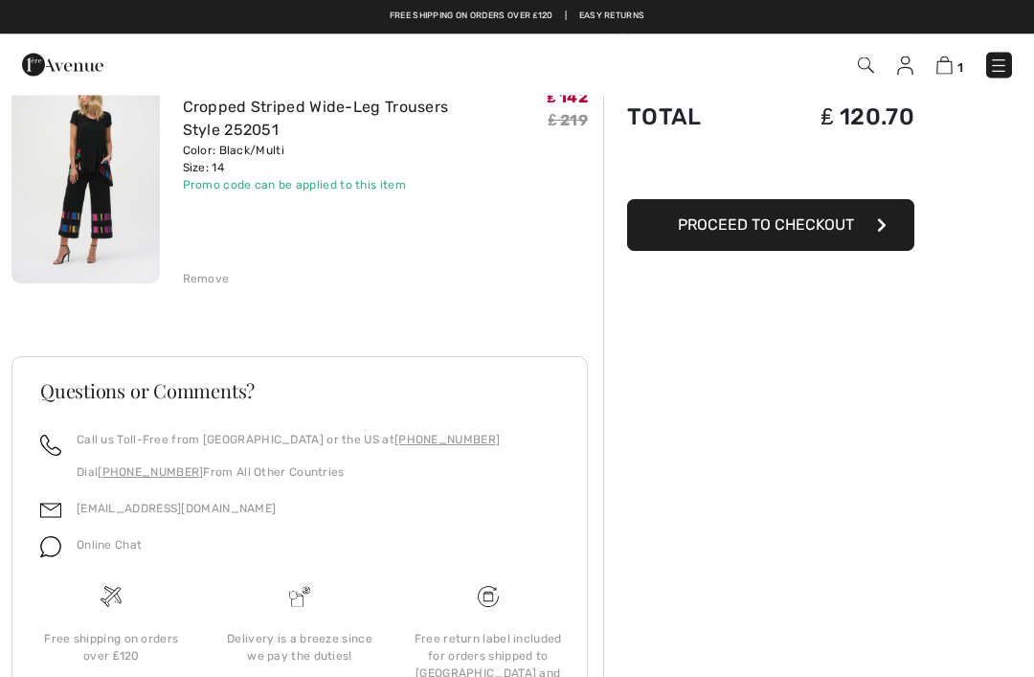
scroll to position [0, 0]
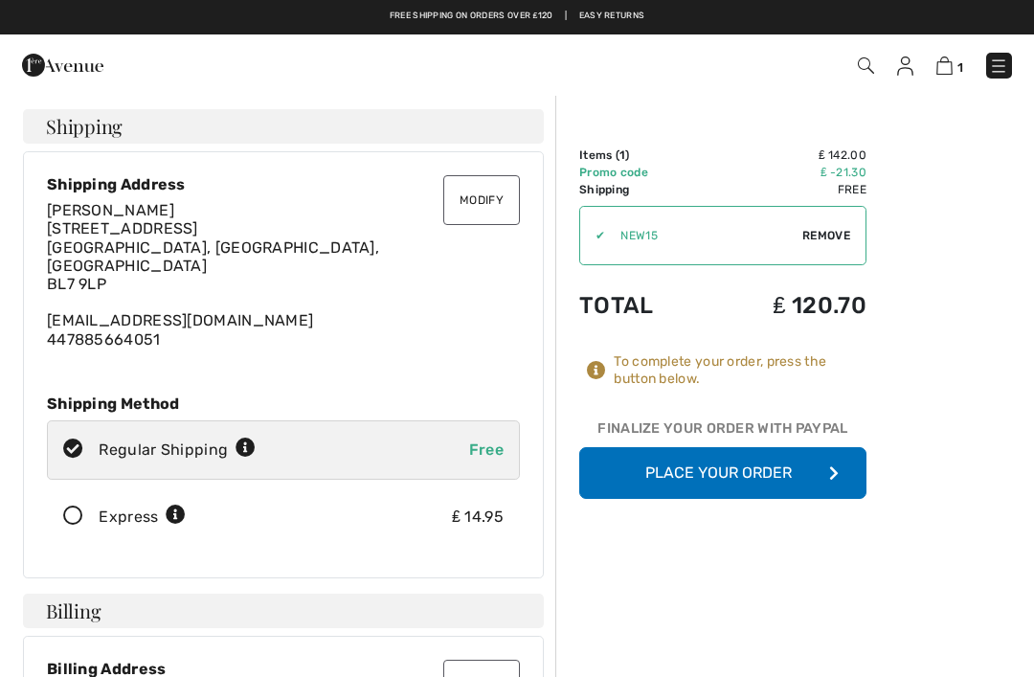
click at [771, 469] on button "Place Your Order" at bounding box center [722, 473] width 287 height 52
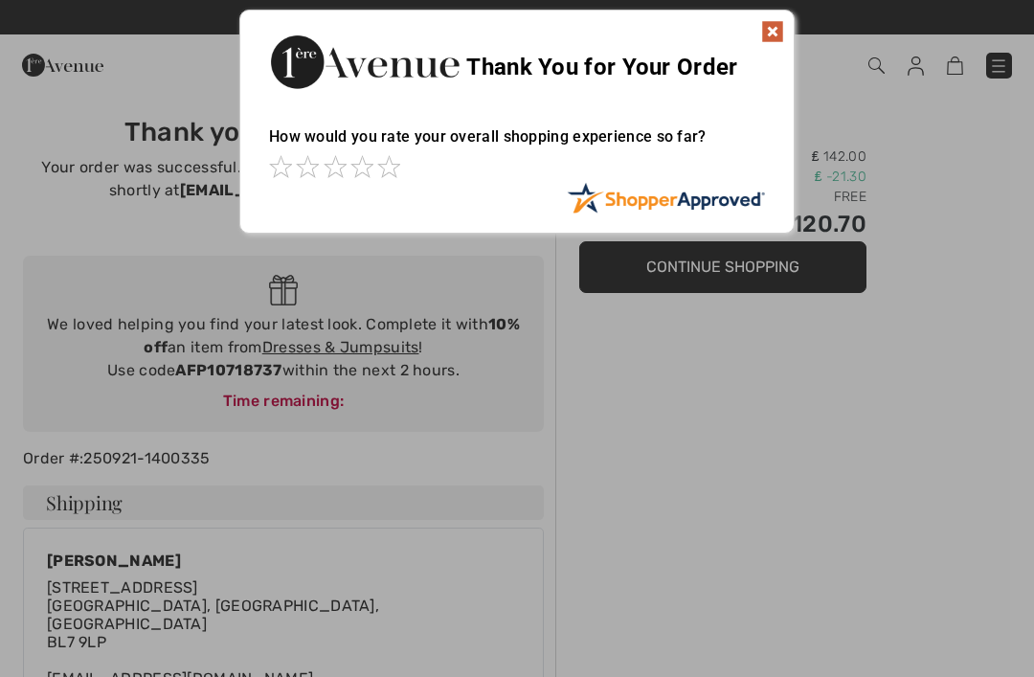
click at [773, 29] on img at bounding box center [772, 31] width 23 height 23
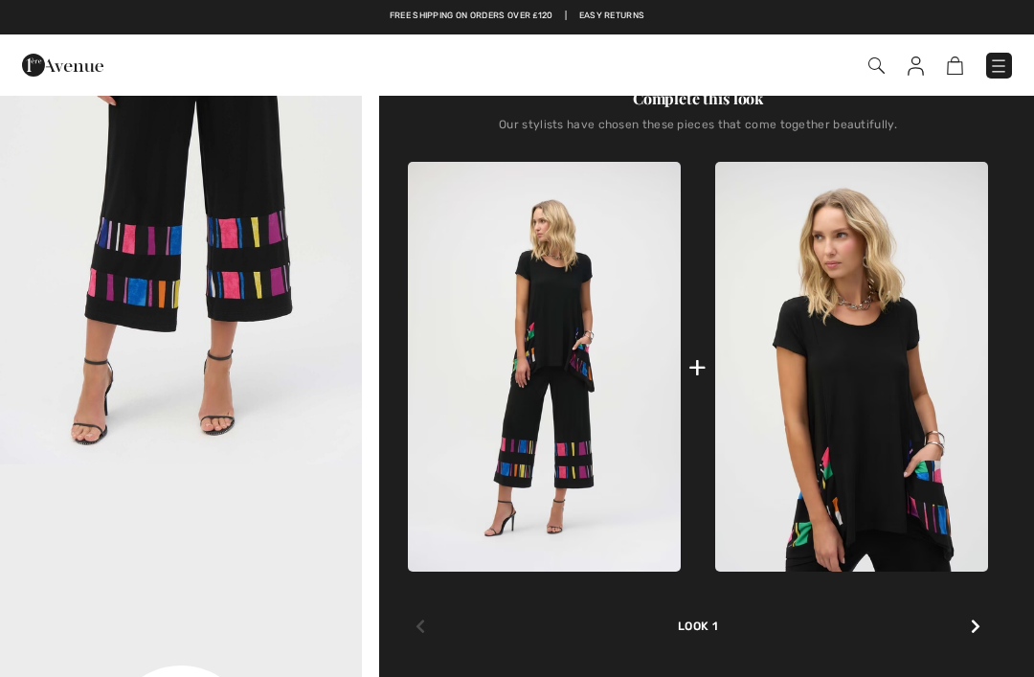
scroll to position [713, 0]
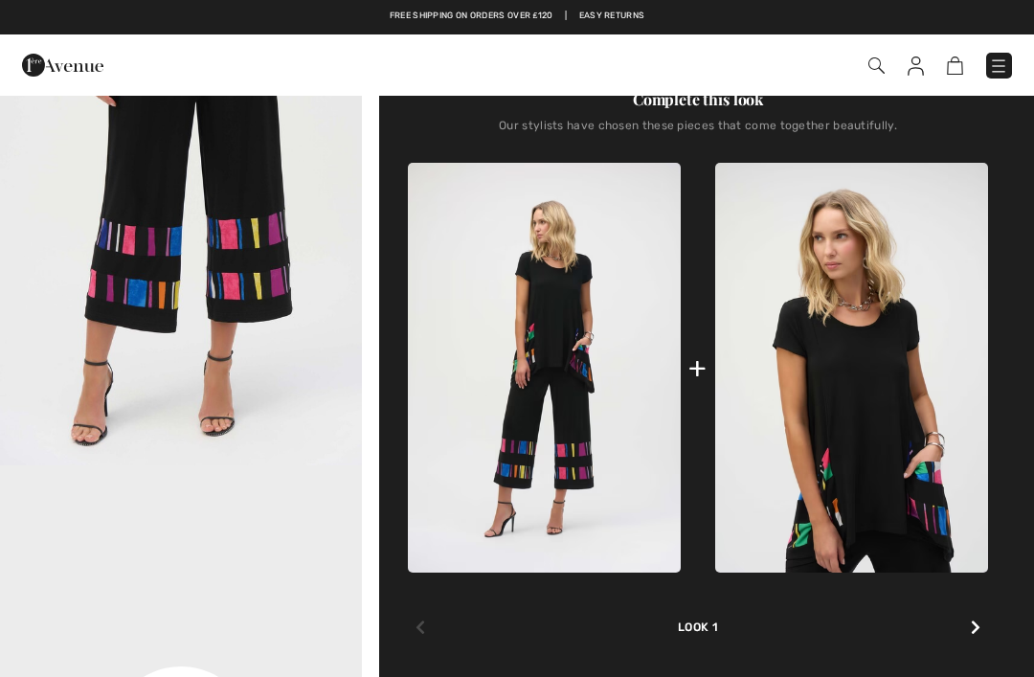
click at [934, 429] on img at bounding box center [851, 367] width 273 height 409
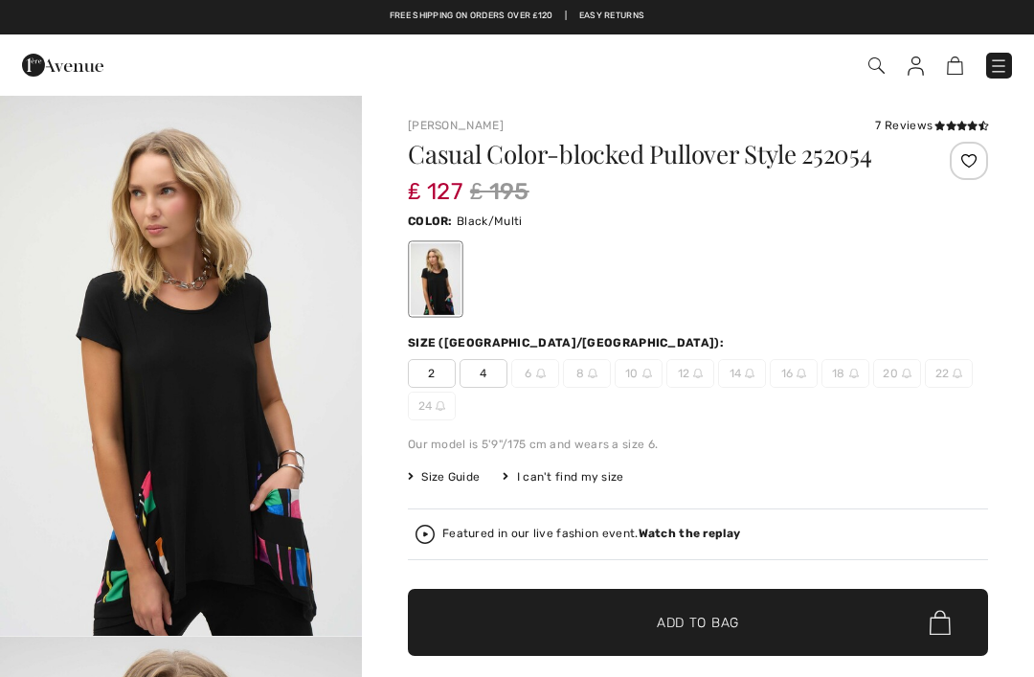
checkbox input "true"
